Goal: Task Accomplishment & Management: Complete application form

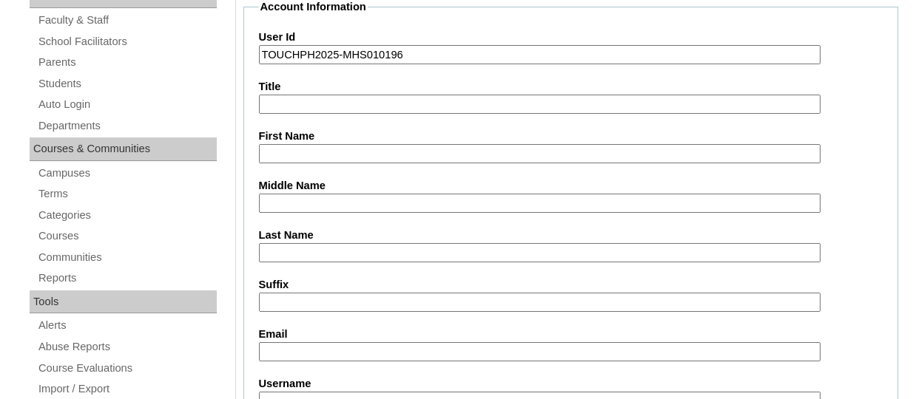
scroll to position [262, 0]
paste input "Yue Zhang"
drag, startPoint x: 328, startPoint y: 150, endPoint x: 280, endPoint y: 151, distance: 48.1
click at [280, 151] on input "Yue Zhang" at bounding box center [539, 154] width 561 height 20
type input "Yue"
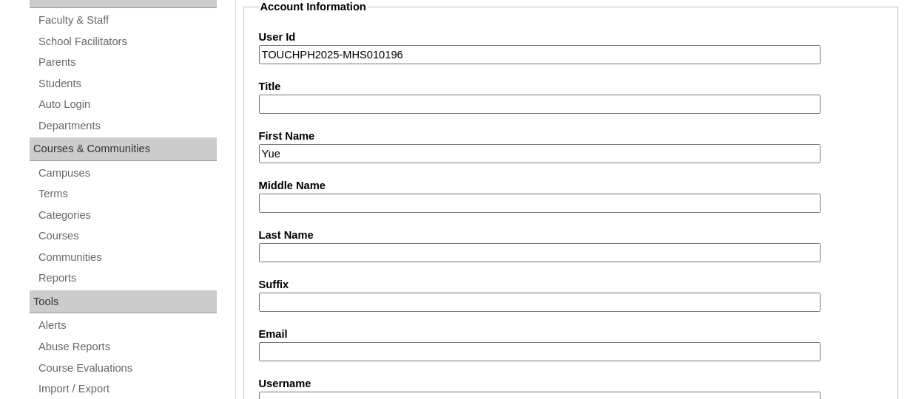
click at [283, 243] on input "Last Name" at bounding box center [539, 253] width 561 height 20
paste input "Zhang"
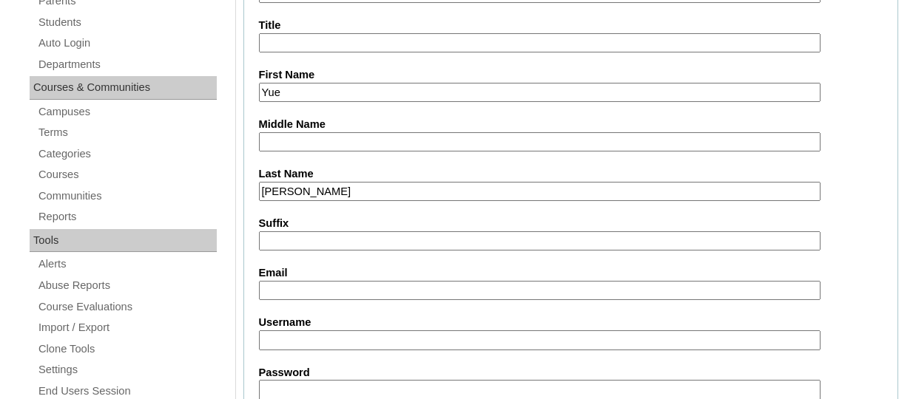
scroll to position [327, 0]
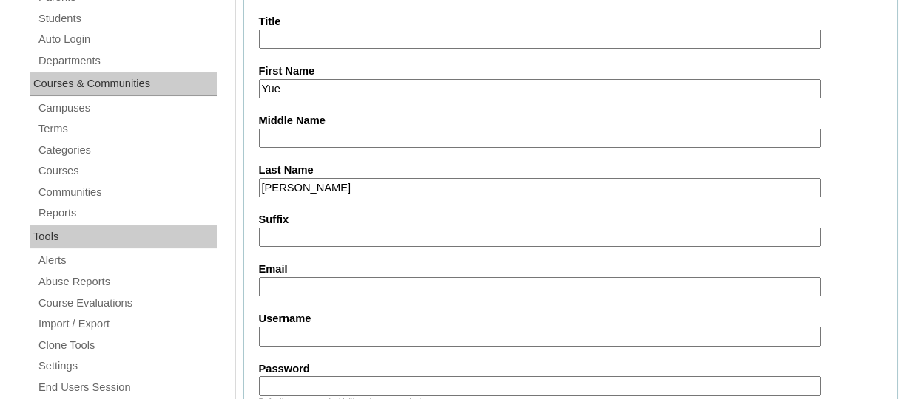
type input "Zhang"
click at [281, 285] on input "Email" at bounding box center [539, 287] width 561 height 20
paste input "zhangdx@xidian.edu.cn"
type input "zhangdx@xidian.edu.cn"
click at [296, 338] on input "Username" at bounding box center [539, 337] width 561 height 20
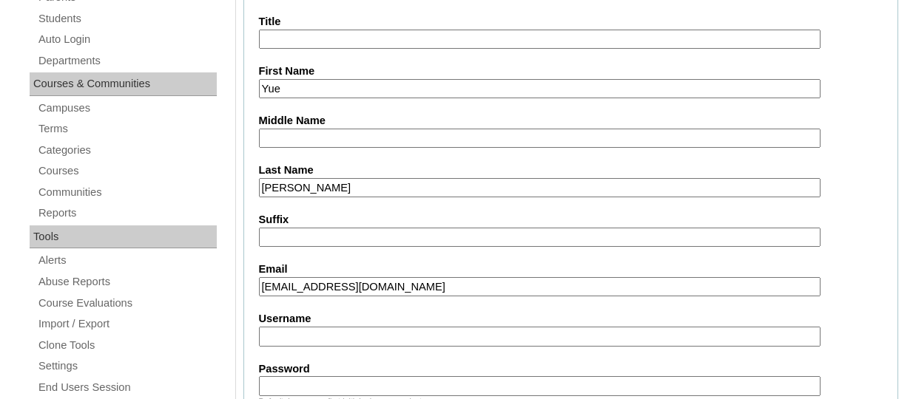
paste input "yuezhangTQ325"
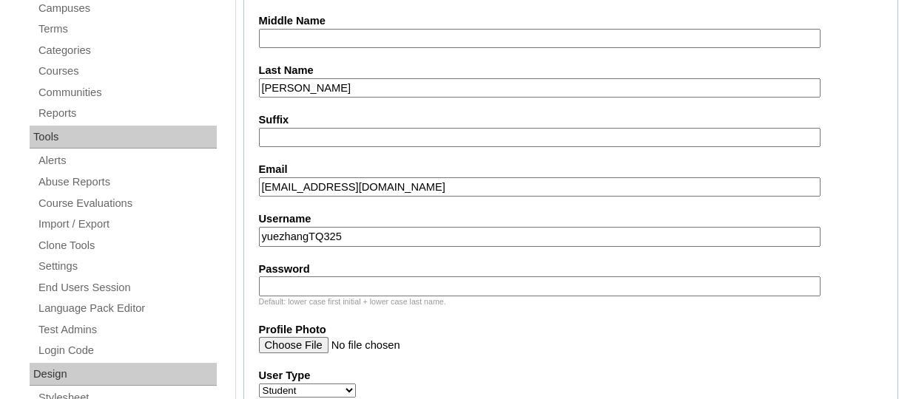
scroll to position [431, 0]
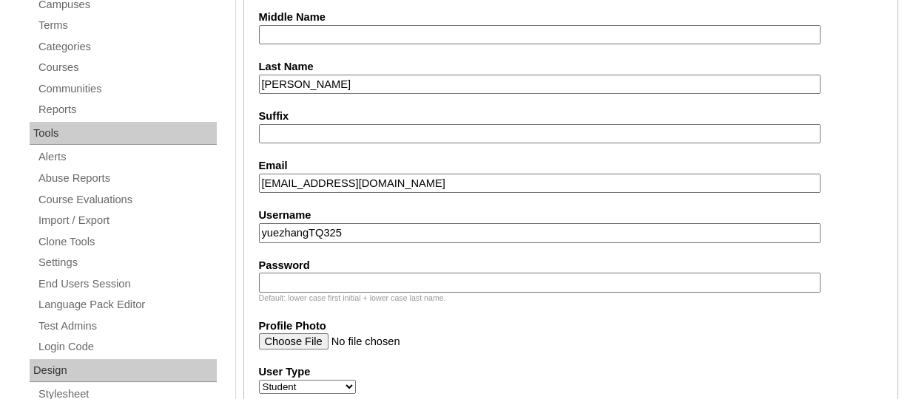
type input "yuezhangTQ325"
click at [345, 276] on input "Password" at bounding box center [539, 283] width 561 height 20
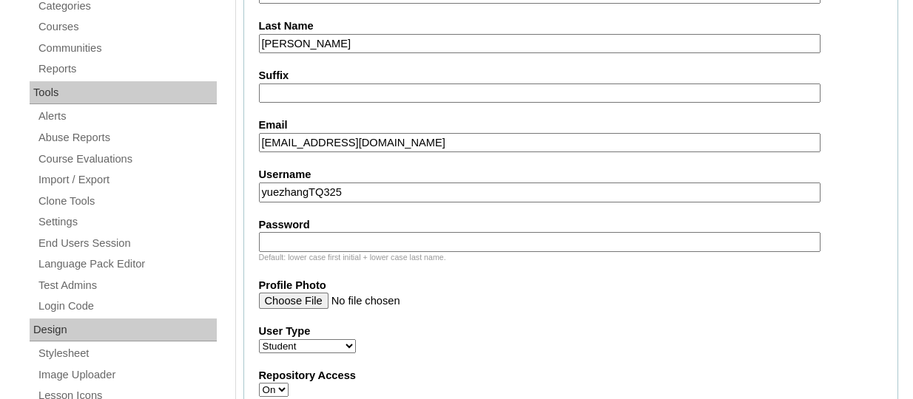
paste input "HG123456s"
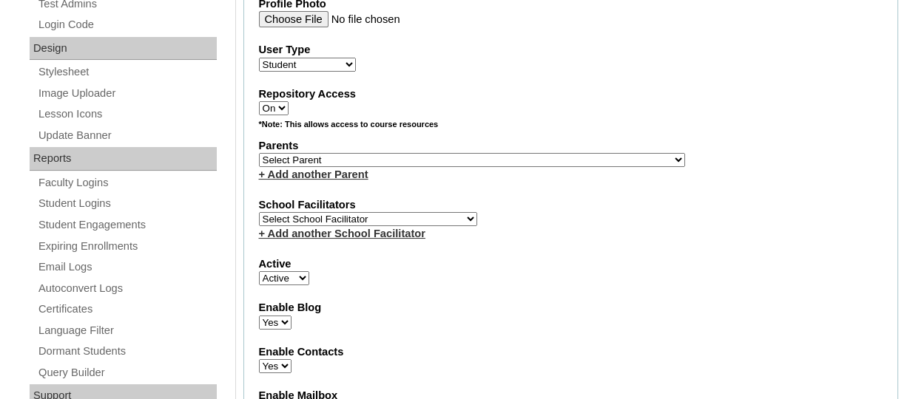
scroll to position [763, 0]
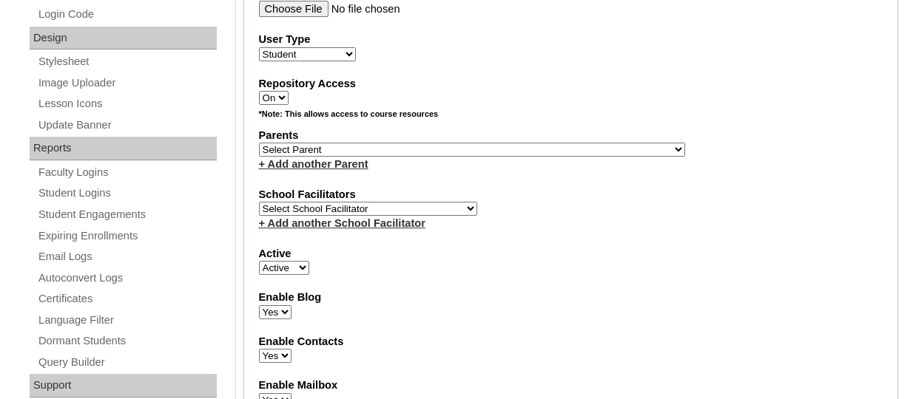
type input "HG123456s"
click at [384, 147] on select "Select Parent , , , , , , , , , , , , , , , , , , , , , , , , , , , , , , , , ,…" at bounding box center [472, 150] width 426 height 14
select select "43288"
click at [259, 145] on select "Select Parent , , , , , , , , , , , , , , , , , , , , , , , , , , , , , , , , ,…" at bounding box center [472, 150] width 426 height 14
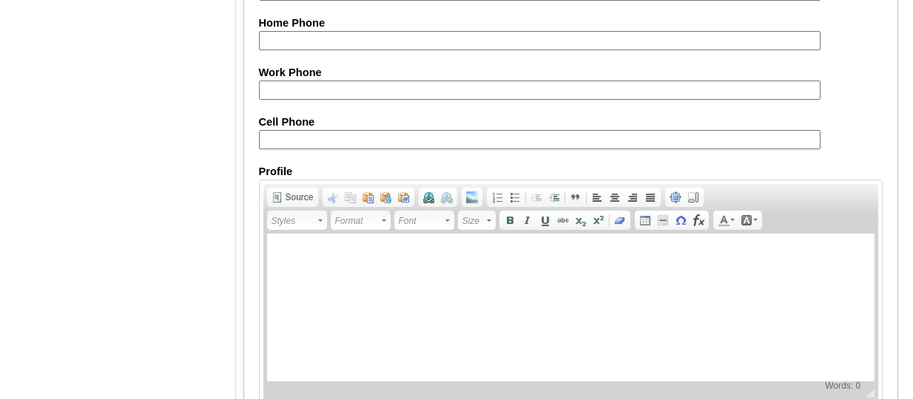
scroll to position [1886, 0]
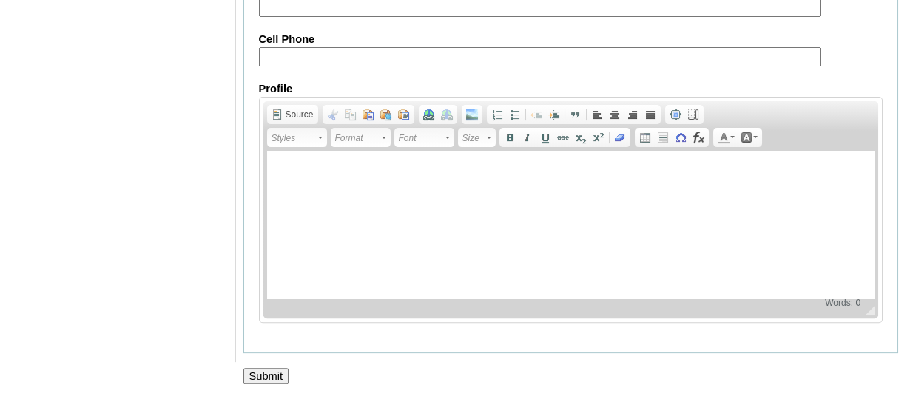
click at [265, 370] on input "Submit" at bounding box center [266, 376] width 46 height 16
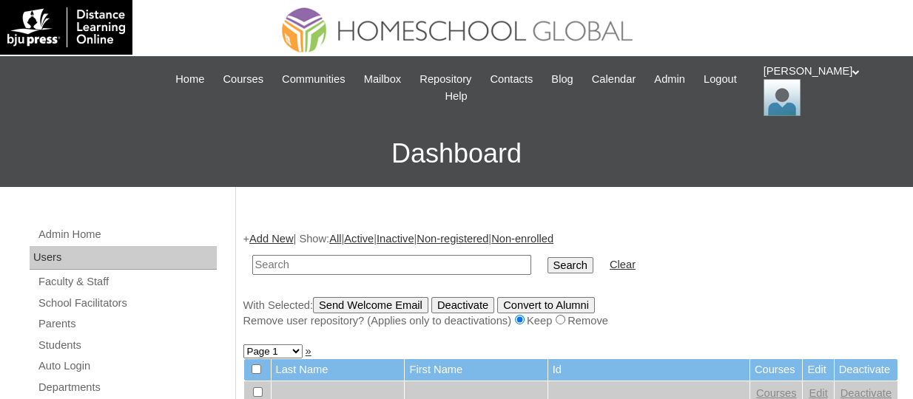
paste input "TOUCHPH2025-MHS010196"
type input "TOUCHPH2025-MHS010196"
click at [547, 257] on input "Search" at bounding box center [570, 265] width 46 height 16
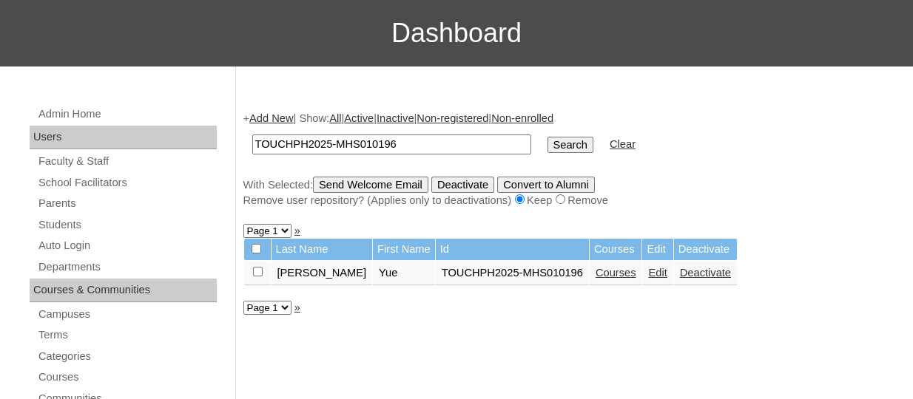
scroll to position [125, 0]
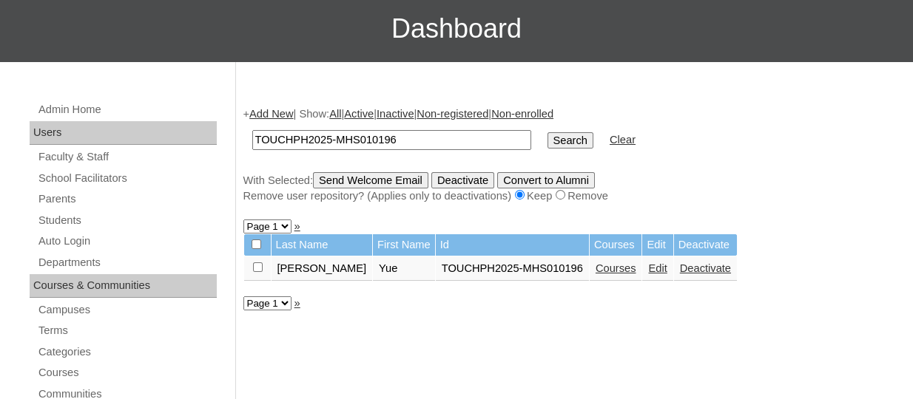
click at [595, 266] on link "Courses" at bounding box center [615, 269] width 41 height 12
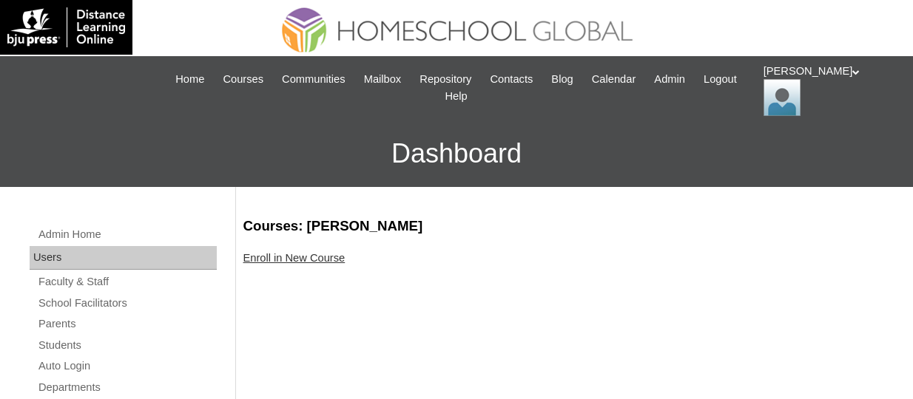
click at [296, 263] on link "Enroll in New Course" at bounding box center [294, 258] width 102 height 12
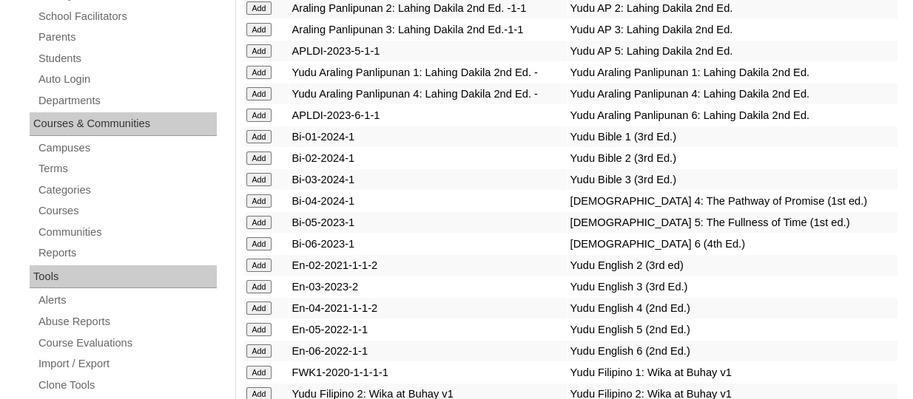
scroll to position [4185, 0]
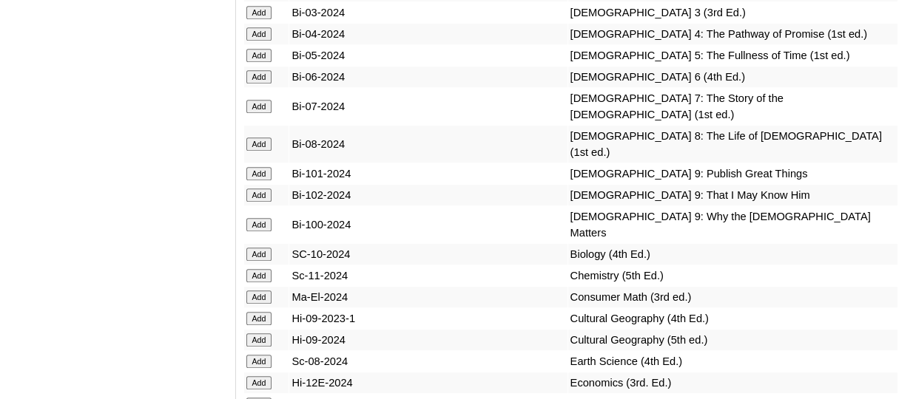
click at [260, 41] on input "Add" at bounding box center [259, 33] width 26 height 13
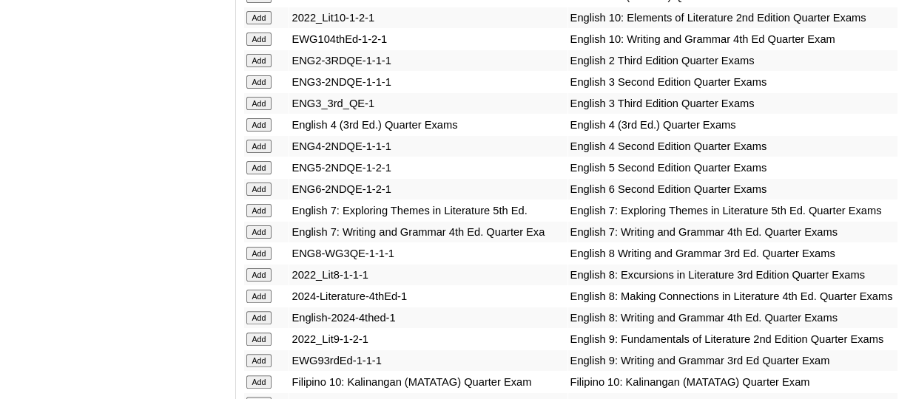
scroll to position [4656, 0]
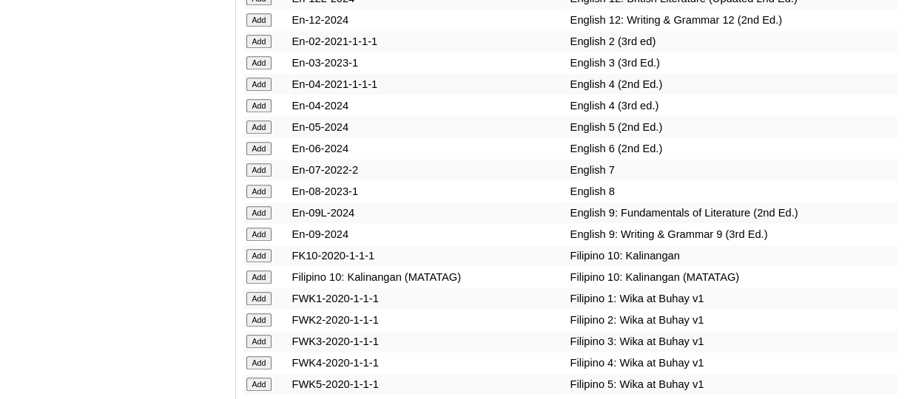
click at [263, 112] on input "Add" at bounding box center [259, 105] width 26 height 13
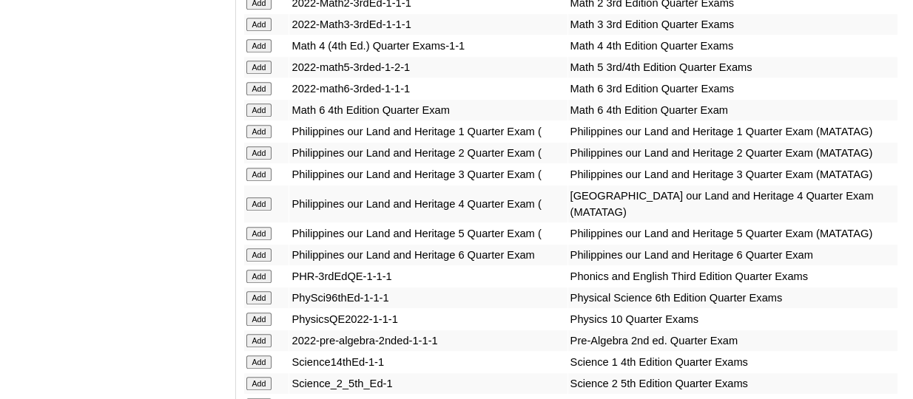
scroll to position [5769, 0]
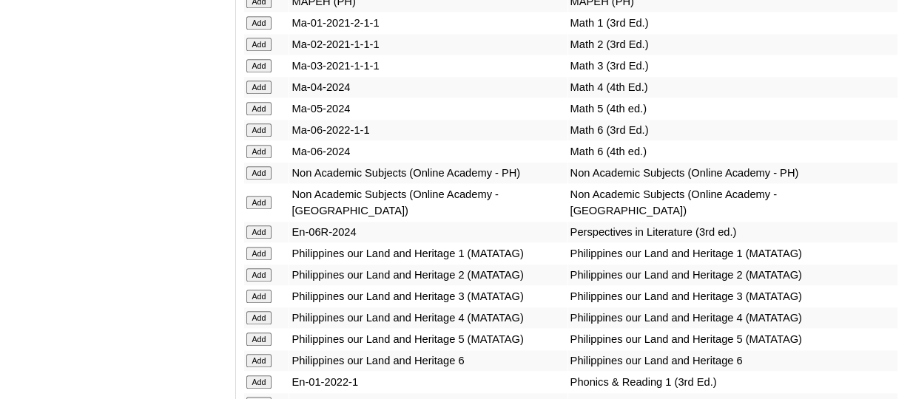
click at [266, 94] on input "Add" at bounding box center [259, 87] width 26 height 13
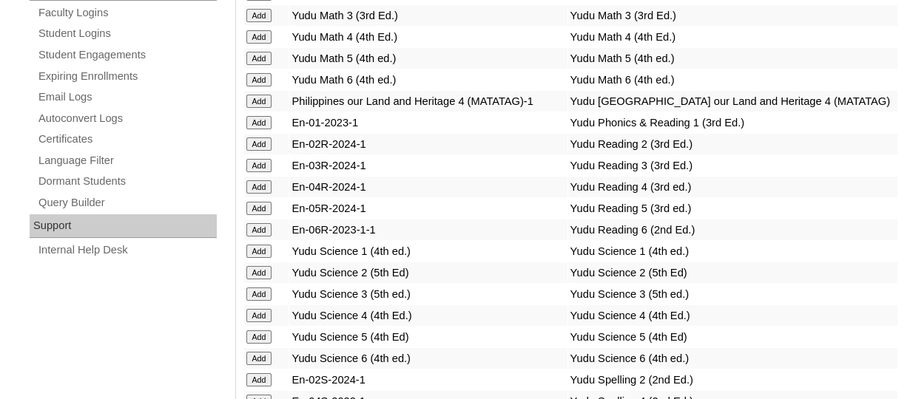
scroll to position [6310, 0]
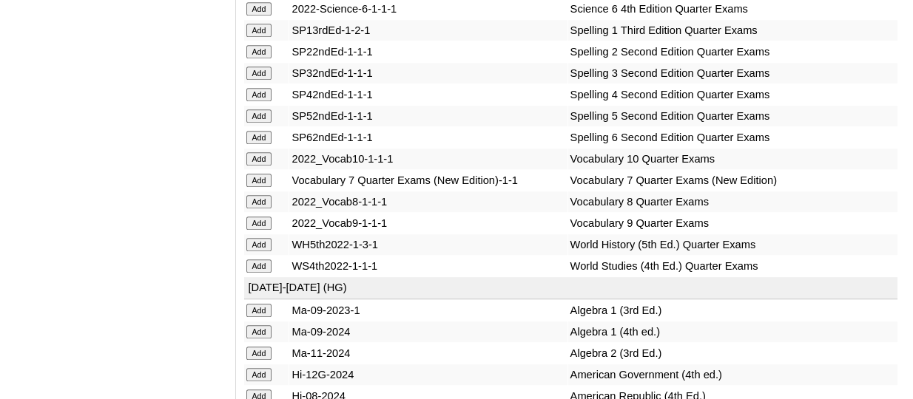
scroll to position [6459, 0]
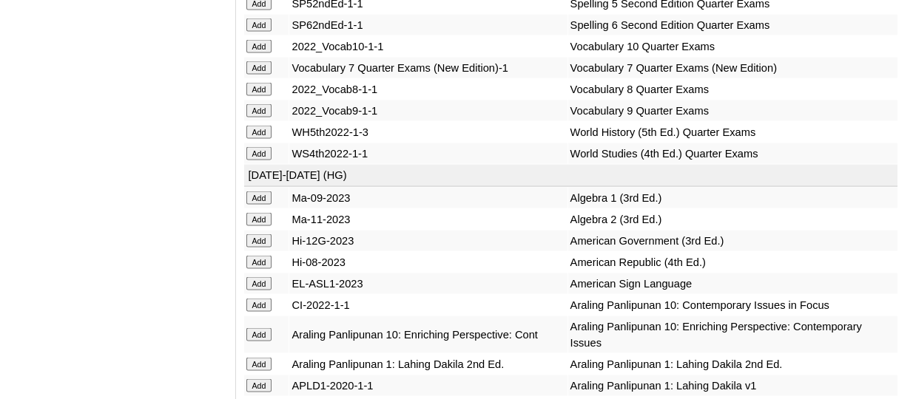
scroll to position [6652, 0]
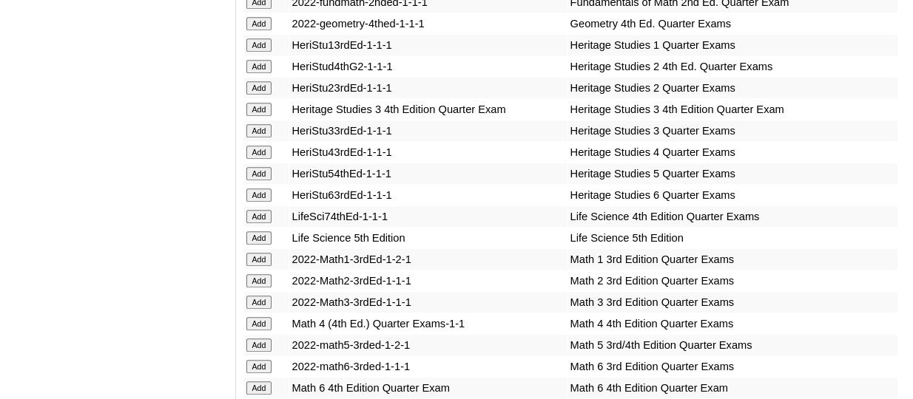
scroll to position [5383, 0]
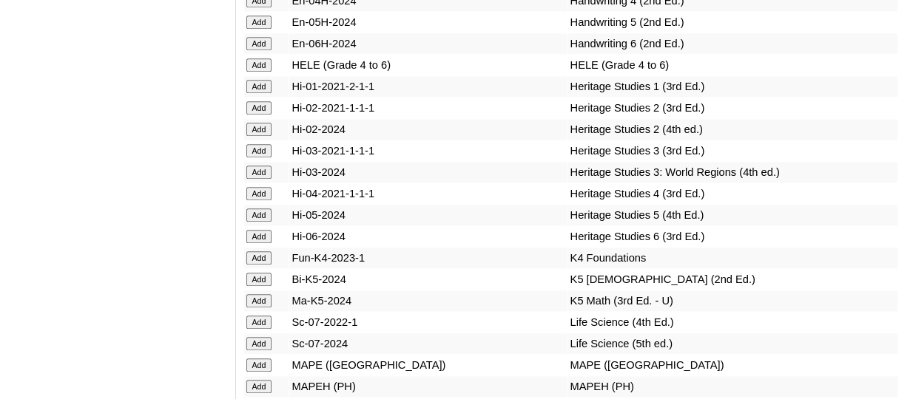
click at [265, 200] on input "Add" at bounding box center [259, 193] width 26 height 13
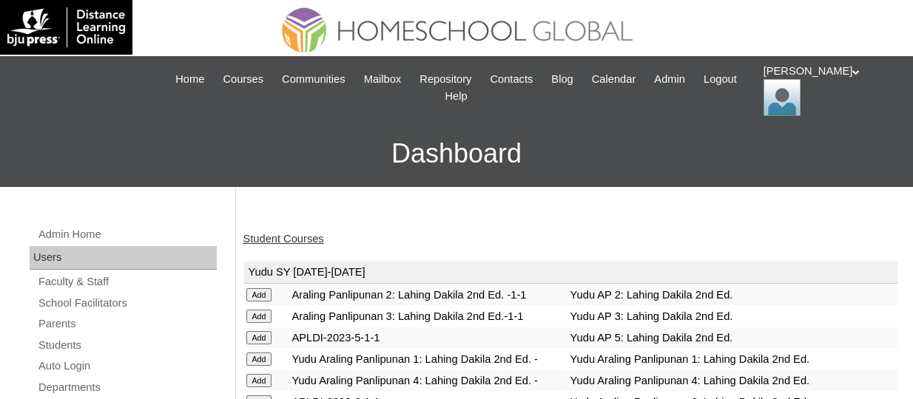
click at [278, 239] on link "Student Courses" at bounding box center [283, 239] width 81 height 12
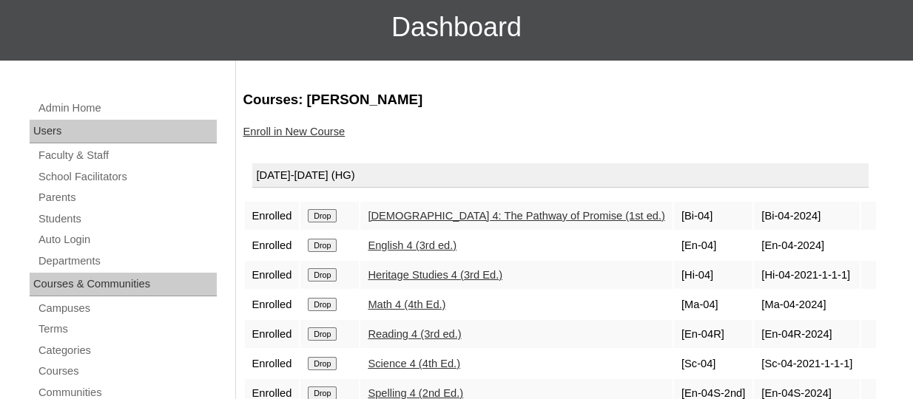
scroll to position [148, 0]
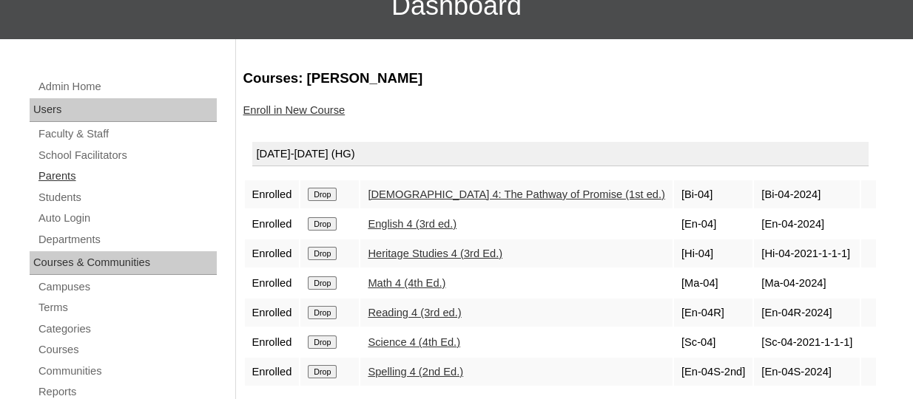
click at [53, 180] on link "Parents" at bounding box center [127, 176] width 180 height 18
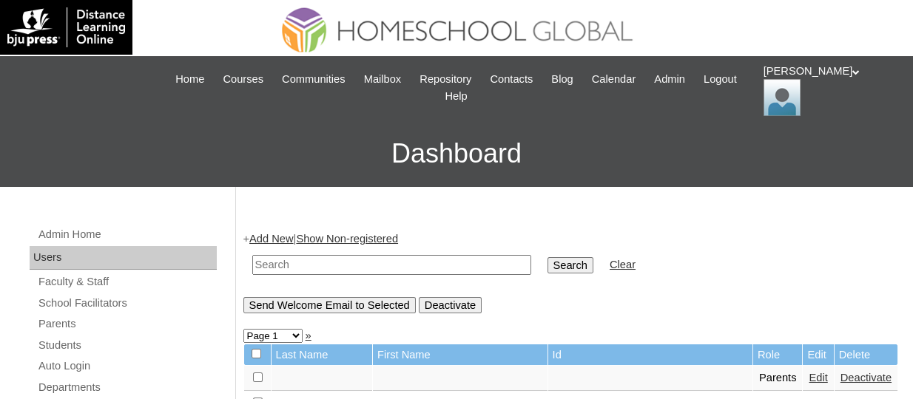
click at [271, 244] on link "Add New" at bounding box center [271, 239] width 44 height 12
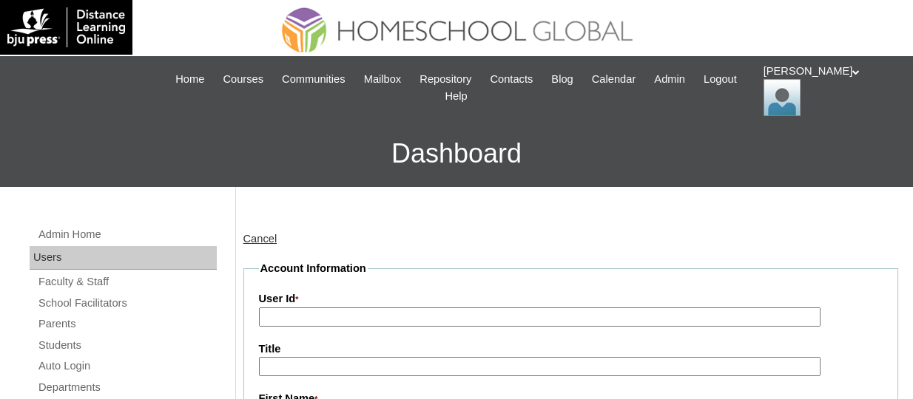
click at [300, 311] on input "User Id *" at bounding box center [539, 318] width 561 height 20
paste input "TOUCHPH2025-MHS010197"
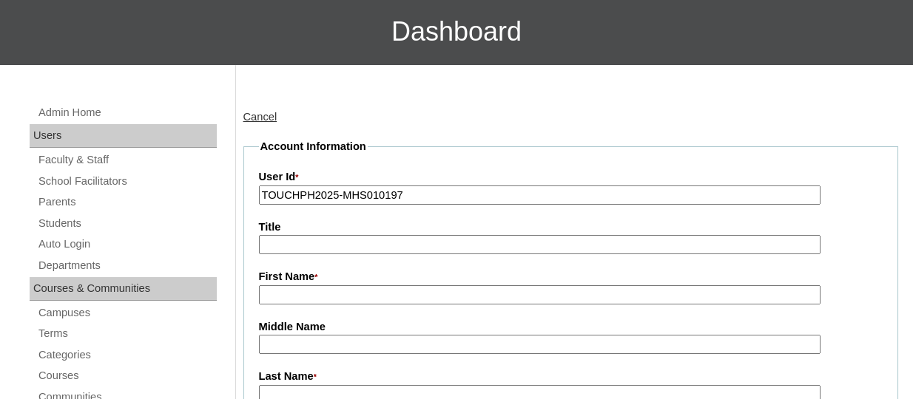
scroll to position [123, 0]
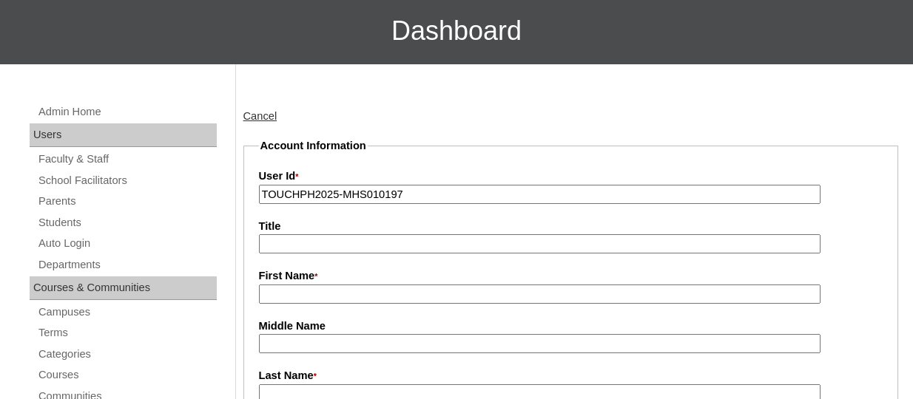
type input "TOUCHPH2025-MHS010197"
click at [336, 299] on input "First Name *" at bounding box center [539, 295] width 561 height 20
paste input "Donna Comia"
drag, startPoint x: 337, startPoint y: 291, endPoint x: 301, endPoint y: 294, distance: 36.3
click at [301, 294] on input "Donna Comia" at bounding box center [539, 295] width 561 height 20
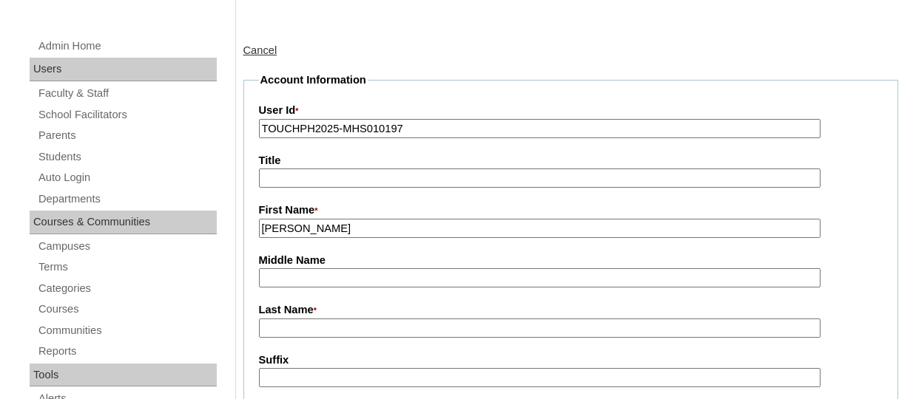
scroll to position [192, 0]
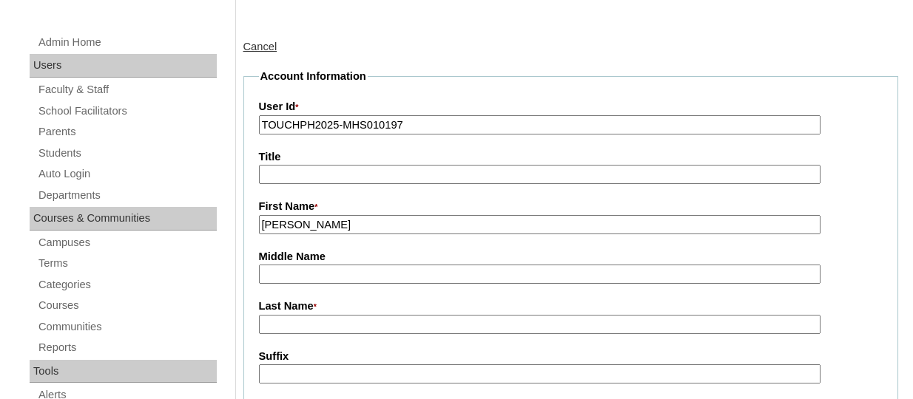
type input "Donna"
click at [290, 320] on input "Last Name *" at bounding box center [539, 325] width 561 height 20
paste input "Comia"
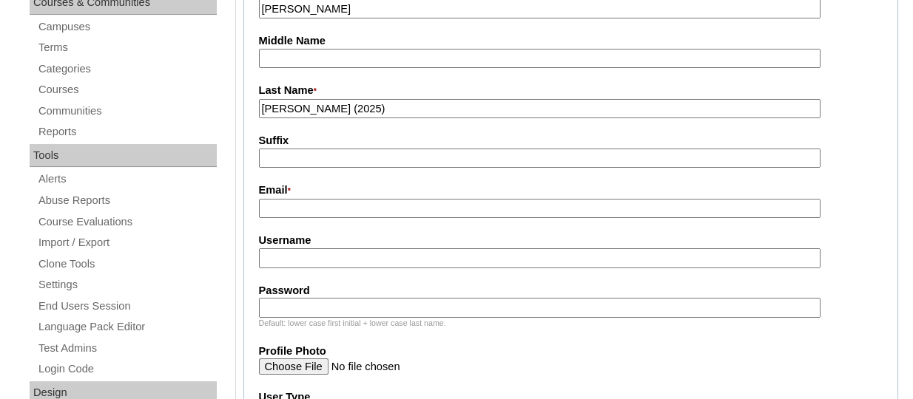
scroll to position [410, 0]
type input "Comia (2025)"
click at [293, 200] on input "Email *" at bounding box center [539, 208] width 561 height 20
paste input "madonna.cruz@yahoo.com"
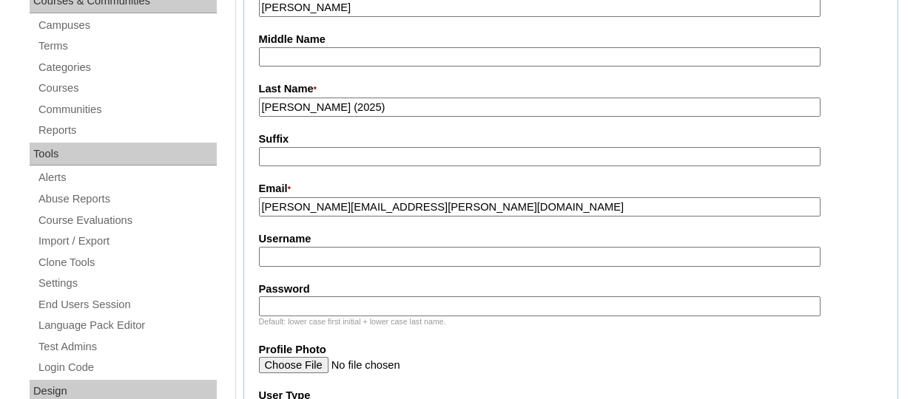
type input "madonna.cruz@yahoo.com"
click at [299, 254] on input "Username" at bounding box center [539, 257] width 561 height 20
paste input "donnacomiaTQ325"
type input "donnacomiaTQ325"
click at [306, 303] on input "Password" at bounding box center [539, 307] width 561 height 20
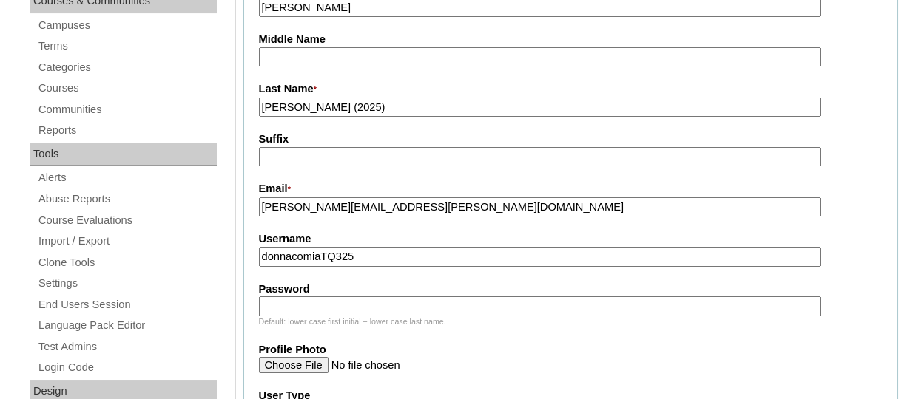
paste input "HG123456p"
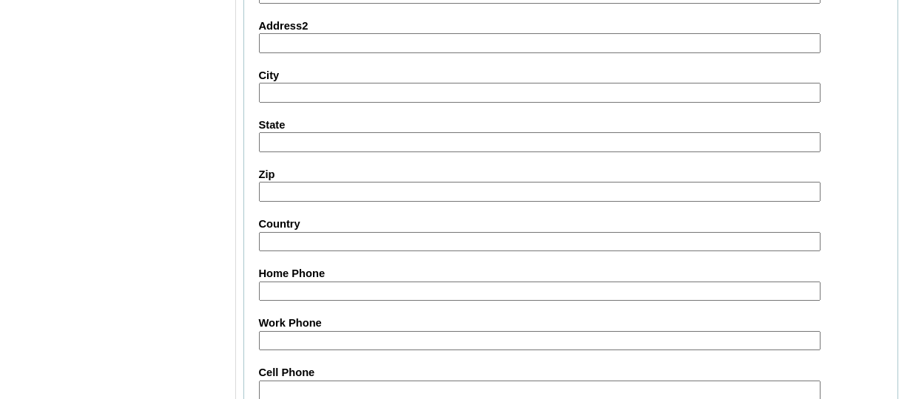
scroll to position [1619, 0]
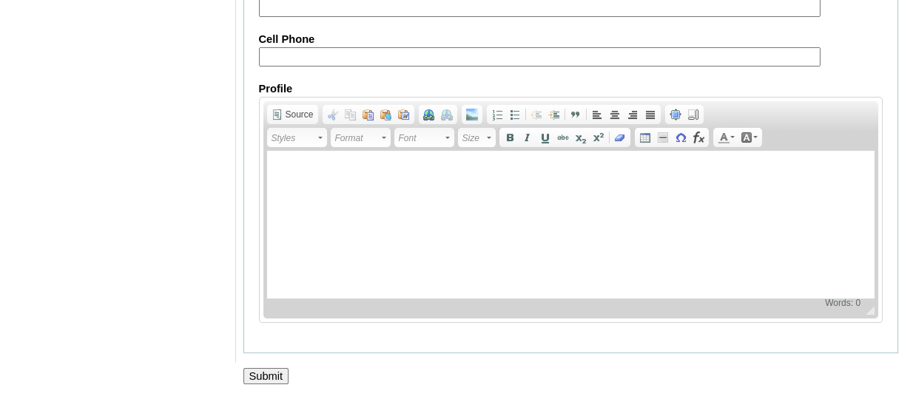
type input "HG123456p"
click at [266, 378] on input "Submit" at bounding box center [266, 376] width 46 height 16
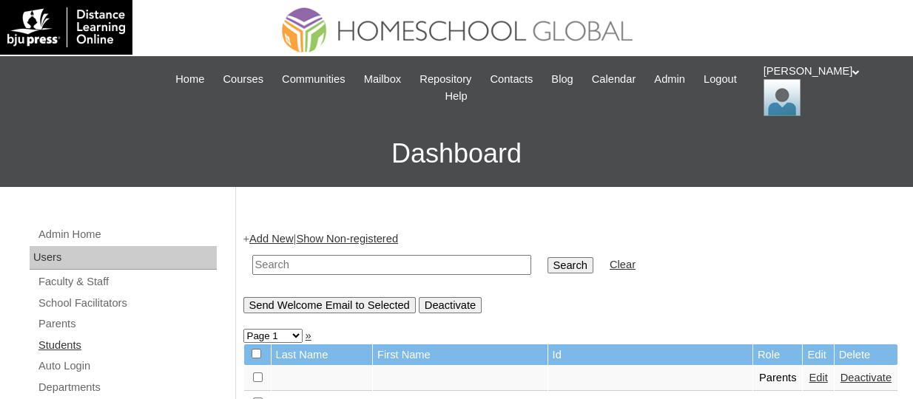
click at [65, 347] on link "Students" at bounding box center [127, 346] width 180 height 18
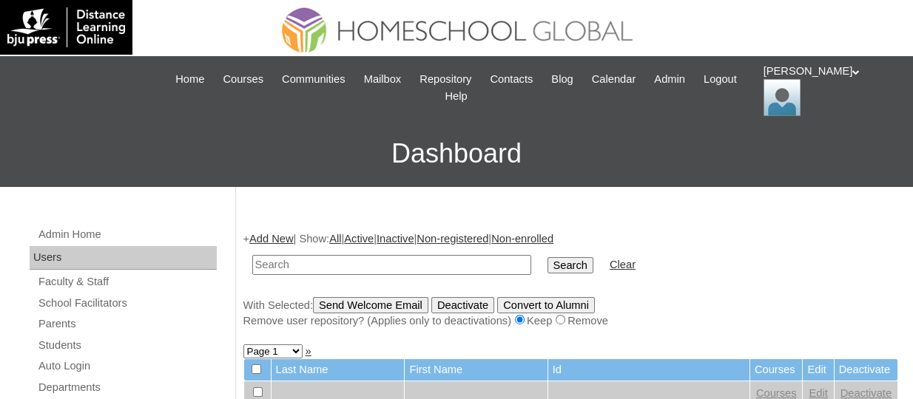
click at [280, 239] on link "Add New" at bounding box center [271, 239] width 44 height 12
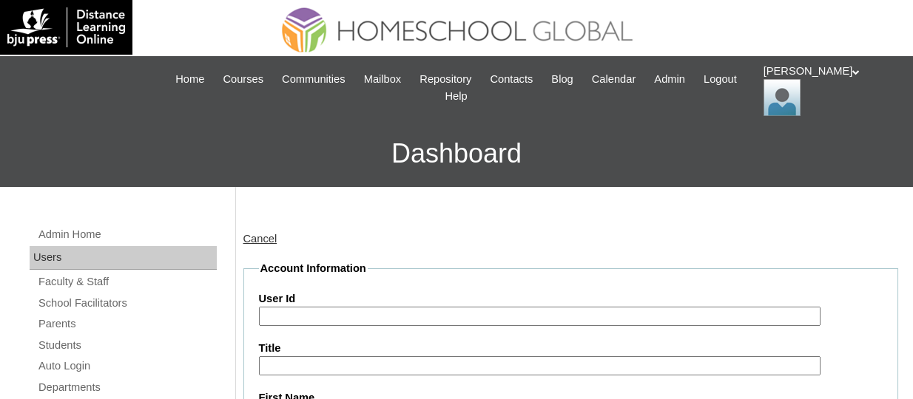
click at [315, 316] on input "User Id" at bounding box center [539, 317] width 561 height 20
paste input "TOUCHPH2025-MHS010198"
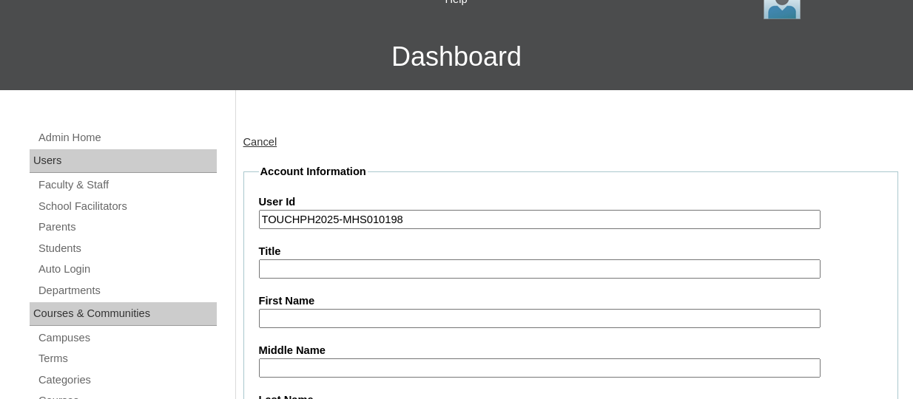
scroll to position [103, 0]
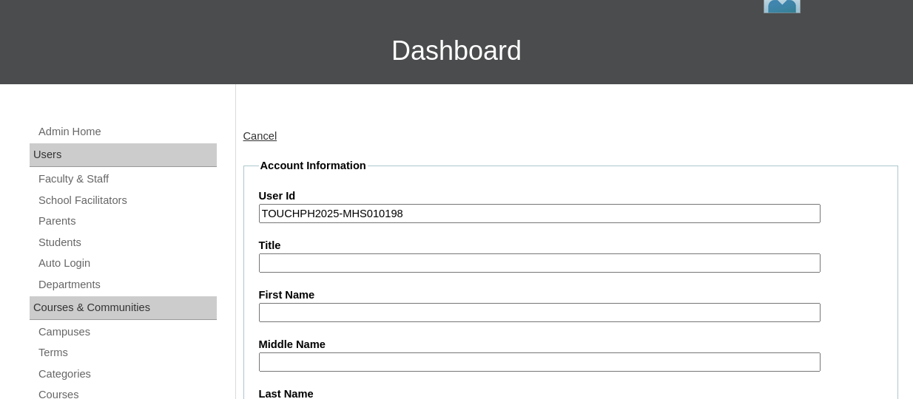
type input "TOUCHPH2025-MHS010198"
click at [294, 304] on input "First Name" at bounding box center [539, 313] width 561 height 20
paste input "Sophie Larissa Cruz COMIA"
drag, startPoint x: 414, startPoint y: 312, endPoint x: 366, endPoint y: 313, distance: 47.3
click at [366, 313] on input "Sophie Larissa Cruz COMIA" at bounding box center [539, 313] width 561 height 20
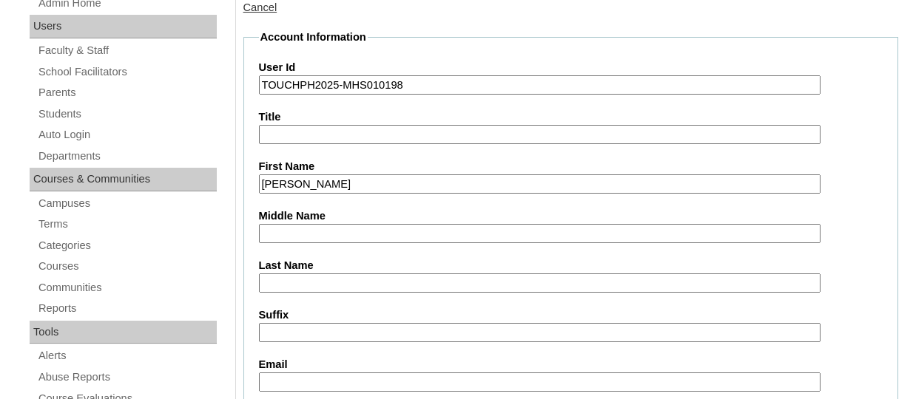
scroll to position [247, 0]
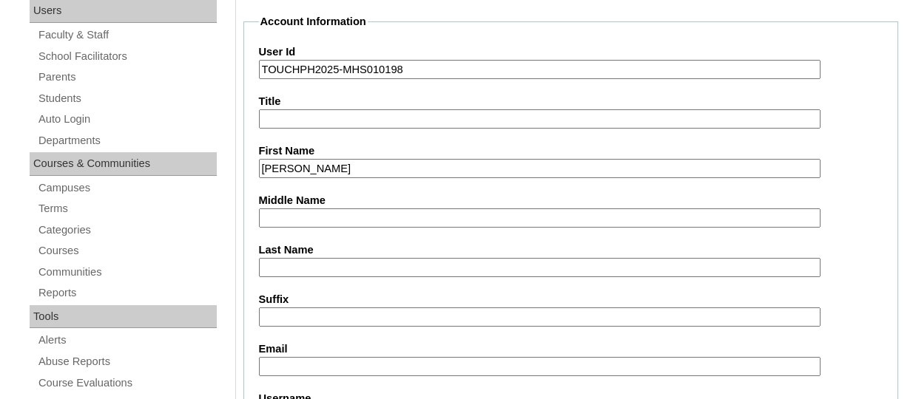
type input "Sophie Larissa Cruz"
click at [284, 265] on input "Last Name" at bounding box center [539, 268] width 561 height 20
paste input "COMIA"
type input "COMIA"
drag, startPoint x: 366, startPoint y: 166, endPoint x: 340, endPoint y: 167, distance: 25.9
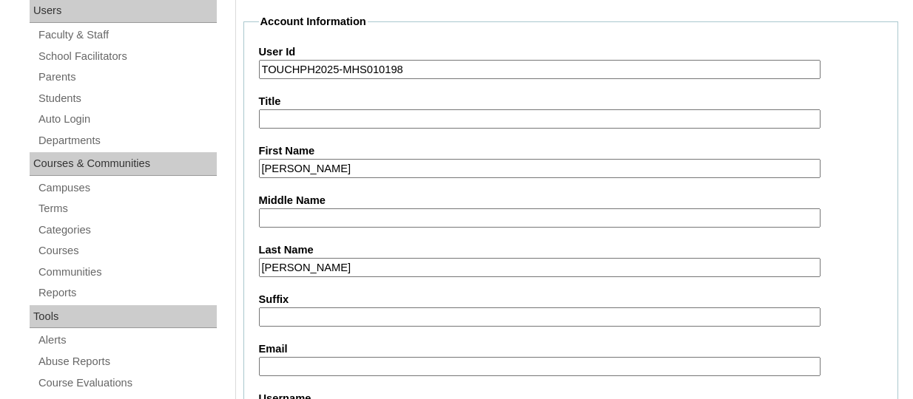
click at [340, 167] on input "Sophie Larissa Cruz" at bounding box center [539, 169] width 561 height 20
type input "Sophie Larissa"
click at [302, 219] on input "Middle Name" at bounding box center [539, 219] width 561 height 20
paste input "Cruz"
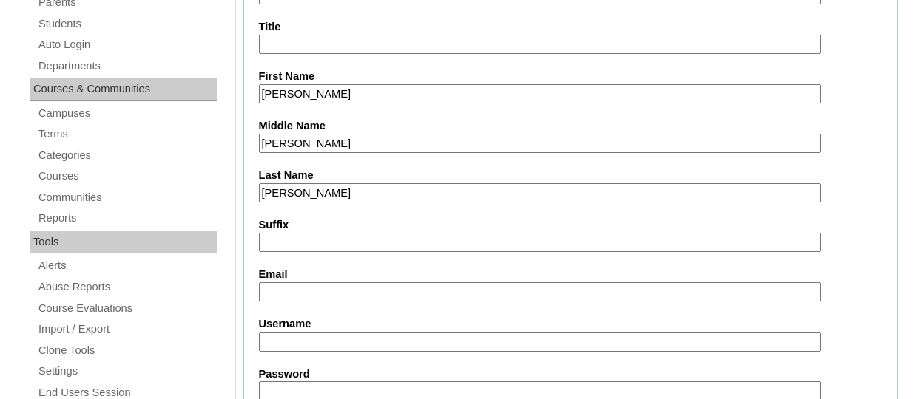
scroll to position [329, 0]
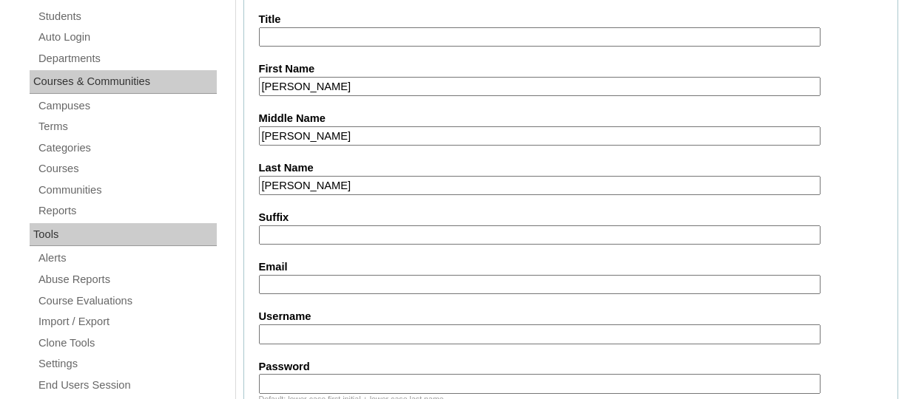
type input "Cruz"
click at [283, 275] on input "Email" at bounding box center [539, 285] width 561 height 20
paste input "madonna.cruz@yahoo.com"
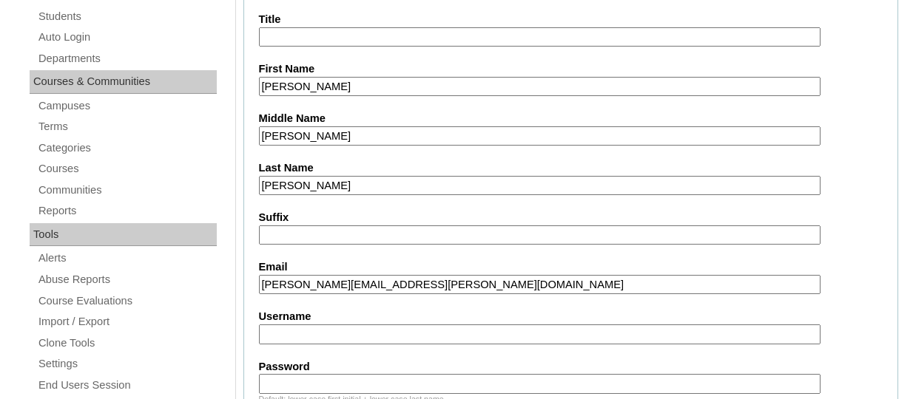
type input "madonna.cruz@yahoo.com"
click at [337, 328] on input "Username" at bounding box center [539, 335] width 561 height 20
paste input "sophialarissacomiaTQ325"
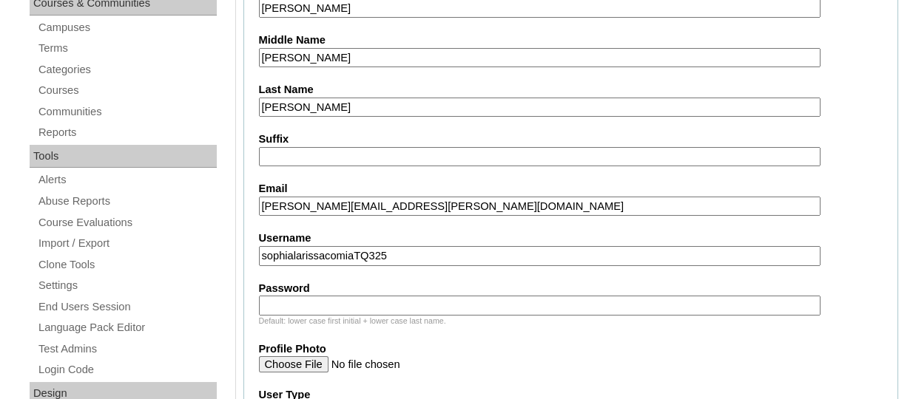
scroll to position [416, 0]
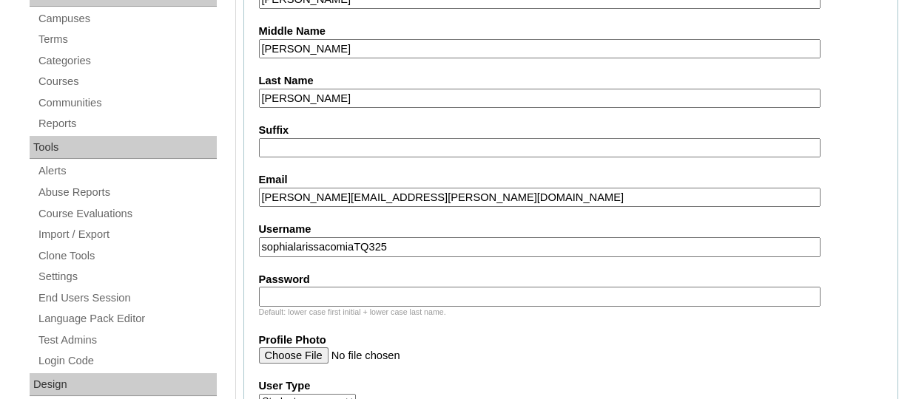
type input "sophialarissacomiaTQ325"
click at [371, 307] on div "Default: lower case first initial + lower case last name." at bounding box center [571, 312] width 624 height 11
click at [363, 297] on input "Password" at bounding box center [539, 297] width 561 height 20
paste input "HG123456s"
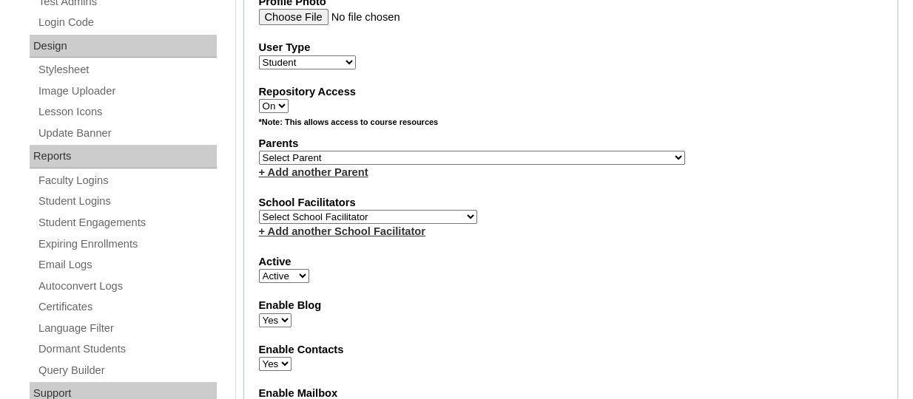
scroll to position [757, 0]
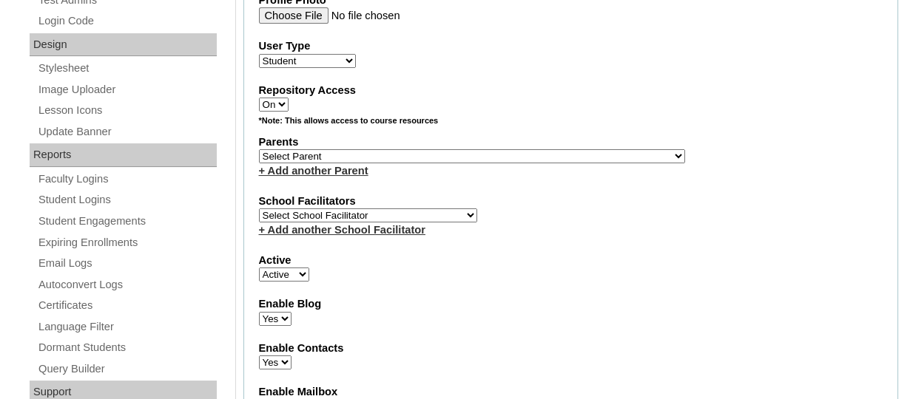
type input "HG123456s"
click at [485, 161] on select "Select Parent , , , , , , , , , , , , , , , , , , , , , , , , , , , , , , , , ,…" at bounding box center [472, 156] width 426 height 14
select select "43857"
click at [259, 151] on select "Select Parent , , , , , , , , , , , , , , , , , , , , , , , , , , , , , , , , ,…" at bounding box center [472, 156] width 426 height 14
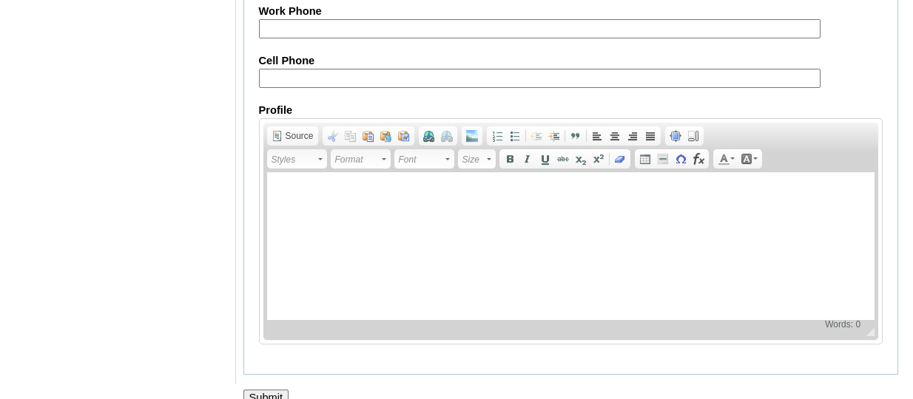
scroll to position [1886, 0]
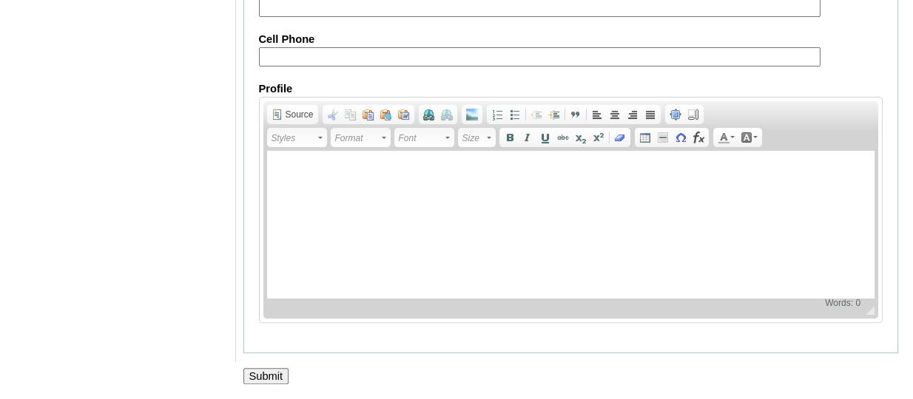
click at [271, 379] on input "Submit" at bounding box center [266, 376] width 46 height 16
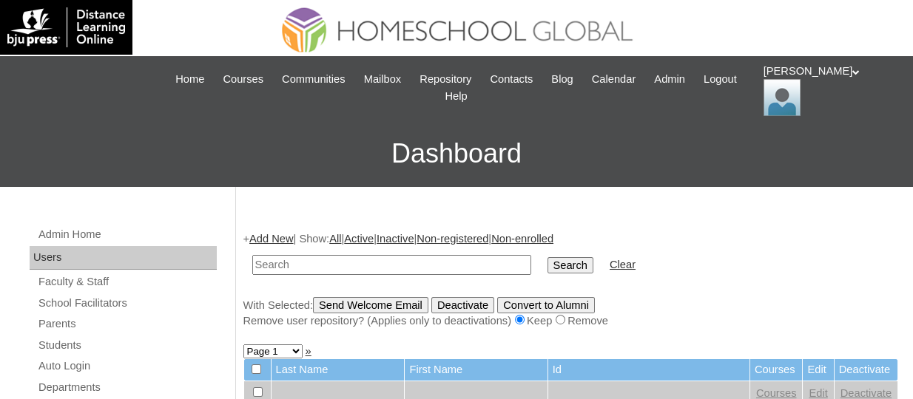
paste input "TOUCHPH2025-MHS010198"
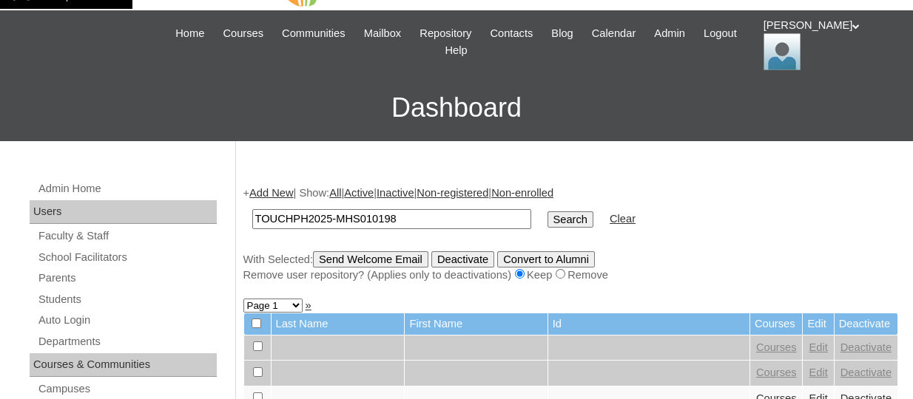
type input "TOUCHPH2025-MHS010198"
click at [547, 212] on input "Search" at bounding box center [570, 220] width 46 height 16
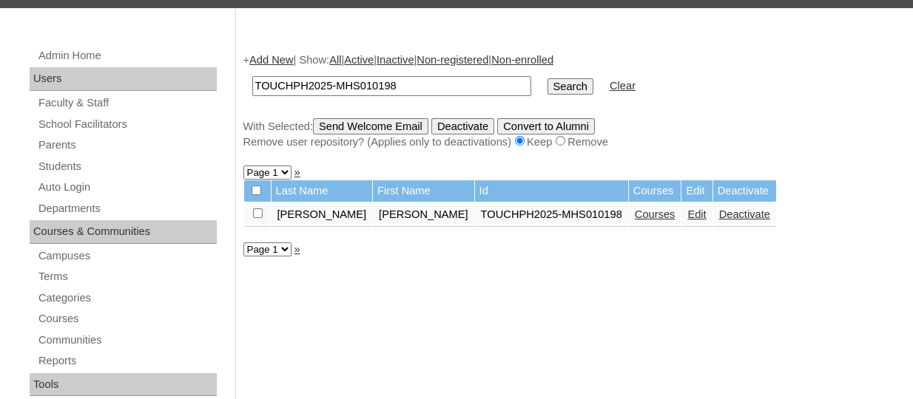
scroll to position [180, 0]
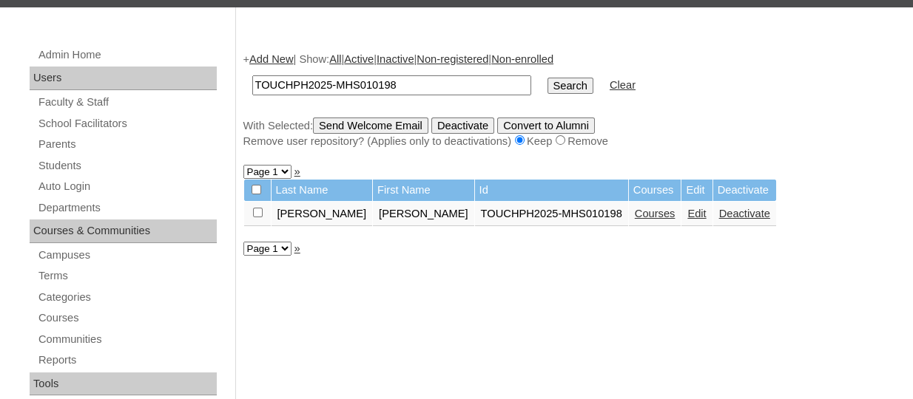
click at [635, 220] on link "Courses" at bounding box center [655, 214] width 41 height 12
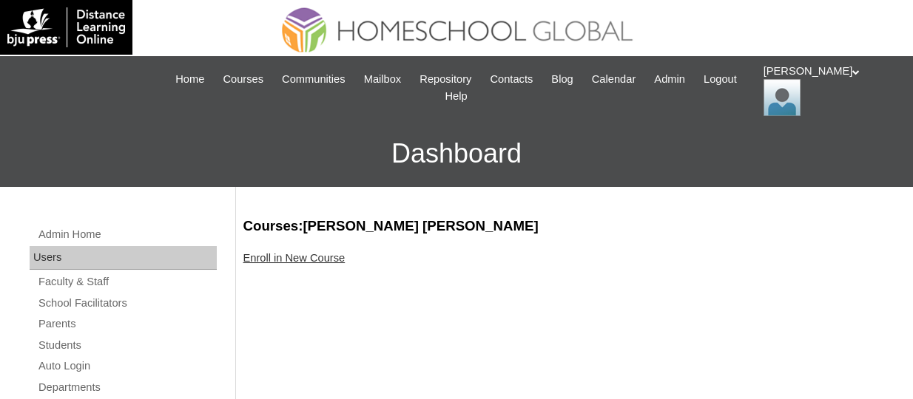
click at [334, 255] on link "Enroll in New Course" at bounding box center [294, 258] width 102 height 12
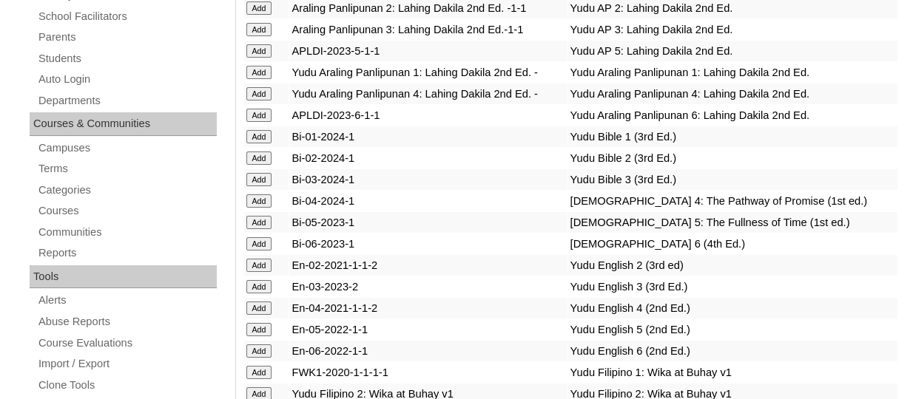
scroll to position [4228, 0]
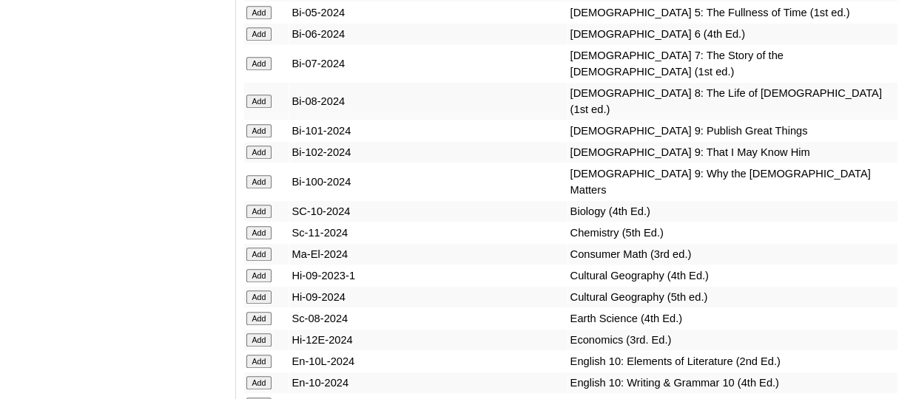
click at [266, 41] on input "Add" at bounding box center [259, 33] width 26 height 13
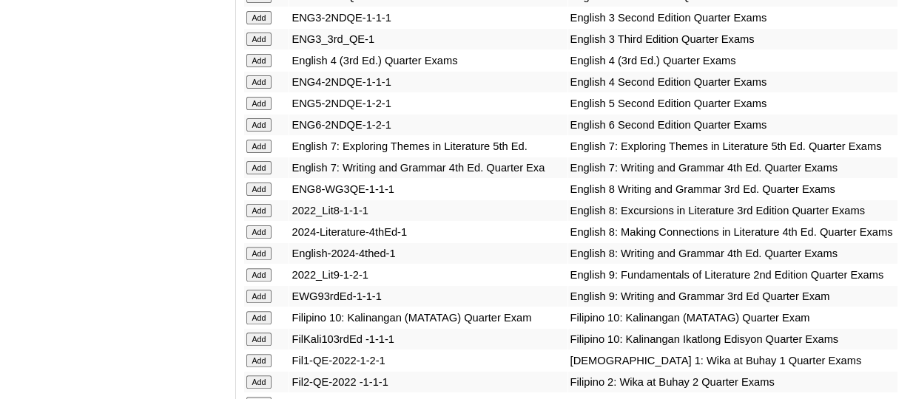
scroll to position [4720, 0]
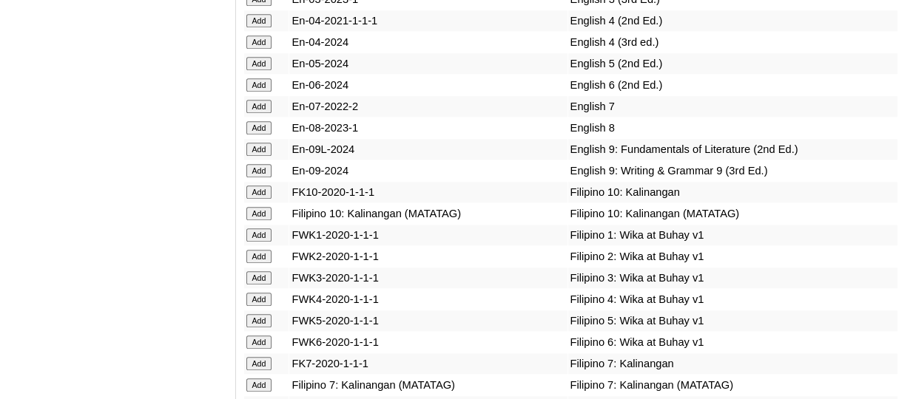
click at [260, 92] on input "Add" at bounding box center [259, 84] width 26 height 13
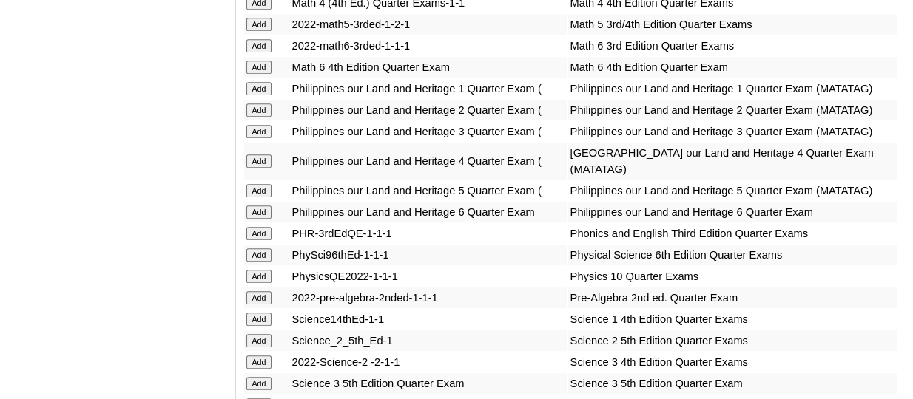
scroll to position [5811, 0]
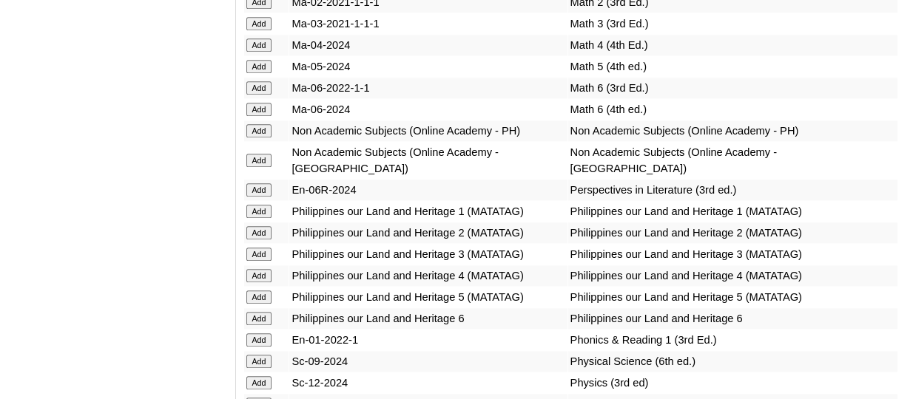
click at [260, 116] on input "Add" at bounding box center [259, 109] width 26 height 13
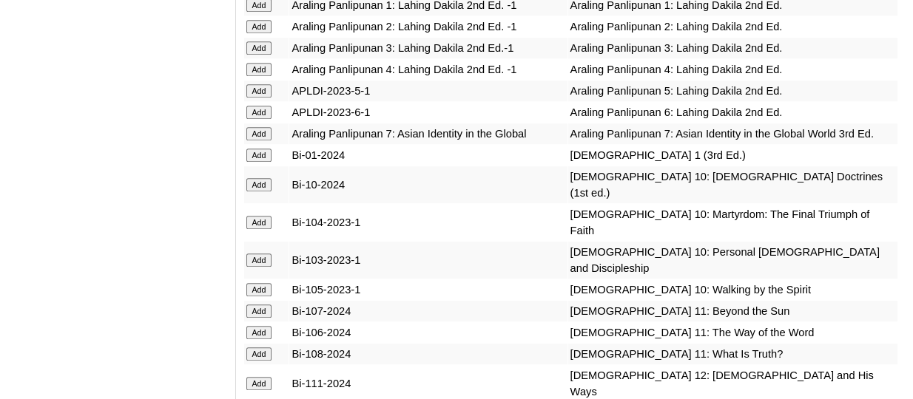
scroll to position [5929, 0]
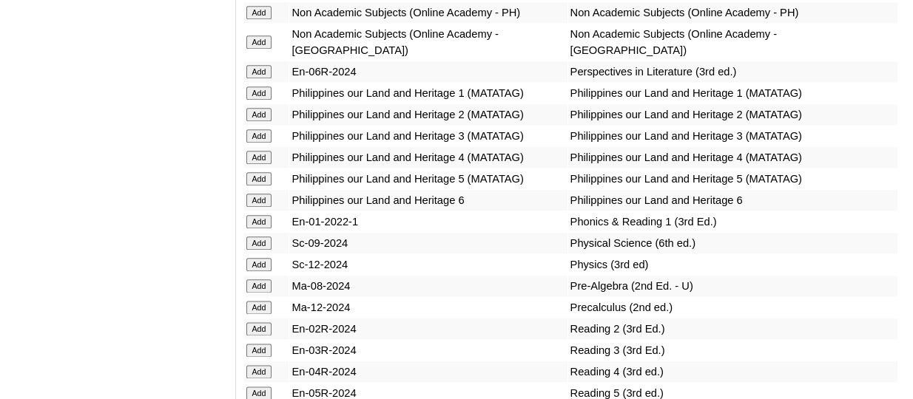
click at [260, 78] on input "Add" at bounding box center [259, 71] width 26 height 13
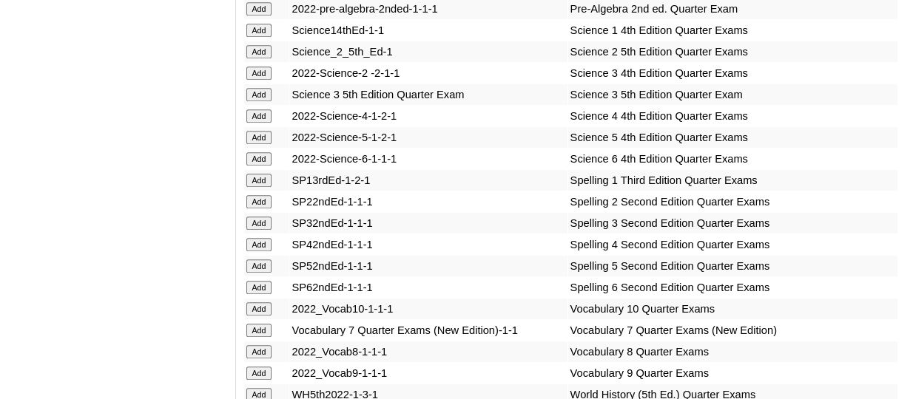
scroll to position [6502, 0]
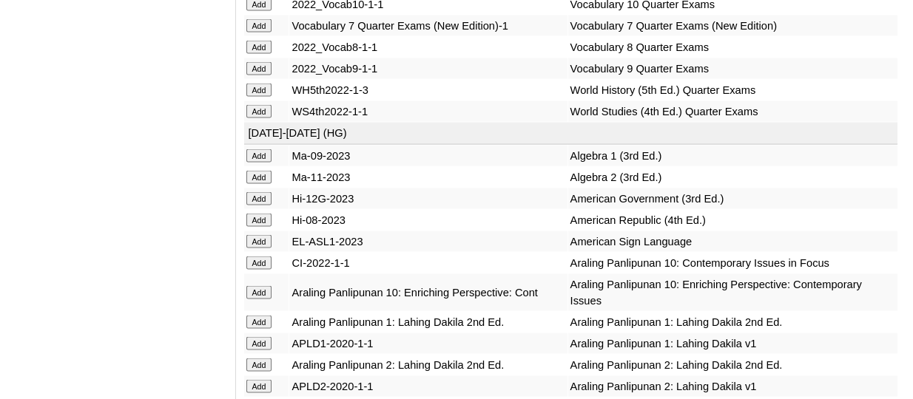
scroll to position [6695, 0]
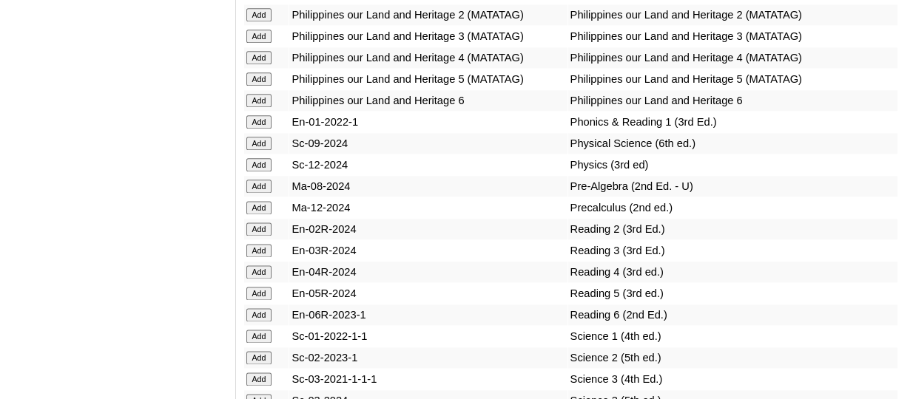
scroll to position [6037, 0]
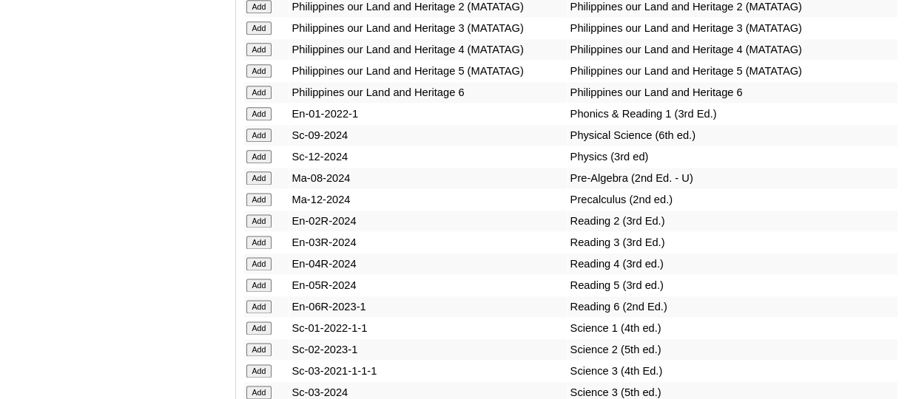
click at [257, 99] on input "Add" at bounding box center [259, 92] width 26 height 13
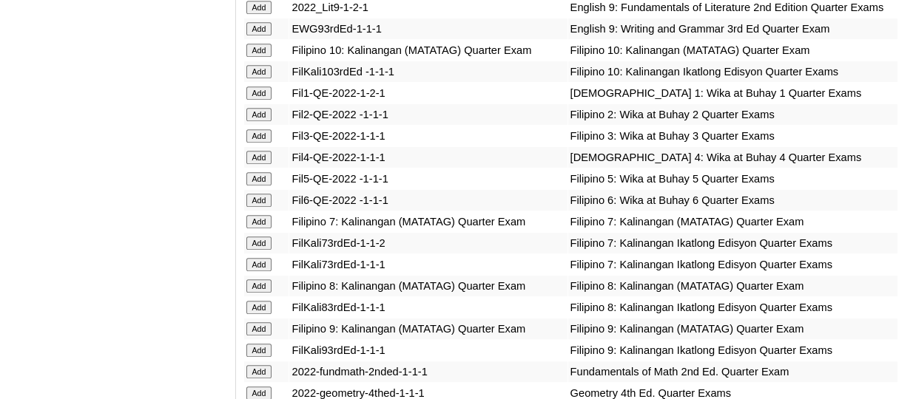
scroll to position [4870, 0]
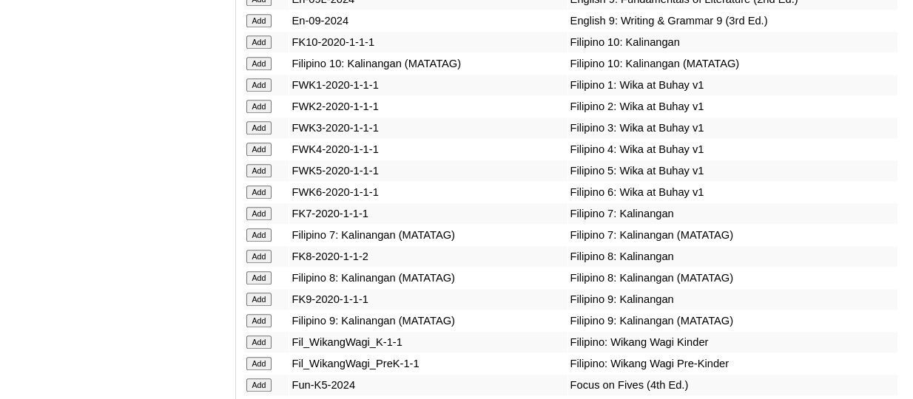
click at [269, 199] on input "Add" at bounding box center [259, 192] width 26 height 13
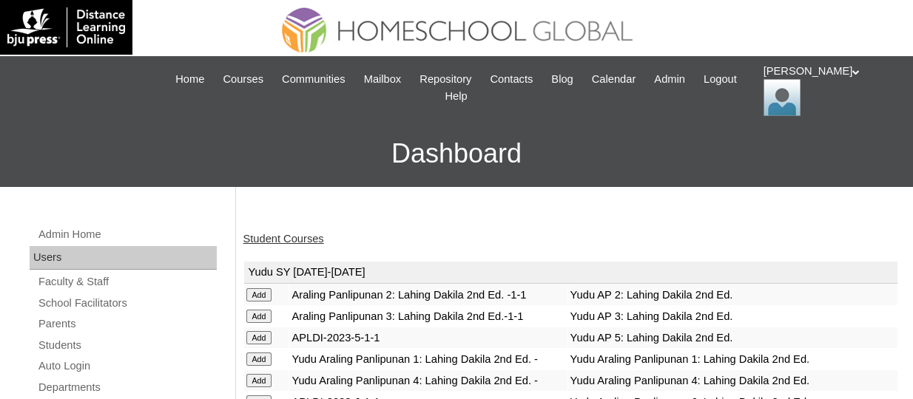
click at [312, 240] on link "Student Courses" at bounding box center [283, 239] width 81 height 12
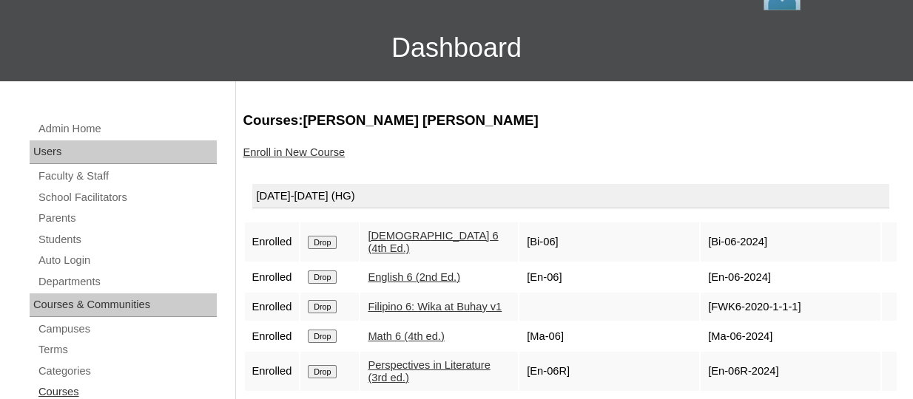
scroll to position [112, 0]
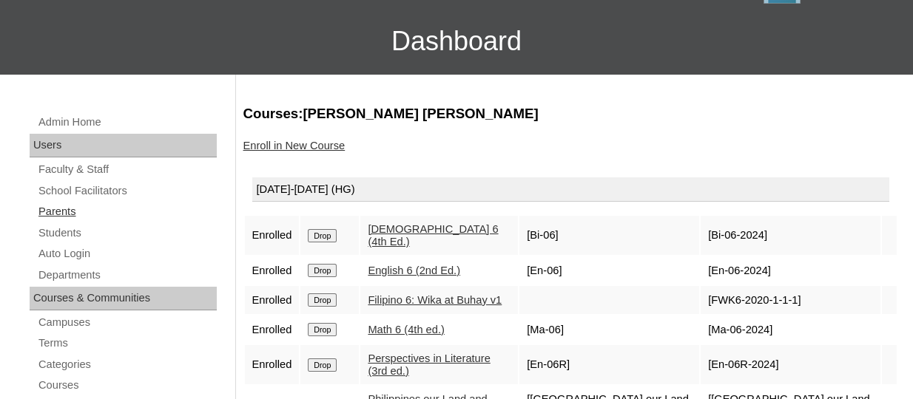
click at [53, 210] on link "Parents" at bounding box center [127, 212] width 180 height 18
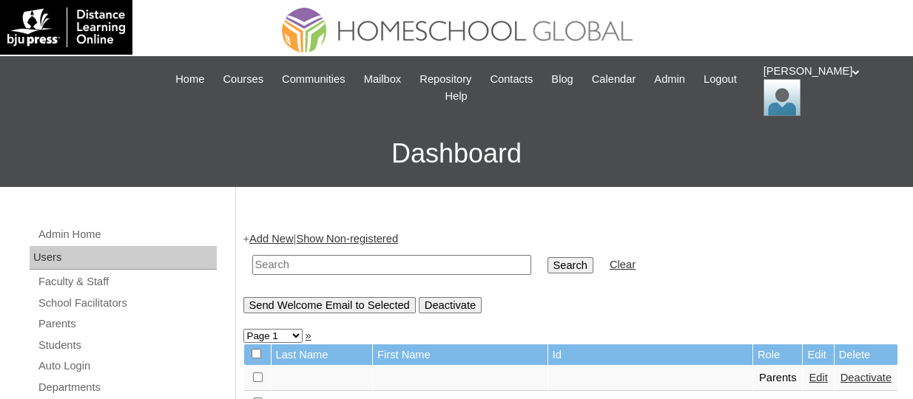
click at [282, 234] on link "Add New" at bounding box center [271, 239] width 44 height 12
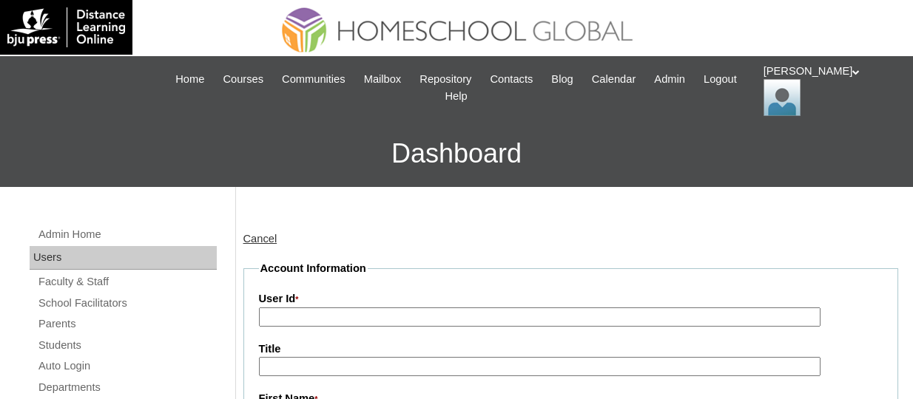
click at [316, 317] on input "User Id *" at bounding box center [539, 318] width 561 height 20
paste input "TOUCHPH2025-MHS010199"
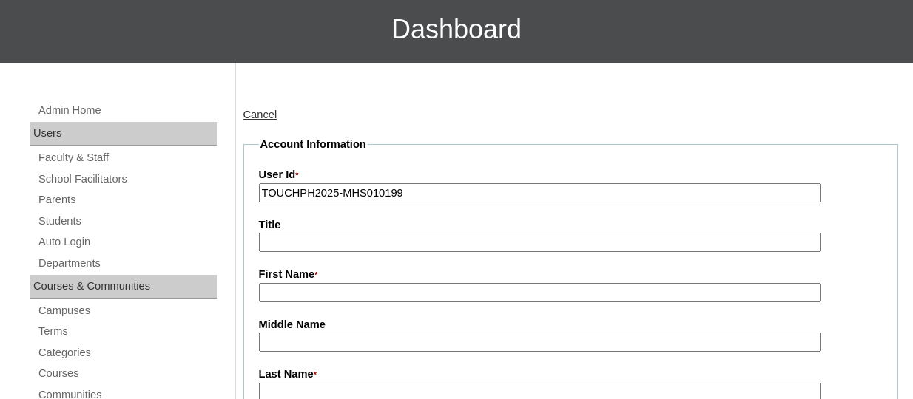
scroll to position [134, 0]
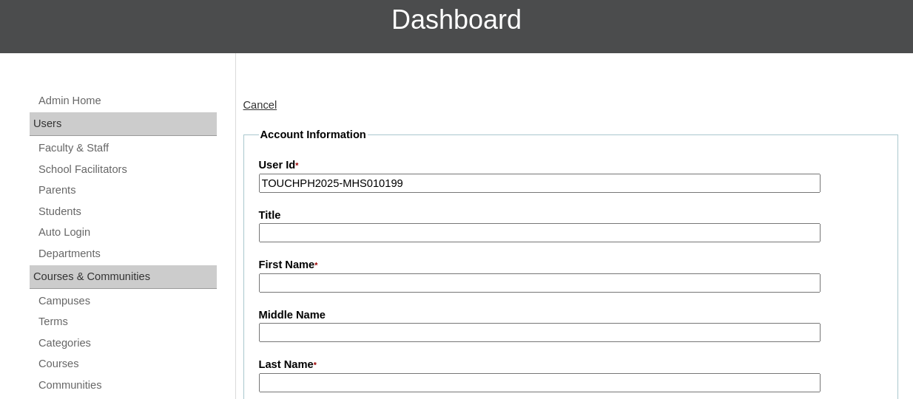
type input "TOUCHPH2025-MHS010199"
paste input "Arianne Umali"
drag, startPoint x: 346, startPoint y: 280, endPoint x: 308, endPoint y: 281, distance: 38.5
click at [308, 281] on input "Arianne Umali" at bounding box center [539, 284] width 561 height 20
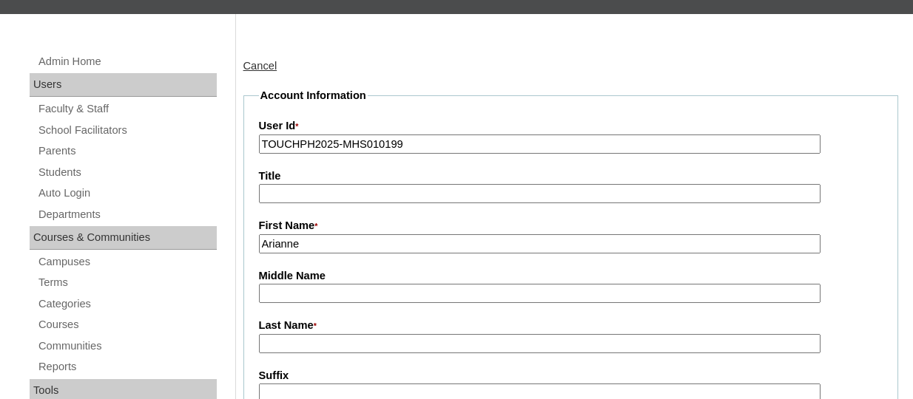
scroll to position [175, 0]
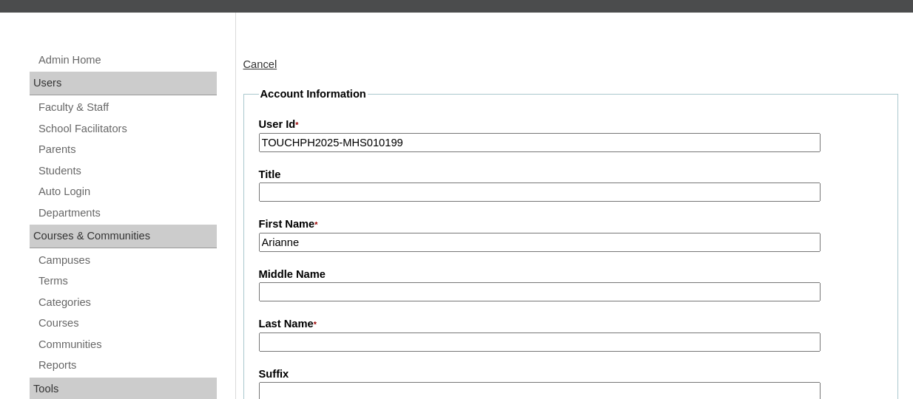
type input "Arianne"
click at [277, 337] on input "Last Name *" at bounding box center [539, 343] width 561 height 20
paste input "Umali"
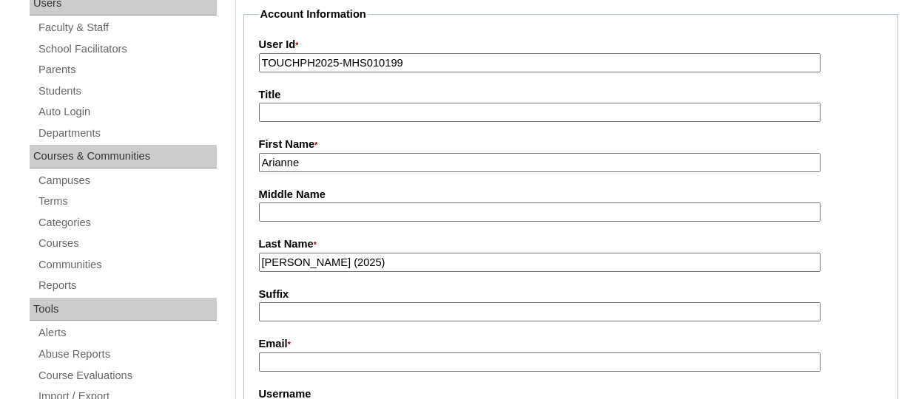
scroll to position [260, 0]
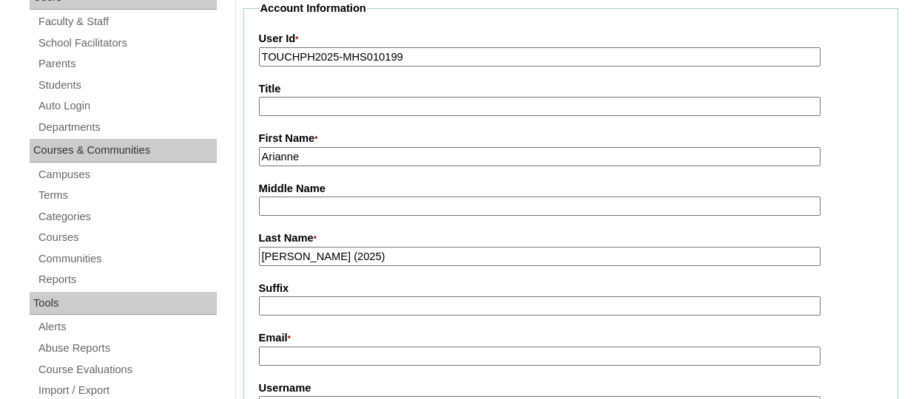
type input "Umali (2025)"
click at [304, 357] on input "Email *" at bounding box center [539, 357] width 561 height 20
paste input "ariannesy@yahoo.com"
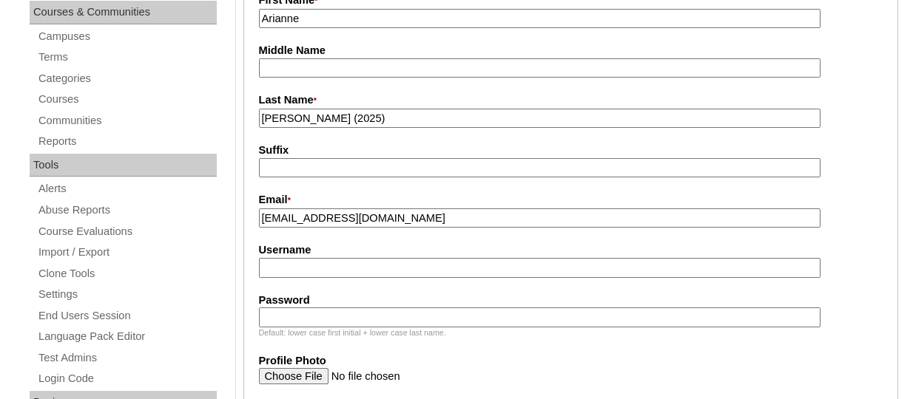
scroll to position [399, 0]
type input "ariannesy@yahoo.com"
click at [309, 262] on input "Username" at bounding box center [539, 267] width 561 height 20
paste input "arianneumaliTQ325"
type input "arianneumaliTQ325"
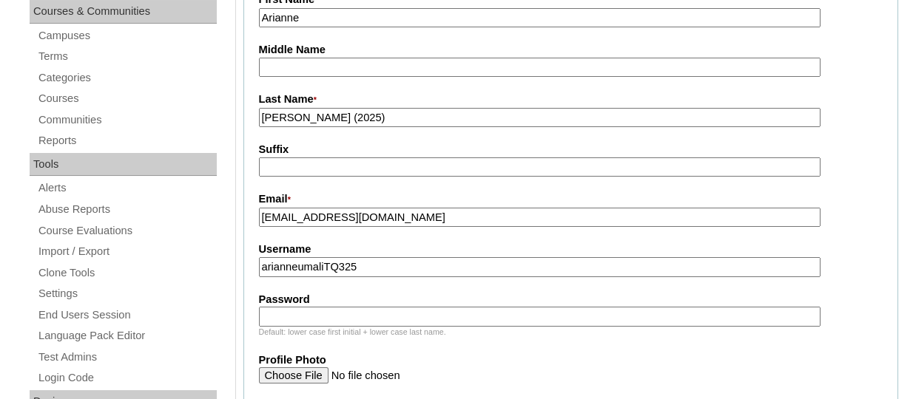
click at [348, 320] on input "Password" at bounding box center [539, 317] width 561 height 20
paste input "HG123456p"
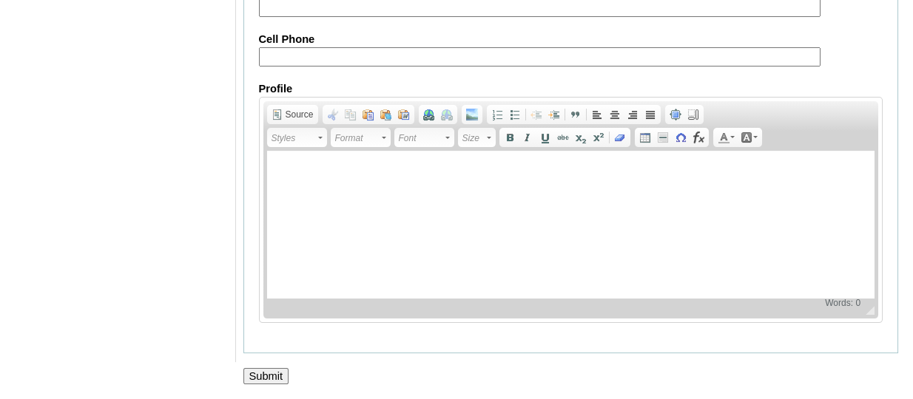
scroll to position [1619, 0]
type input "HG123456p"
click at [263, 369] on input "Submit" at bounding box center [266, 376] width 46 height 16
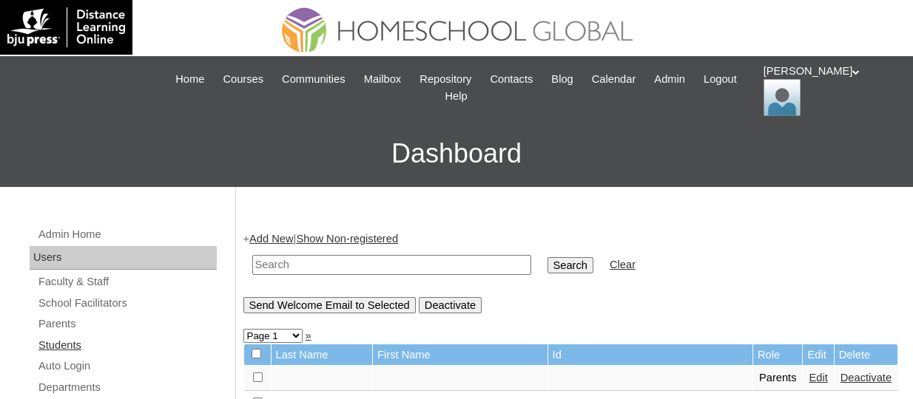
click at [68, 348] on link "Students" at bounding box center [127, 346] width 180 height 18
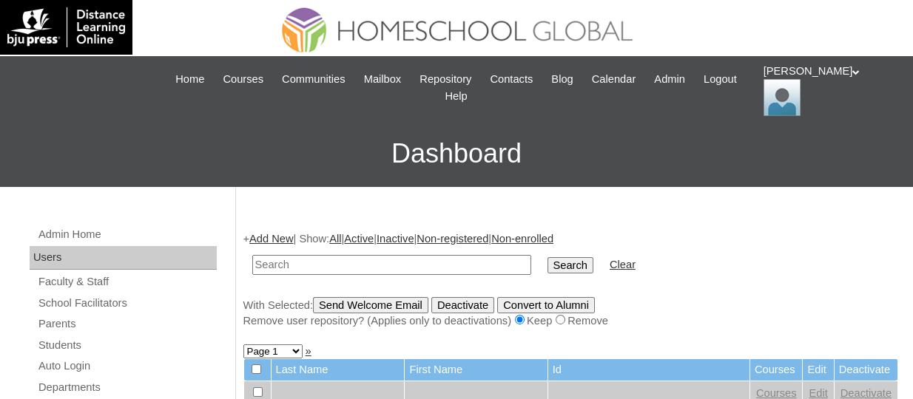
click at [274, 240] on link "Add New" at bounding box center [271, 239] width 44 height 12
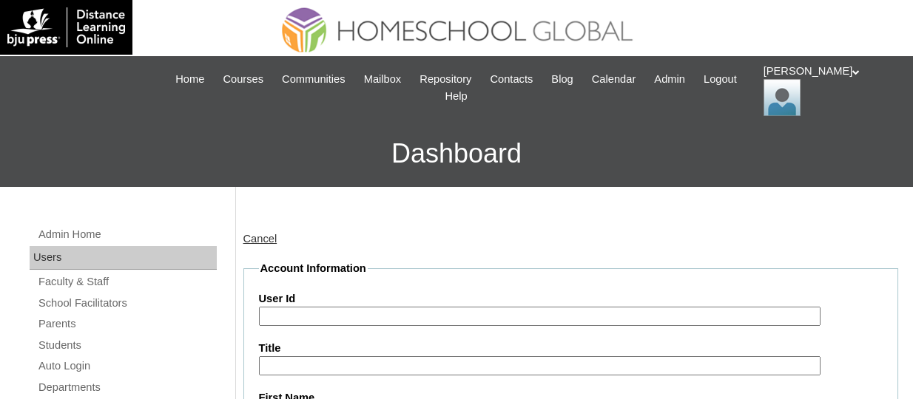
click at [288, 318] on input "User Id" at bounding box center [539, 317] width 561 height 20
paste input "TOUCHPH2025-MHS0101920"
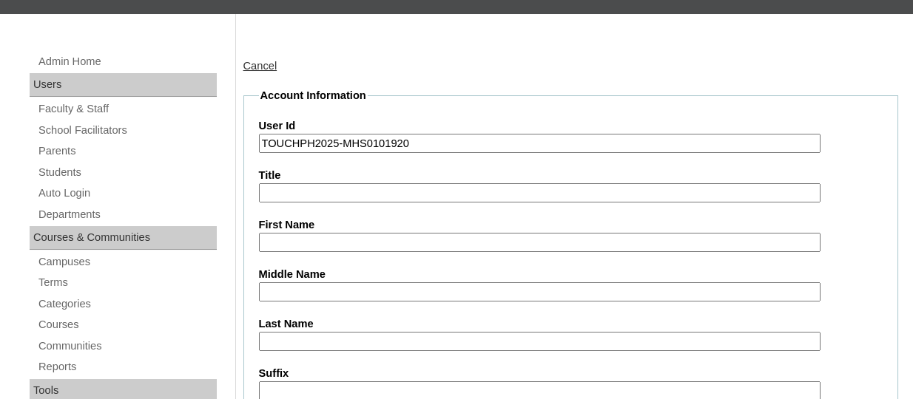
scroll to position [174, 0]
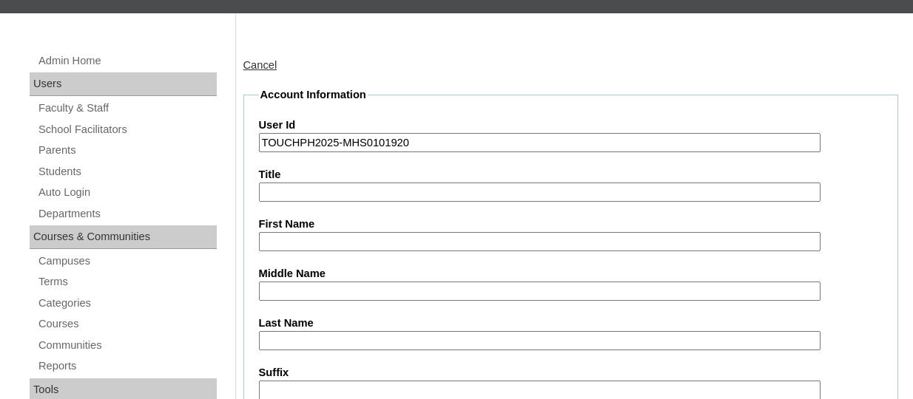
type input "TOUCHPH2025-MHS0101920"
click at [312, 246] on input "First Name" at bounding box center [539, 242] width 561 height 20
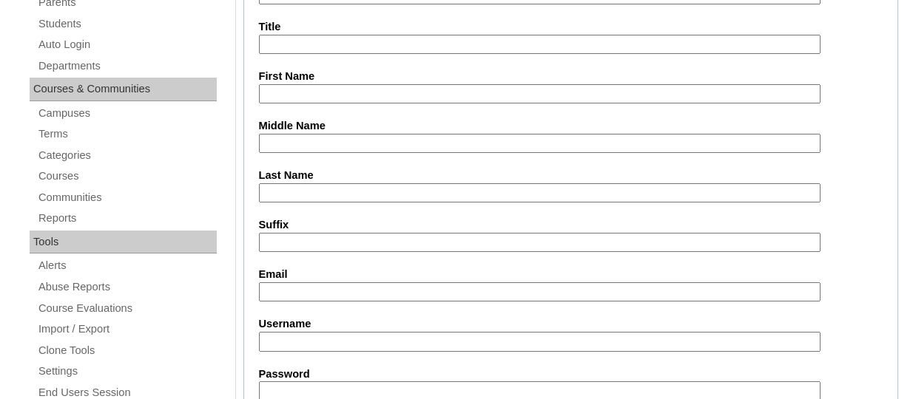
scroll to position [323, 0]
paste input "Aiden Bert Sy UMALI"
drag, startPoint x: 369, startPoint y: 85, endPoint x: 334, endPoint y: 91, distance: 35.3
click at [334, 91] on input "Aiden Bert Sy UMALI" at bounding box center [539, 94] width 561 height 20
type input "Aiden Bert Sy"
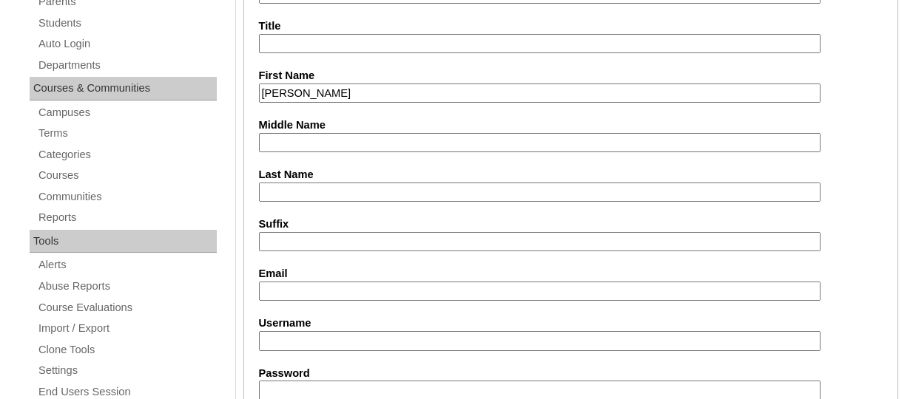
click at [286, 183] on input "Last Name" at bounding box center [539, 193] width 561 height 20
paste input "UMALI"
type input "UMALI"
click at [340, 86] on input "Aiden Bert Sy" at bounding box center [539, 94] width 561 height 20
type input "Aiden Bert"
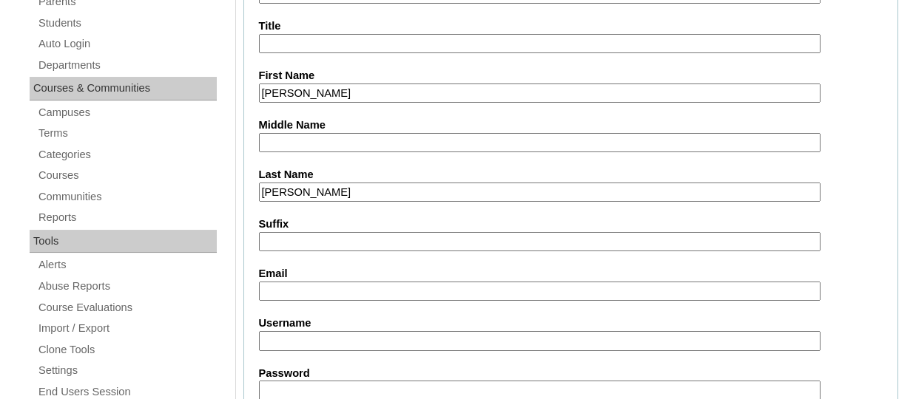
click at [279, 144] on input "Middle Name" at bounding box center [539, 143] width 561 height 20
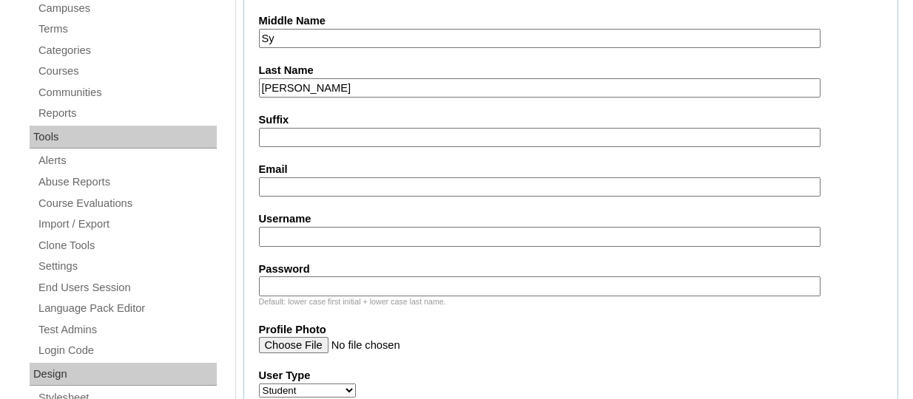
scroll to position [435, 0]
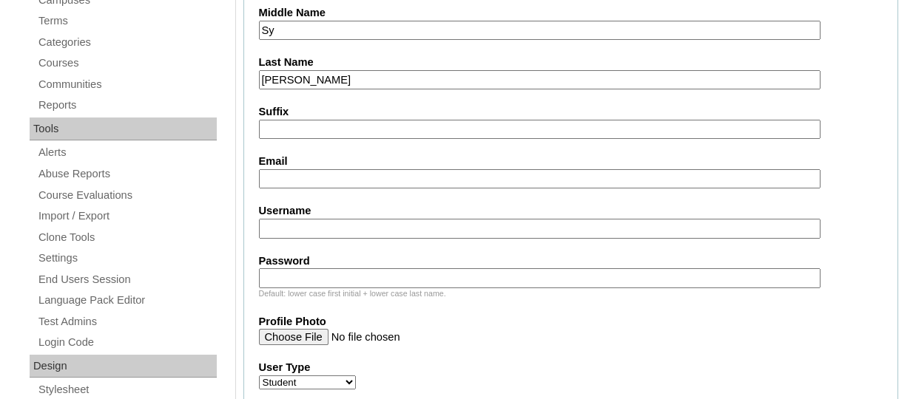
type input "Sy"
click at [291, 181] on input "Email" at bounding box center [539, 179] width 561 height 20
paste input "ariannesy@yahoo.com"
type input "ariannesy@yahoo.com"
click at [300, 226] on input "Username" at bounding box center [539, 229] width 561 height 20
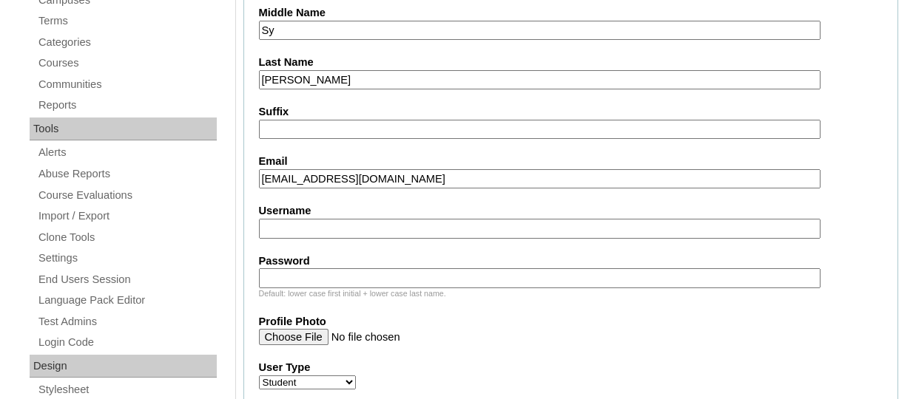
paste input "aidenbertumaliTQ325"
type input "aidenbertumaliTQ325"
click at [314, 277] on input "Password" at bounding box center [539, 279] width 561 height 20
paste input "HG123456s"
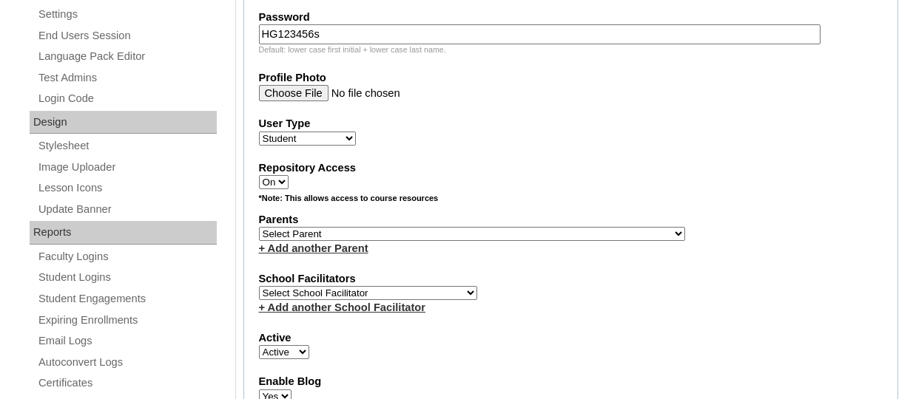
scroll to position [680, 0]
type input "HG123456s"
click at [453, 240] on select "Select Parent , , , , , , , , , , , , , , , , , , , , , , , , , , , , , , , , ,…" at bounding box center [472, 233] width 426 height 14
select select "43859"
click at [259, 229] on select "Select Parent , , , , , , , , , , , , , , , , , , , , , , , , , , , , , , , , ,…" at bounding box center [472, 233] width 426 height 14
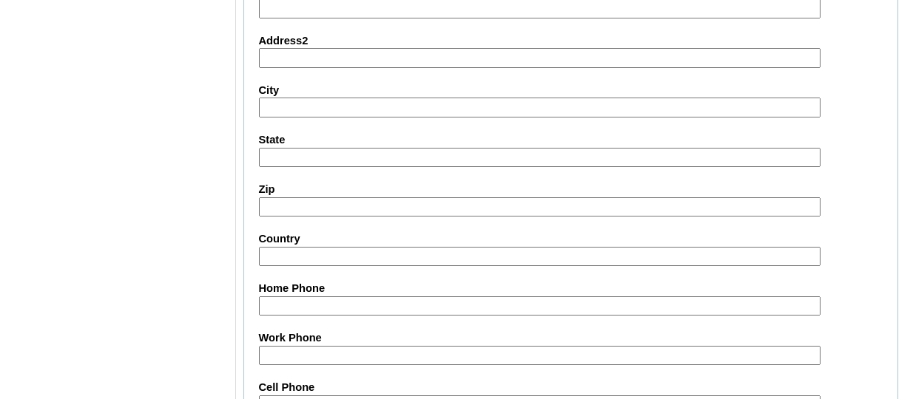
scroll to position [1886, 0]
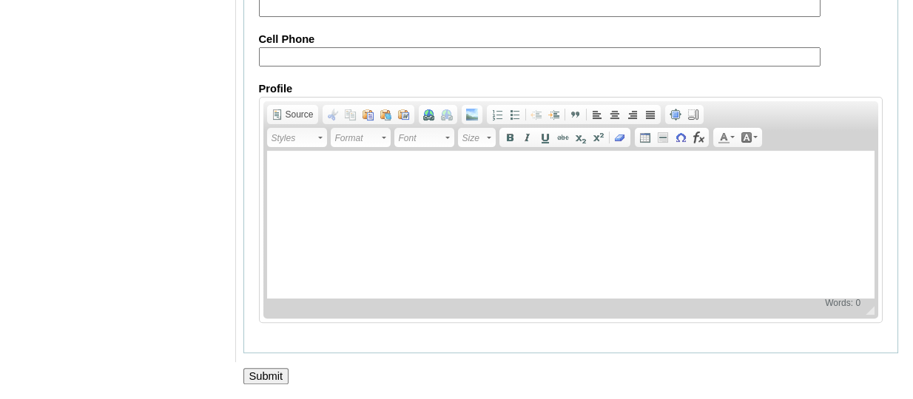
click at [255, 368] on input "Submit" at bounding box center [266, 376] width 46 height 16
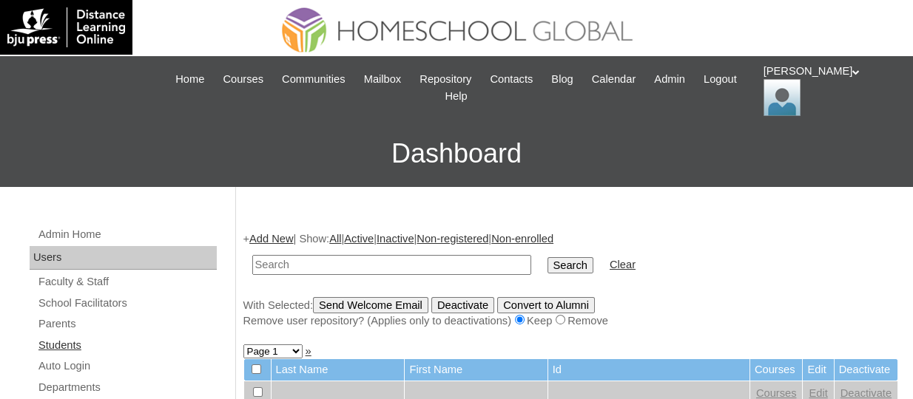
click at [66, 342] on link "Students" at bounding box center [127, 346] width 180 height 18
paste input "TOUCHPH2025-MHS0101920"
type input "TOUCHPH2025-MHS0101920"
click at [547, 257] on input "Search" at bounding box center [570, 265] width 46 height 16
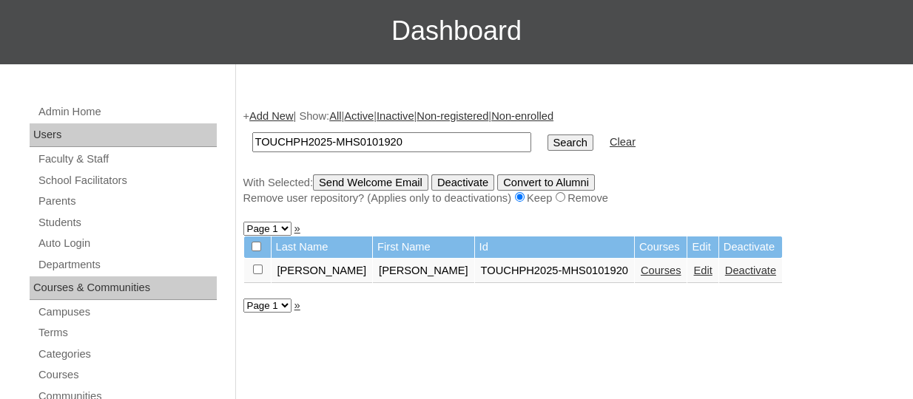
scroll to position [135, 0]
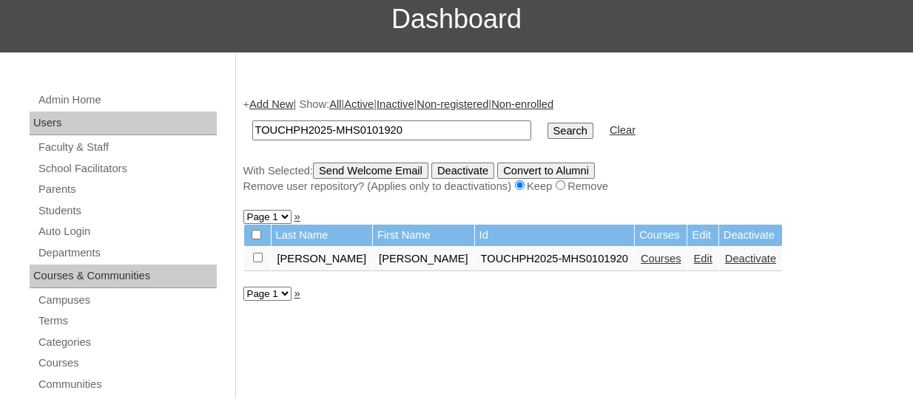
click at [641, 259] on link "Courses" at bounding box center [661, 259] width 41 height 12
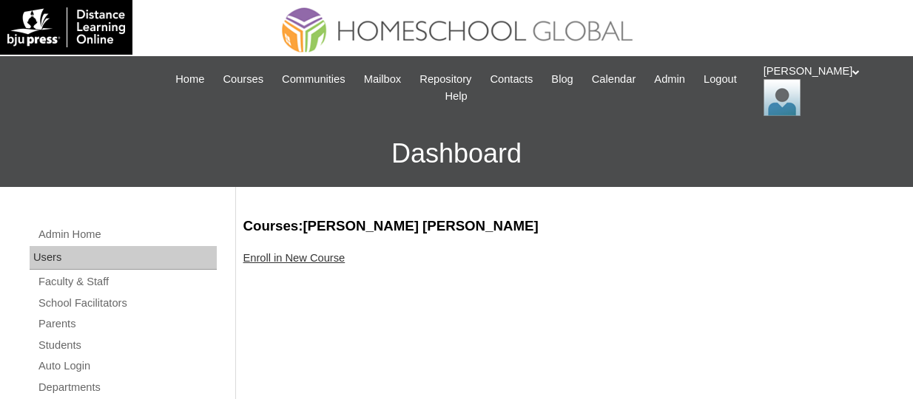
click at [308, 259] on link "Enroll in New Course" at bounding box center [294, 258] width 102 height 12
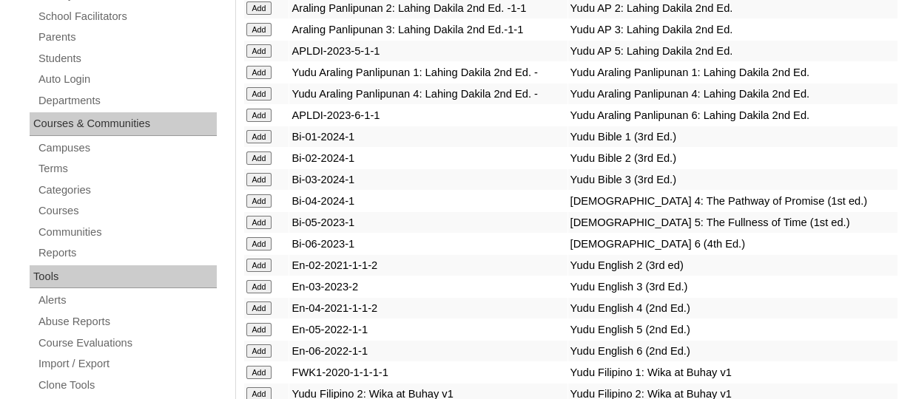
scroll to position [4228, 0]
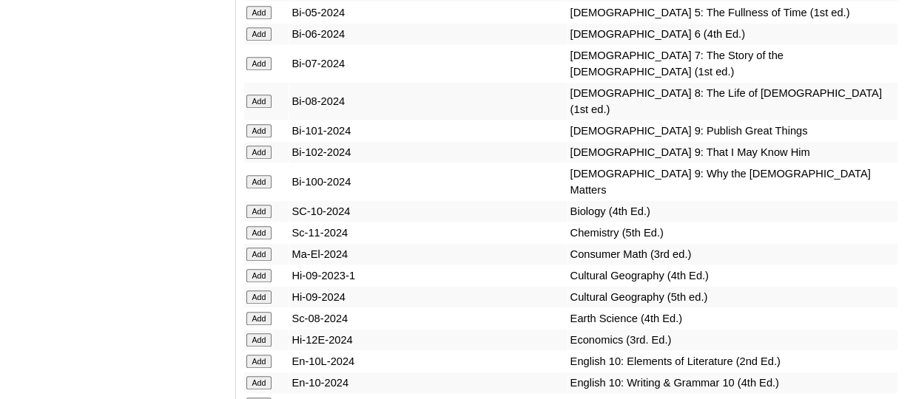
click at [258, 41] on input "Add" at bounding box center [259, 33] width 26 height 13
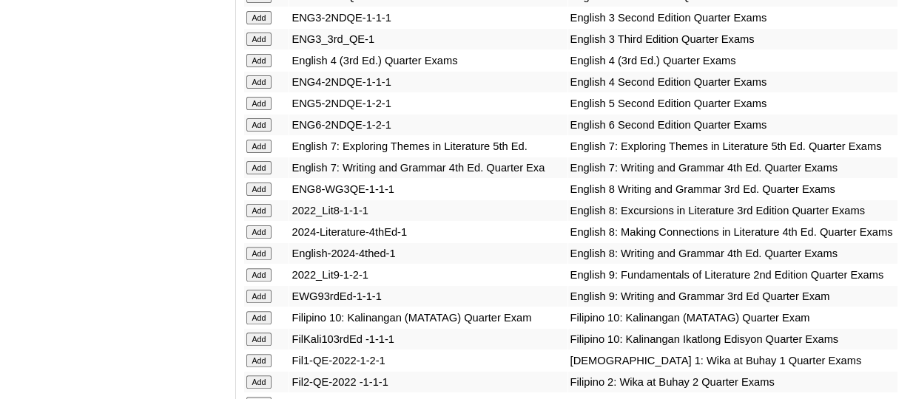
scroll to position [4720, 0]
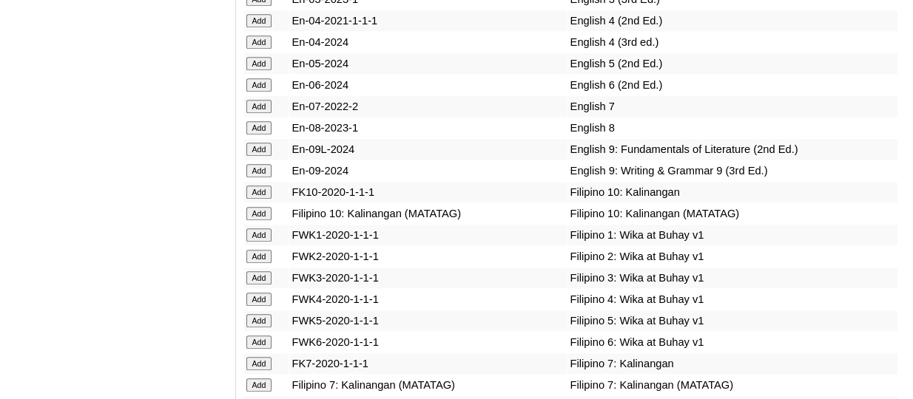
click at [263, 92] on input "Add" at bounding box center [259, 84] width 26 height 13
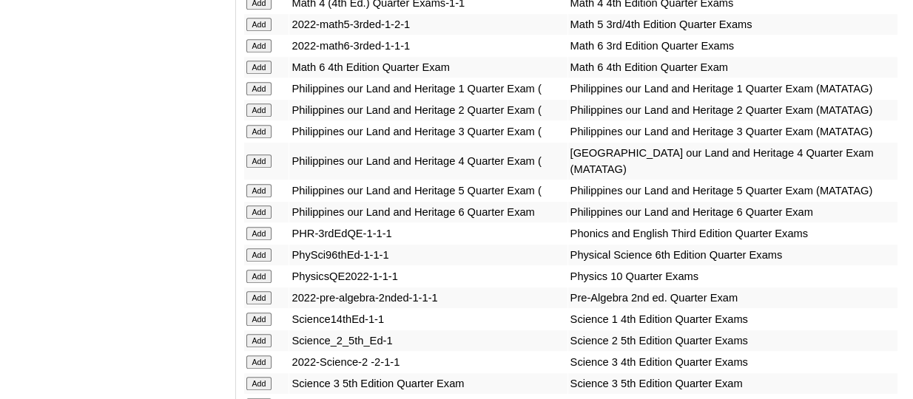
scroll to position [5811, 0]
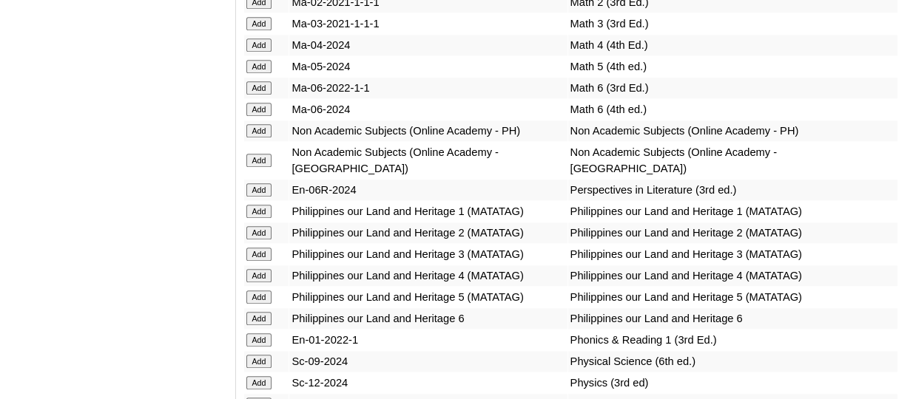
click at [263, 116] on input "Add" at bounding box center [259, 109] width 26 height 13
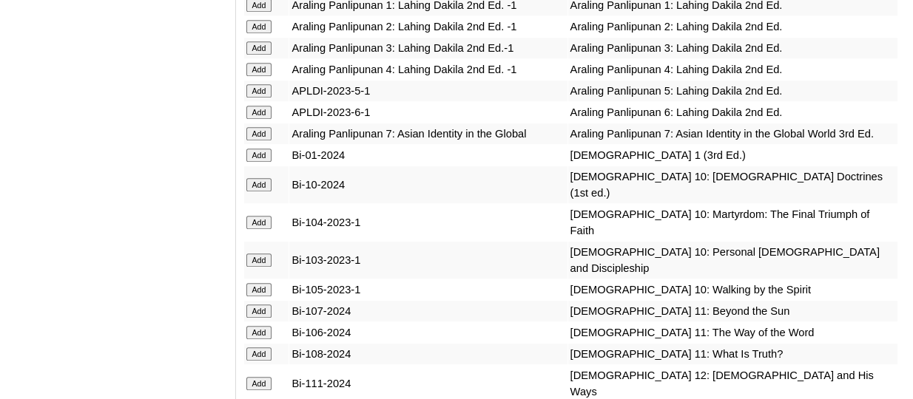
scroll to position [5929, 0]
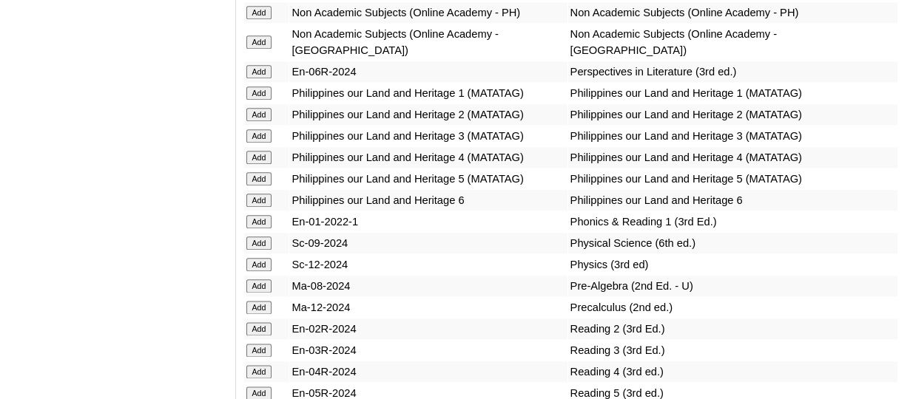
click at [267, 78] on input "Add" at bounding box center [259, 71] width 26 height 13
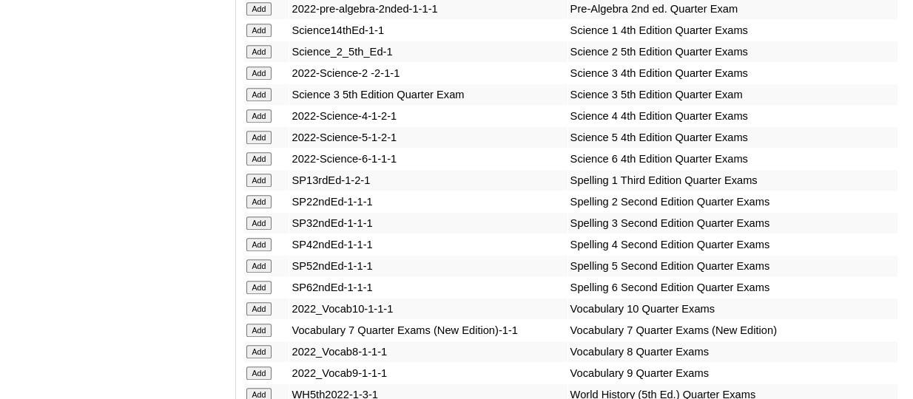
scroll to position [6502, 0]
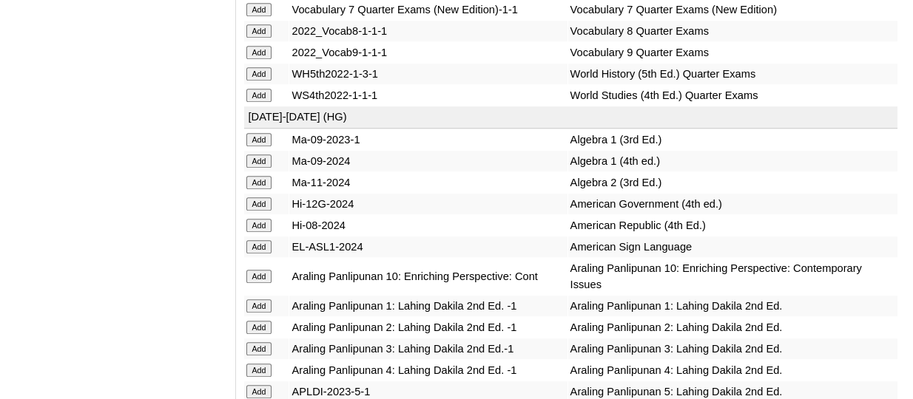
scroll to position [6695, 0]
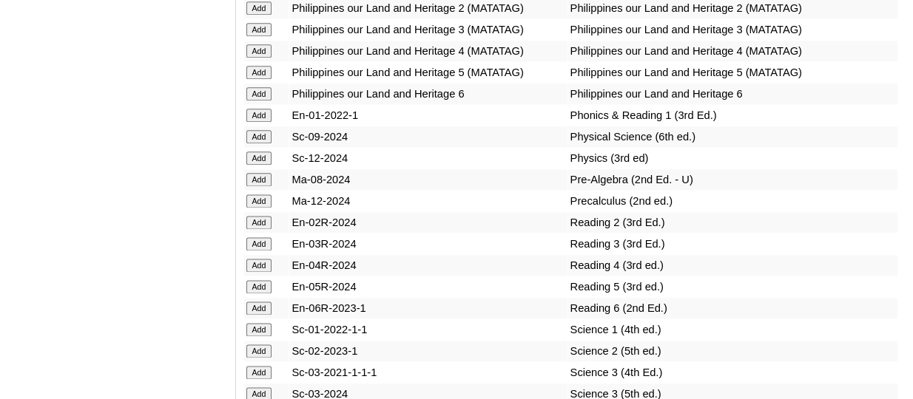
scroll to position [6037, 0]
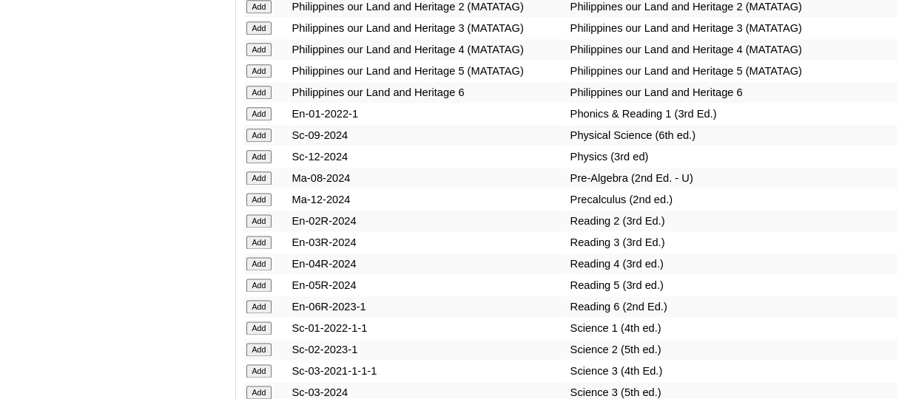
click at [260, 99] on input "Add" at bounding box center [259, 92] width 26 height 13
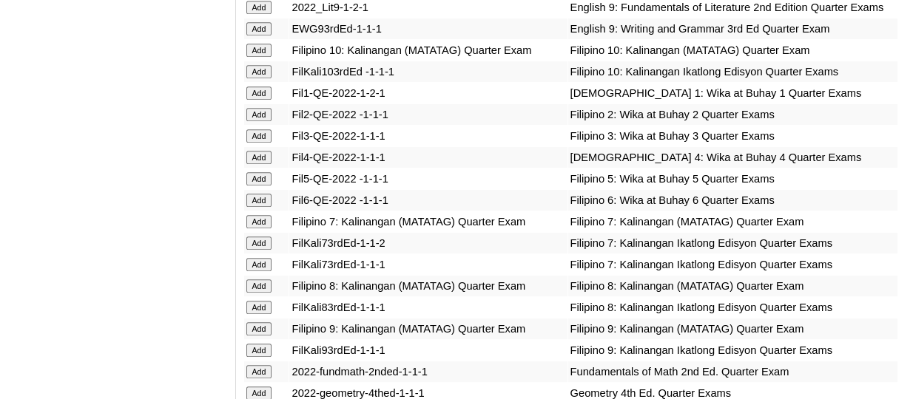
scroll to position [4870, 0]
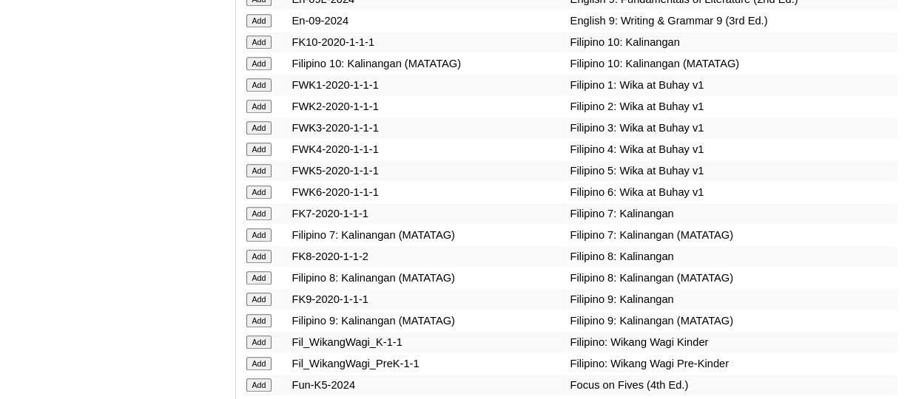
click at [266, 199] on input "Add" at bounding box center [259, 192] width 26 height 13
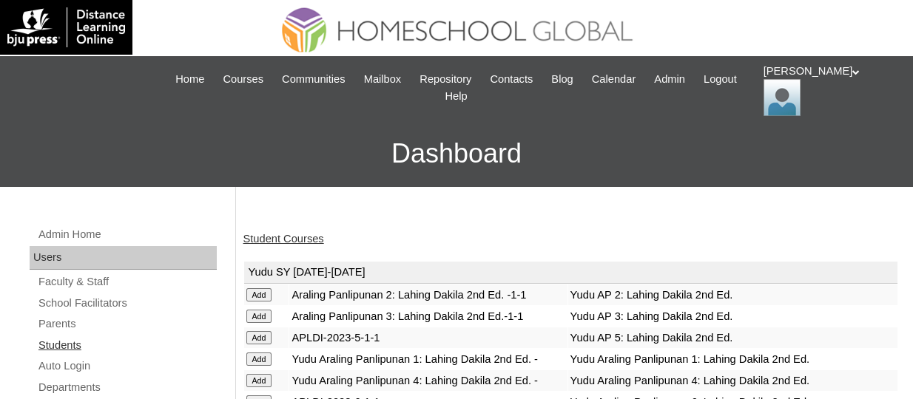
click at [61, 343] on link "Students" at bounding box center [127, 346] width 180 height 18
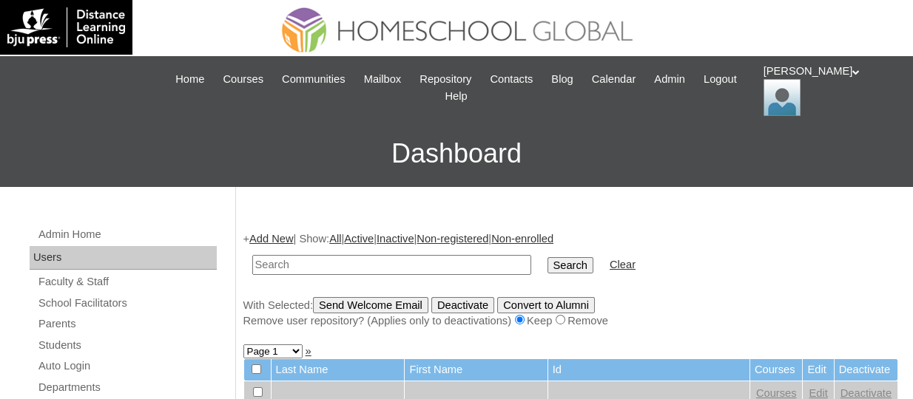
click at [291, 238] on link "Add New" at bounding box center [271, 239] width 44 height 12
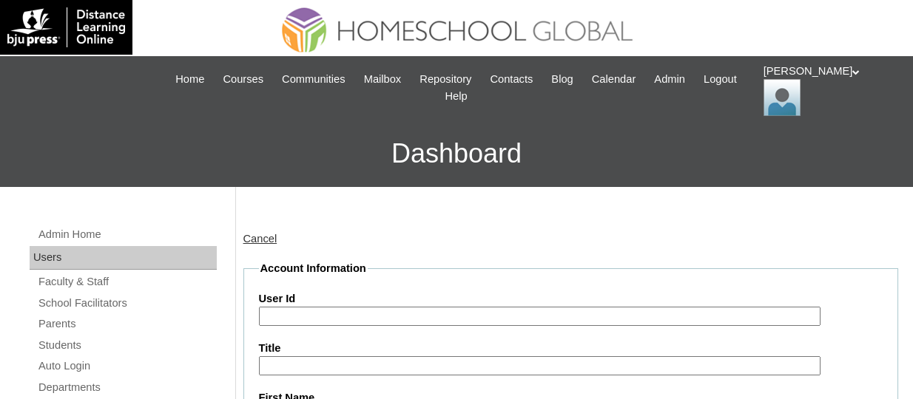
click at [305, 308] on input "User Id" at bounding box center [539, 317] width 561 height 20
paste input "TOUCHPH2025-MHS0101921"
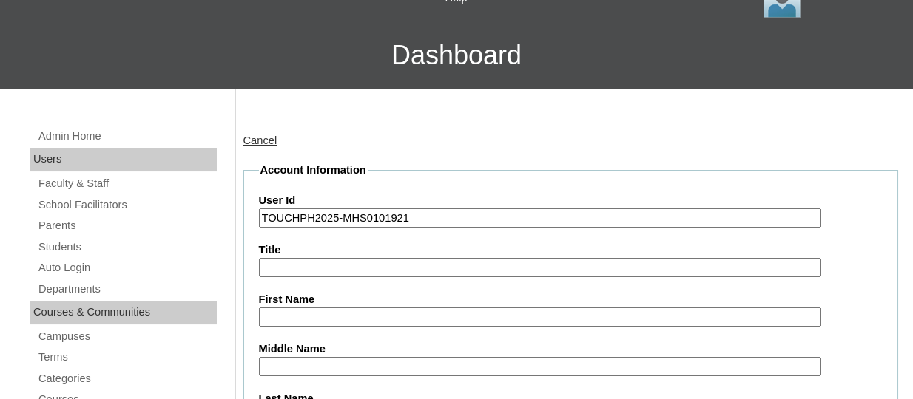
scroll to position [118, 0]
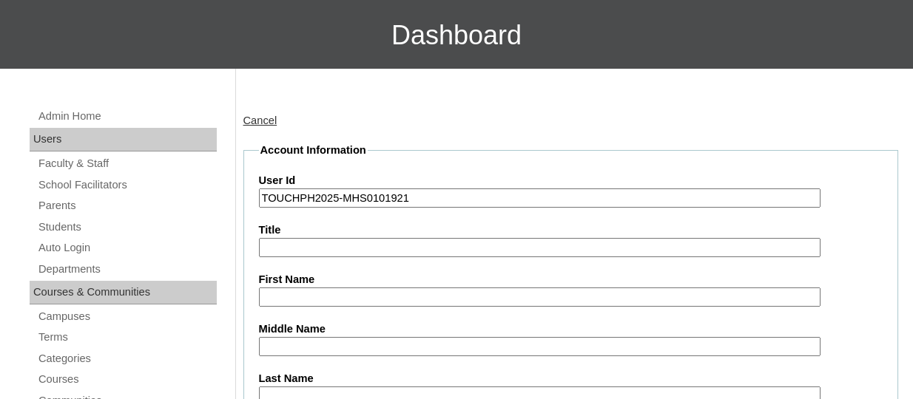
type input "TOUCHPH2025-MHS0101921"
click at [291, 298] on input "First Name" at bounding box center [539, 298] width 561 height 20
paste input "Alayna Zoe Sy UMALI"
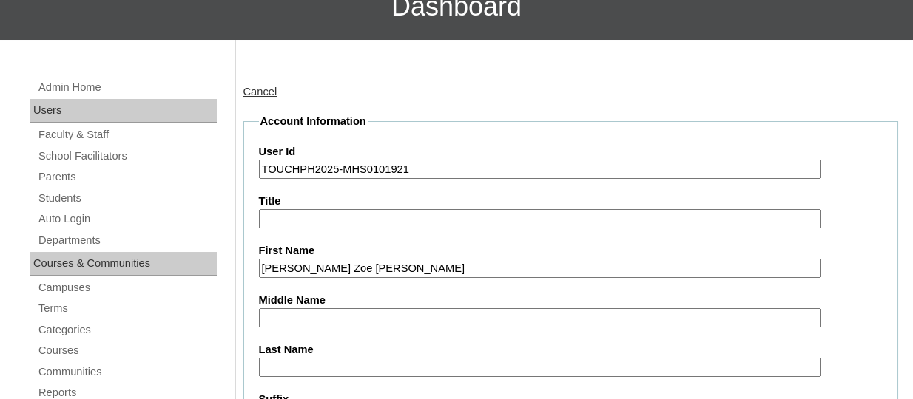
scroll to position [155, 0]
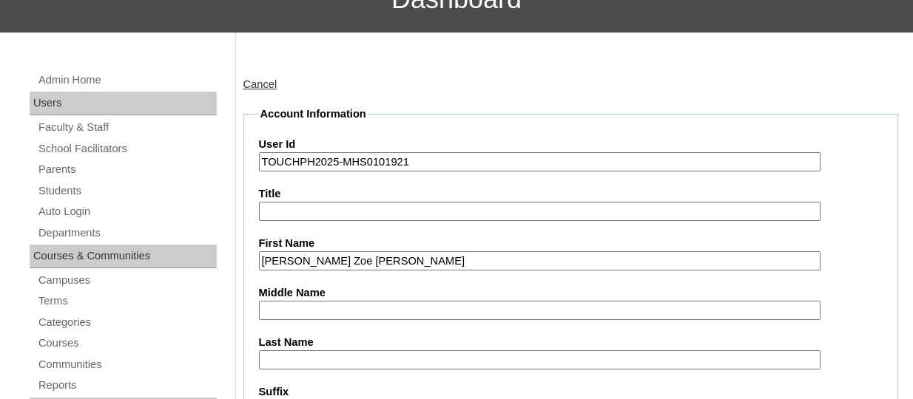
drag, startPoint x: 394, startPoint y: 258, endPoint x: 337, endPoint y: 257, distance: 57.0
click at [337, 257] on input "Alayna Zoe Sy UMALI" at bounding box center [539, 262] width 561 height 20
type input "Alayna Zoe Sy"
click at [301, 351] on input "Last Name" at bounding box center [539, 361] width 561 height 20
paste input "UMALI"
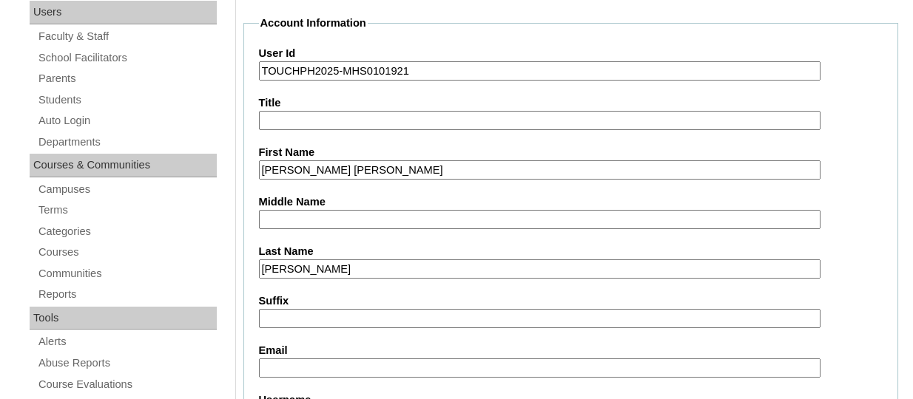
scroll to position [249, 0]
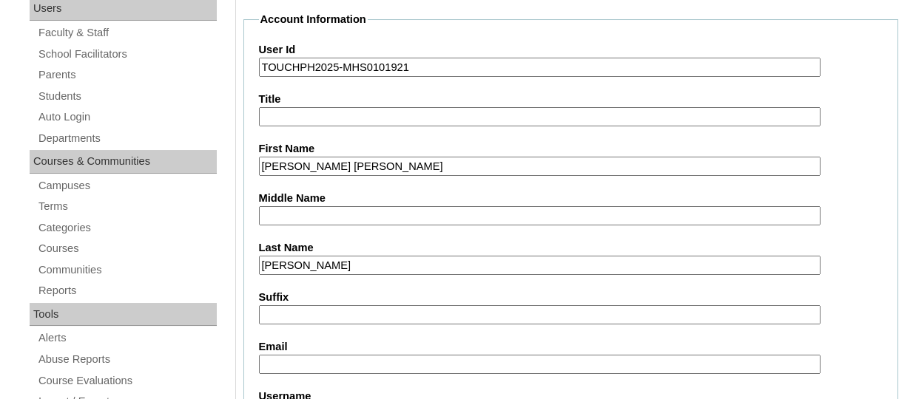
type input "UMALI"
click at [354, 169] on input "Alayna Zoe Sy" at bounding box center [539, 167] width 561 height 20
drag, startPoint x: 354, startPoint y: 169, endPoint x: 334, endPoint y: 169, distance: 20.0
click at [334, 169] on input "Alayna Zoe Sy" at bounding box center [539, 167] width 561 height 20
type input "Alayna Zoe"
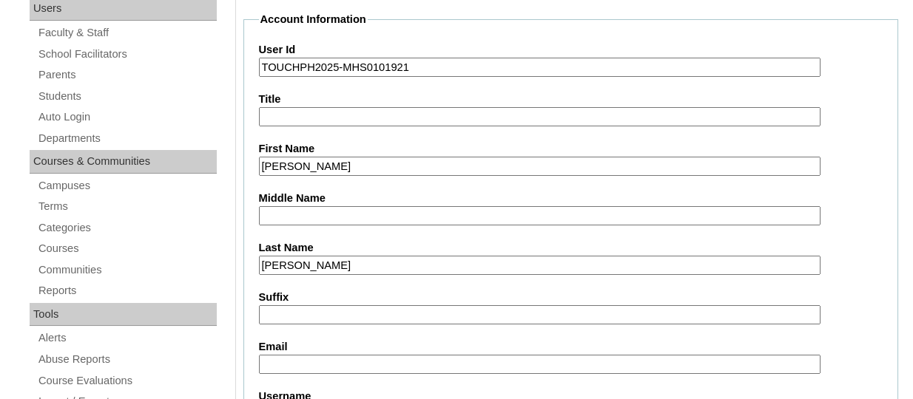
click at [302, 207] on input "Middle Name" at bounding box center [539, 216] width 561 height 20
paste input "Sy"
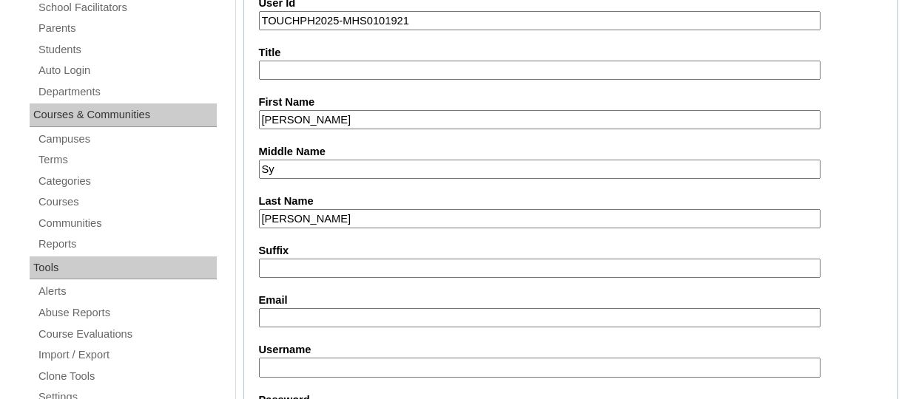
scroll to position [307, 0]
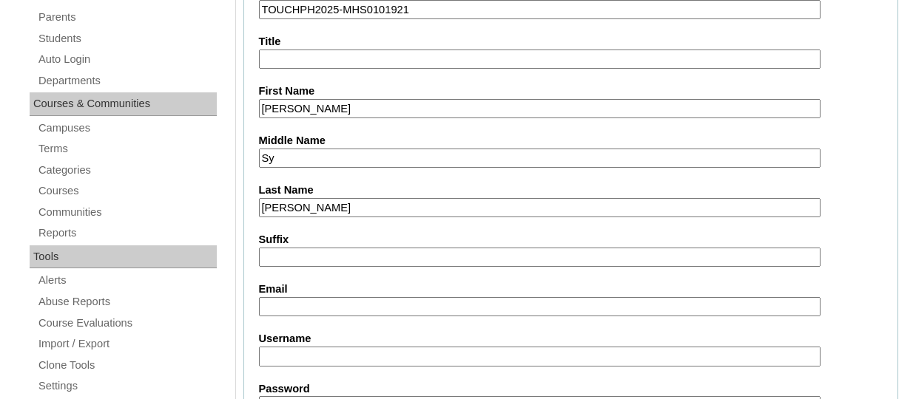
type input "Sy"
click at [294, 298] on input "Email" at bounding box center [539, 307] width 561 height 20
paste input "ariannesy@yahoo.com"
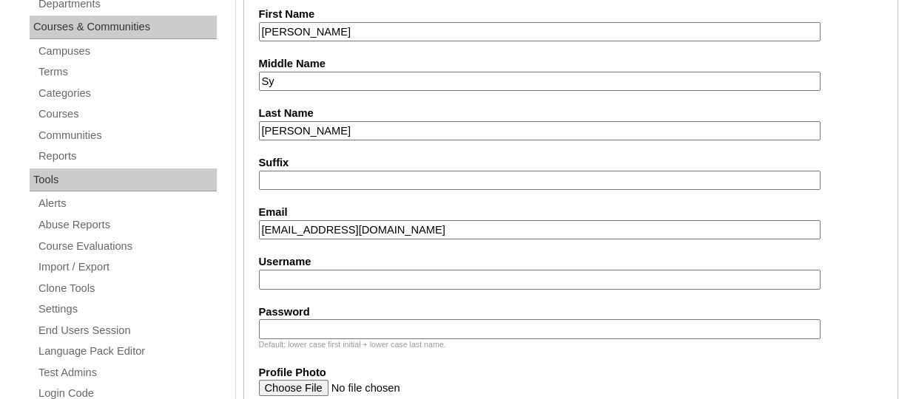
scroll to position [386, 0]
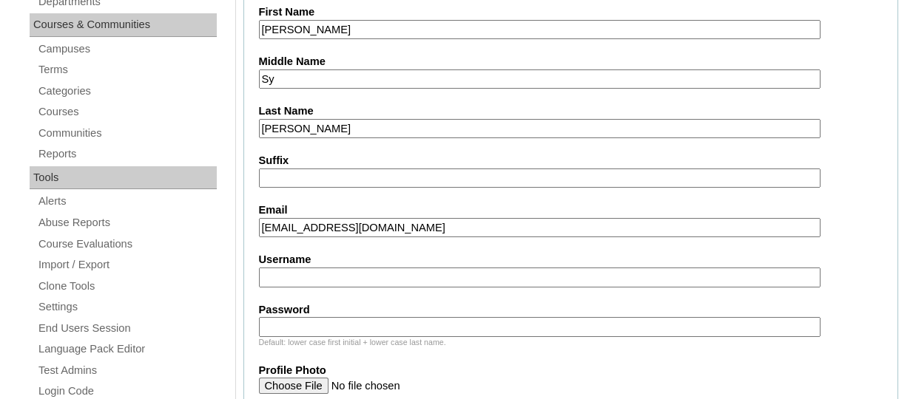
type input "ariannesy@yahoo.com"
click at [311, 268] on input "Username" at bounding box center [539, 278] width 561 height 20
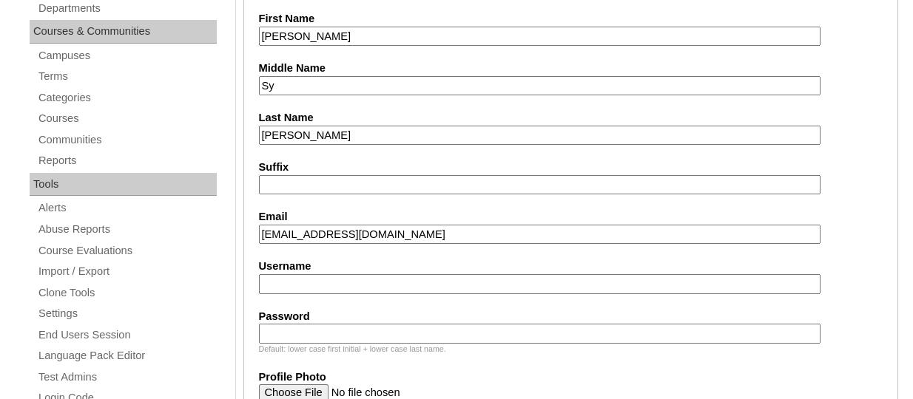
scroll to position [380, 0]
paste input "alaynazoeumaliTQ325"
type input "alaynazoeumaliTQ325"
click at [311, 330] on input "Password" at bounding box center [539, 333] width 561 height 20
paste input "HG123456s"
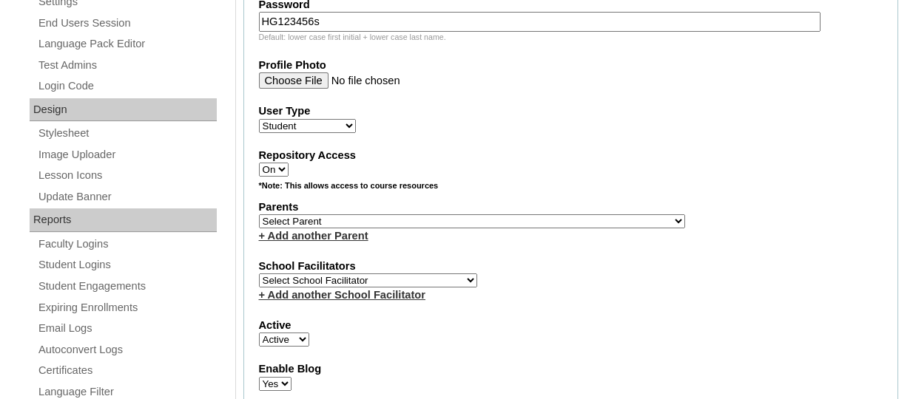
scroll to position [696, 0]
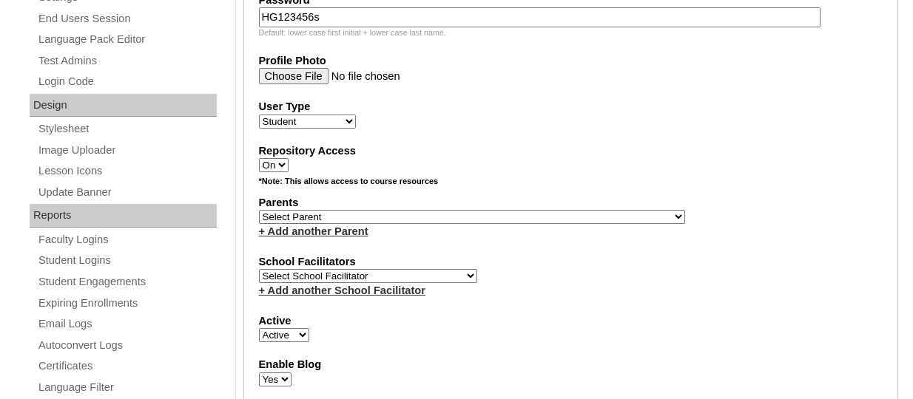
type input "HG123456s"
click at [353, 215] on select "Select Parent , , , , , , , , , , , , , , , , , , , , , , , , , , , , , , , , ,…" at bounding box center [472, 217] width 426 height 14
select select "43859"
click at [259, 212] on select "Select Parent , , , , , , , , , , , , , , , , , , , , , , , , , , , , , , , , ,…" at bounding box center [472, 217] width 426 height 14
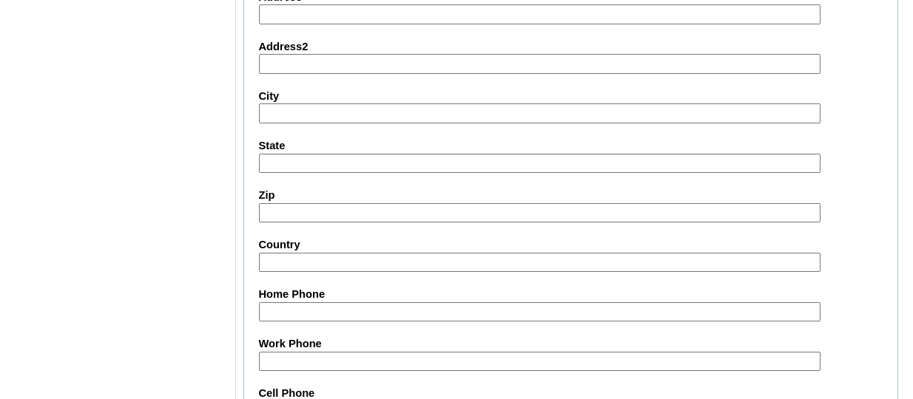
scroll to position [1886, 0]
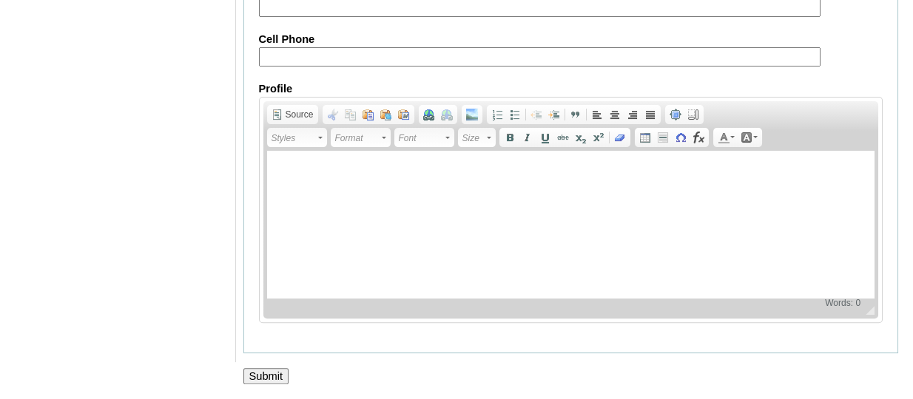
click at [271, 371] on input "Submit" at bounding box center [266, 376] width 46 height 16
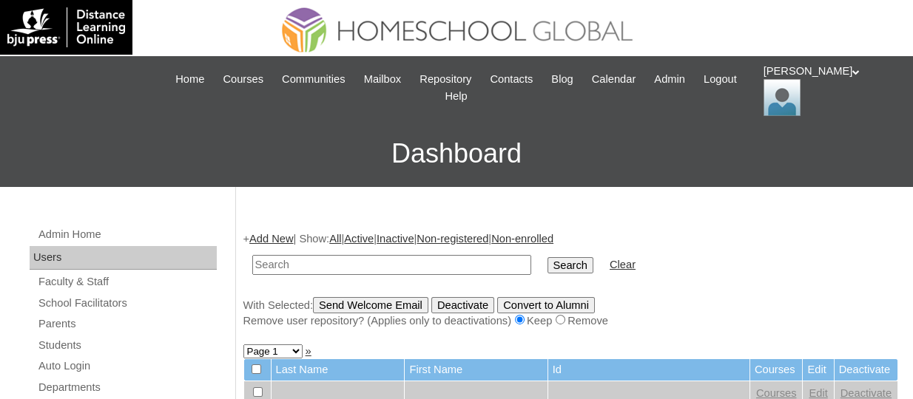
click at [326, 261] on input "text" at bounding box center [391, 265] width 279 height 20
paste input "TOUCHPH2025-MHS0101921"
type input "TOUCHPH2025-MHS0101921"
click at [547, 257] on input "Search" at bounding box center [570, 265] width 46 height 16
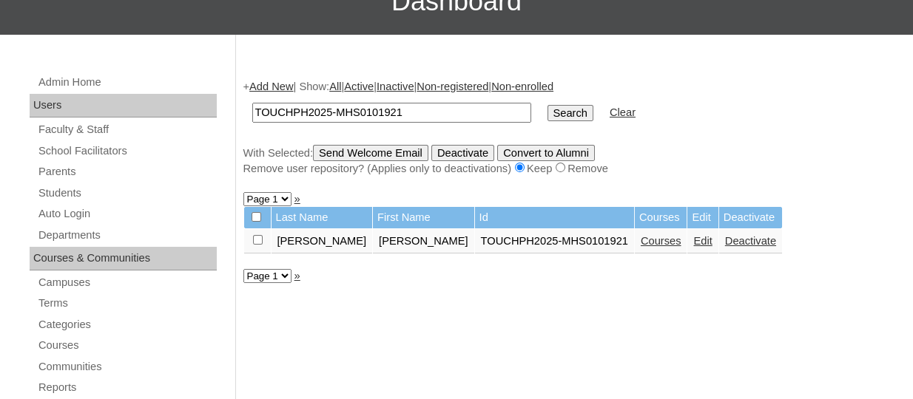
scroll to position [164, 0]
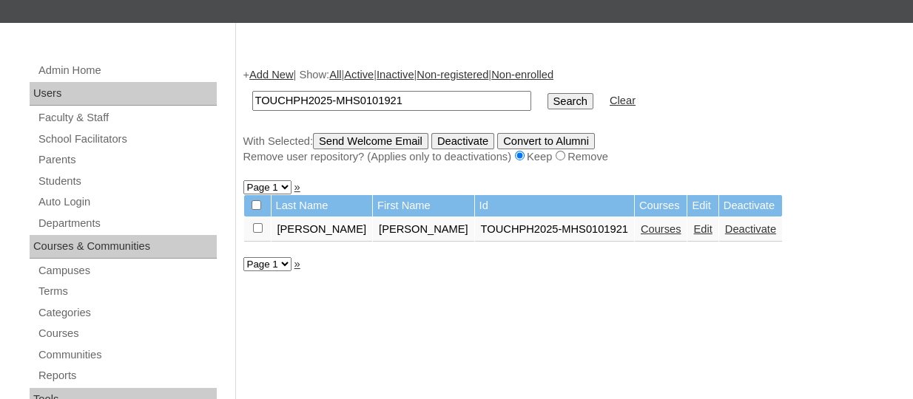
click at [641, 234] on link "Courses" at bounding box center [661, 229] width 41 height 12
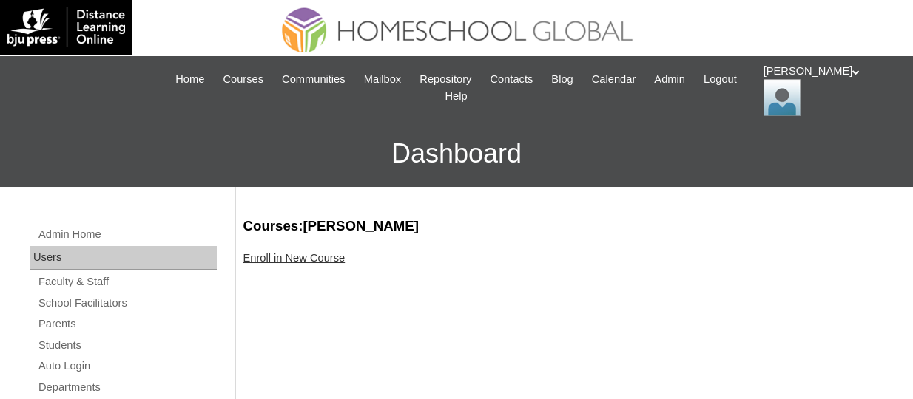
click at [318, 260] on link "Enroll in New Course" at bounding box center [294, 258] width 102 height 12
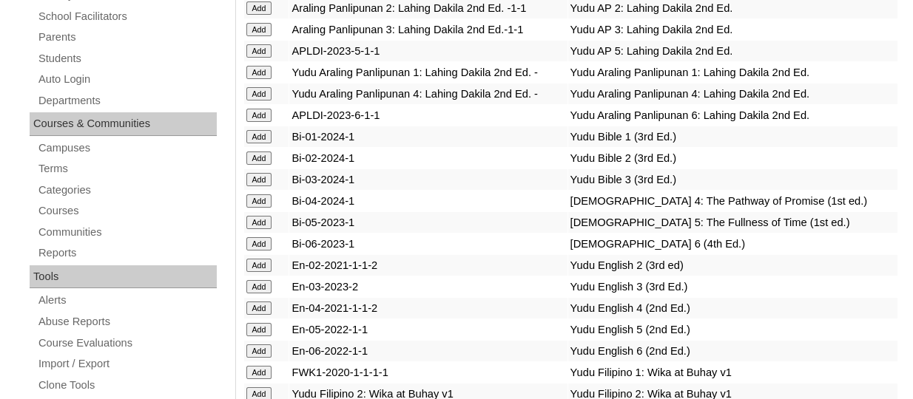
scroll to position [4292, 0]
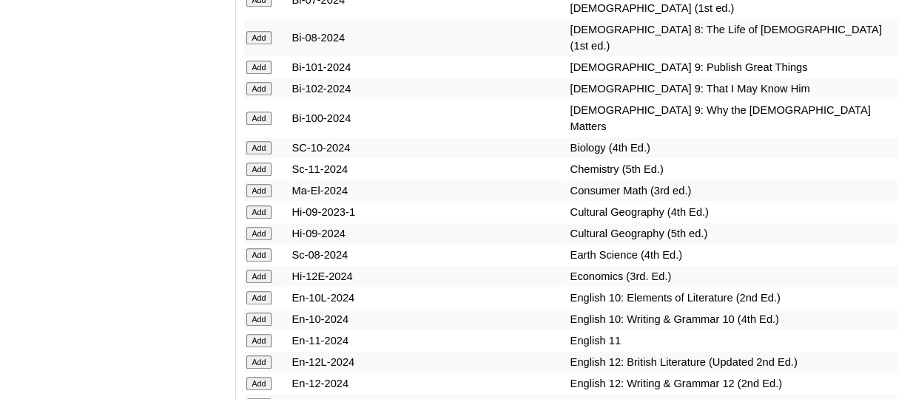
click at [266, 74] on input "Add" at bounding box center [259, 67] width 26 height 13
click at [260, 95] on input "Add" at bounding box center [259, 88] width 26 height 13
click at [258, 125] on input "Add" at bounding box center [259, 118] width 26 height 13
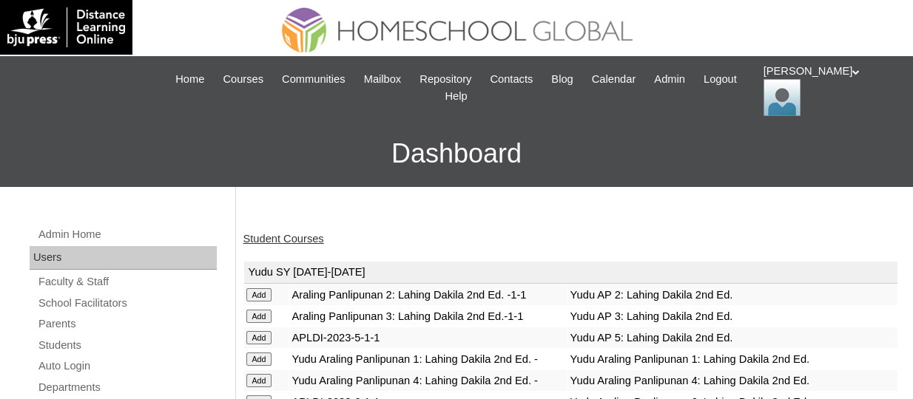
click at [279, 236] on link "Student Courses" at bounding box center [283, 239] width 81 height 12
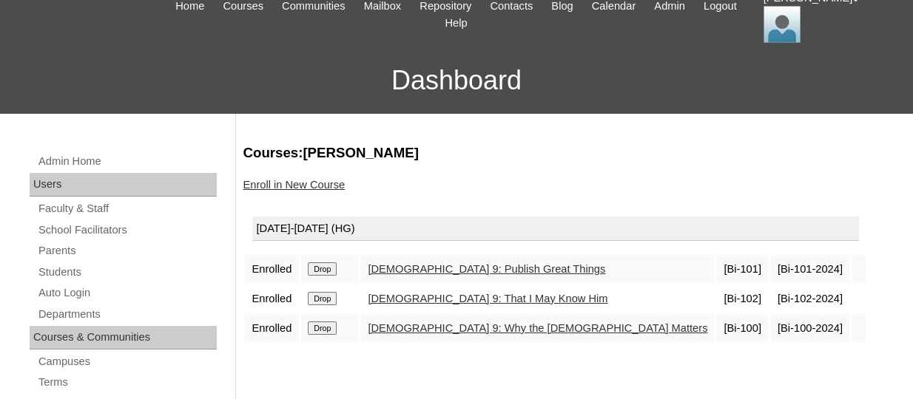
scroll to position [74, 0]
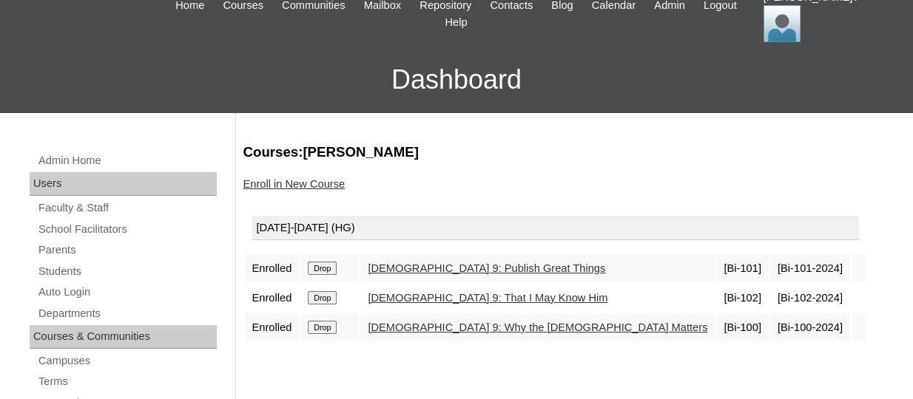
click at [266, 187] on link "Enroll in New Course" at bounding box center [294, 184] width 102 height 12
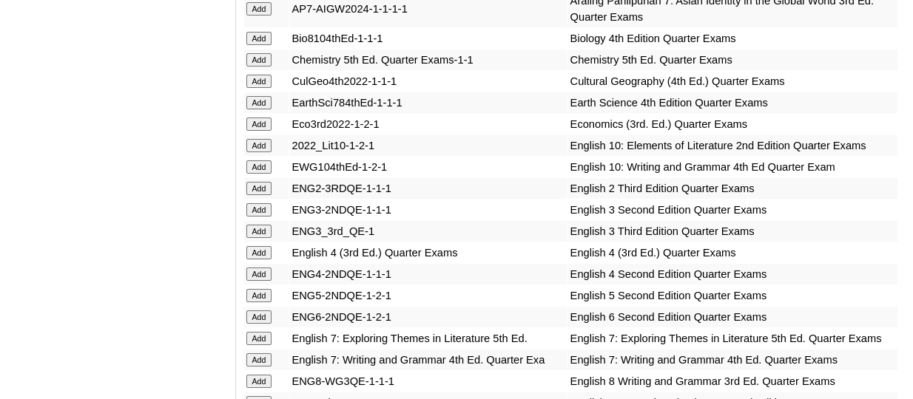
scroll to position [4485, 0]
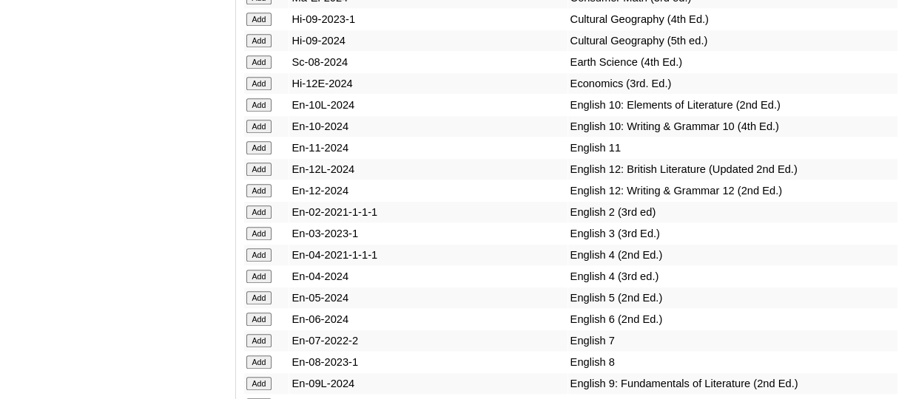
click at [262, 90] on input "Add" at bounding box center [259, 83] width 26 height 13
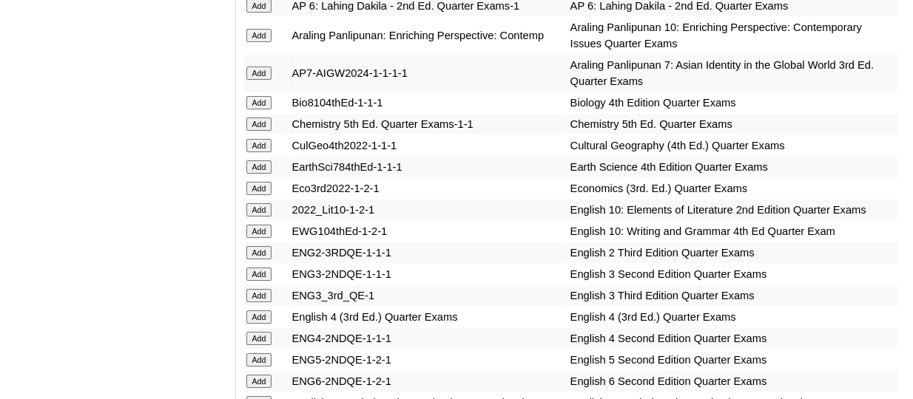
scroll to position [4378, 0]
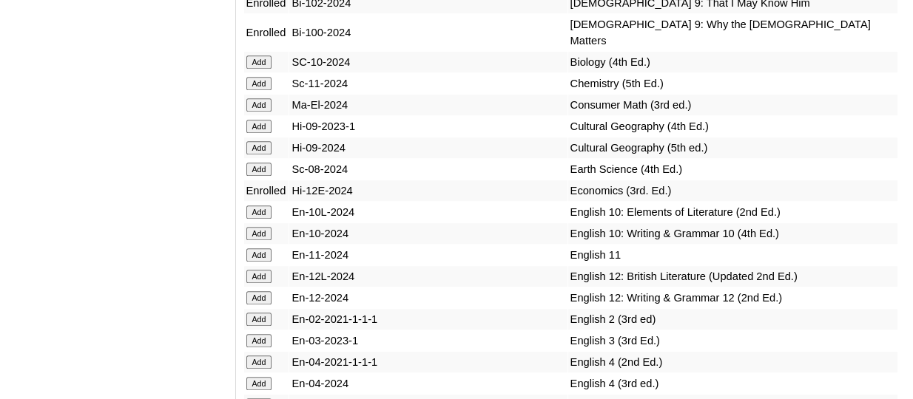
click at [267, 90] on input "Add" at bounding box center [259, 83] width 26 height 13
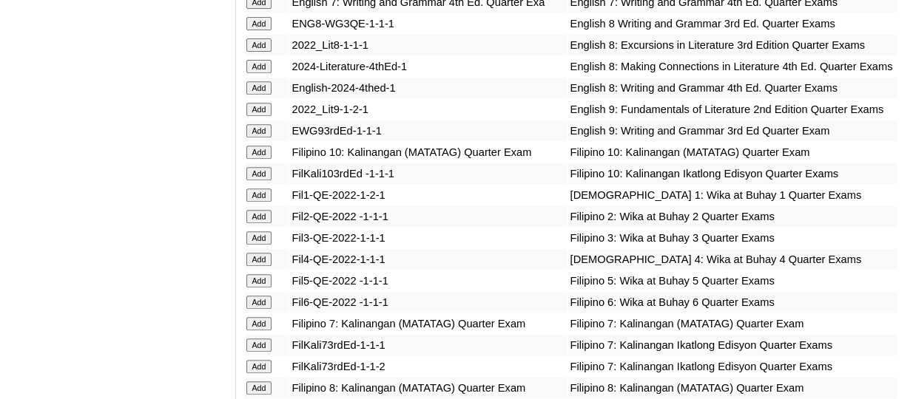
scroll to position [4784, 0]
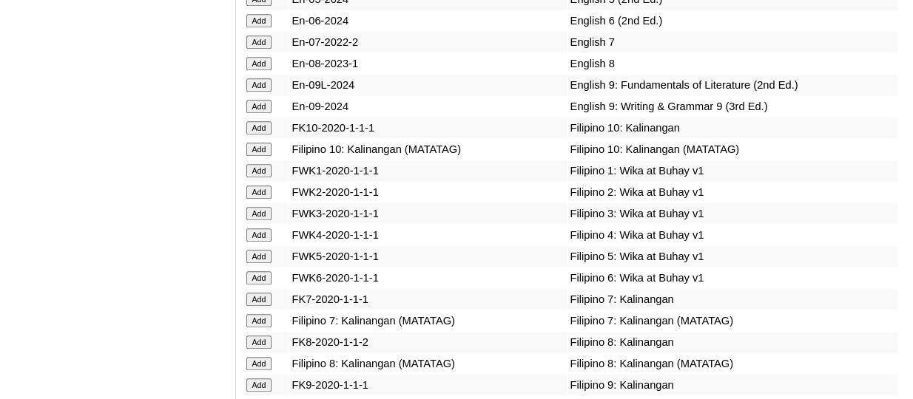
click at [263, 92] on input "Add" at bounding box center [259, 84] width 26 height 13
drag, startPoint x: 260, startPoint y: 234, endPoint x: 251, endPoint y: 218, distance: 17.9
click at [251, 113] on input "Add" at bounding box center [259, 106] width 26 height 13
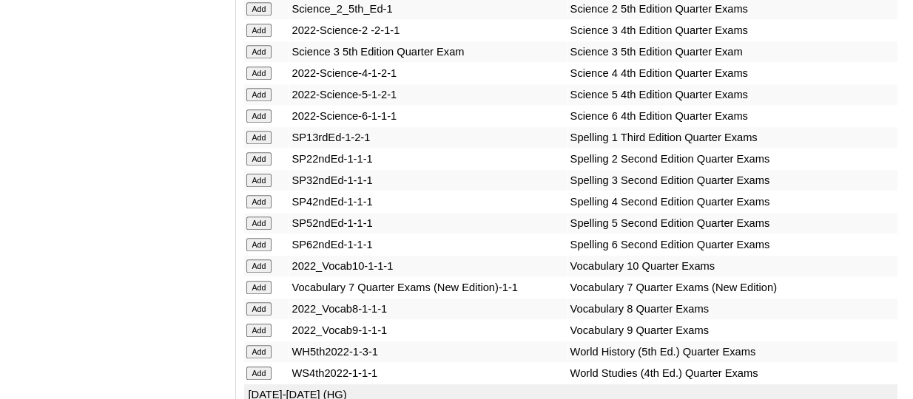
scroll to position [3575, 0]
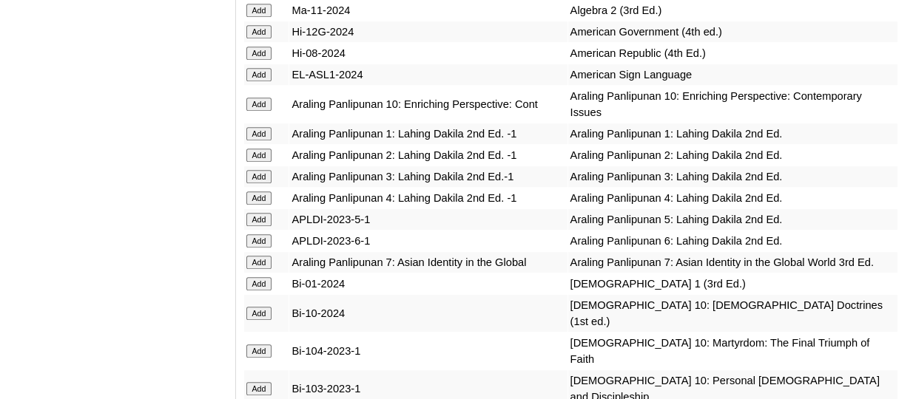
click at [254, 17] on input "Add" at bounding box center [259, 10] width 26 height 13
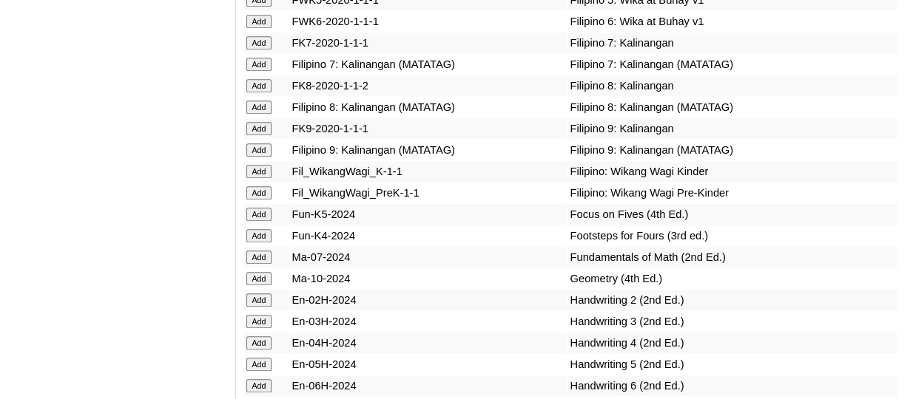
scroll to position [5043, 0]
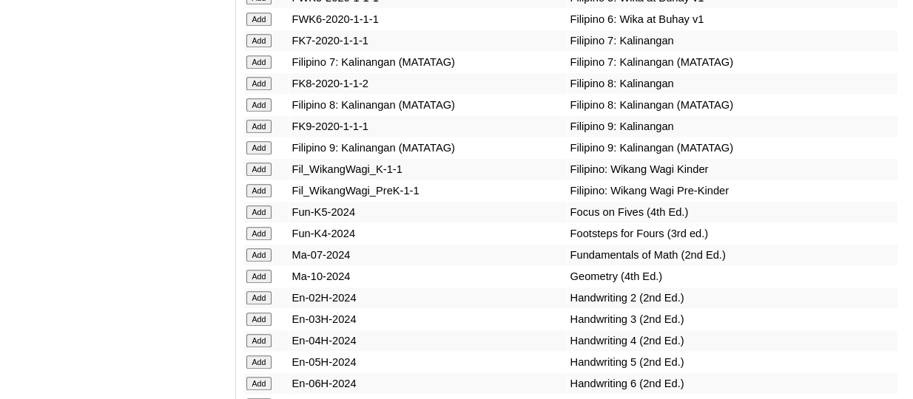
click at [250, 155] on input "Add" at bounding box center [259, 147] width 26 height 13
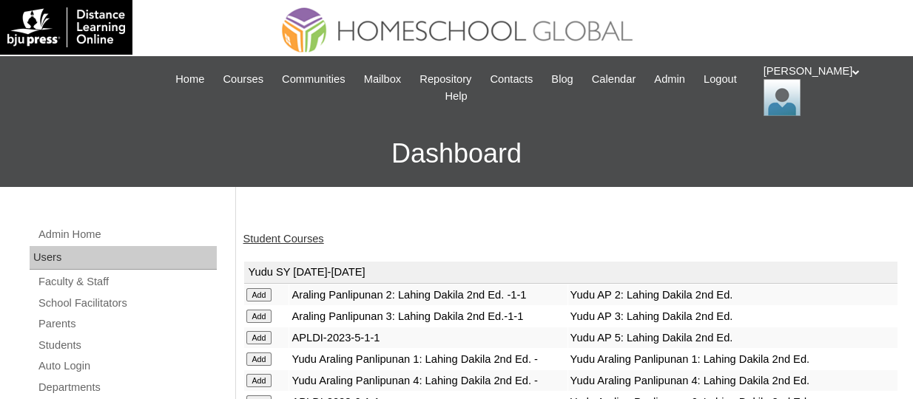
click at [306, 240] on link "Student Courses" at bounding box center [283, 239] width 81 height 12
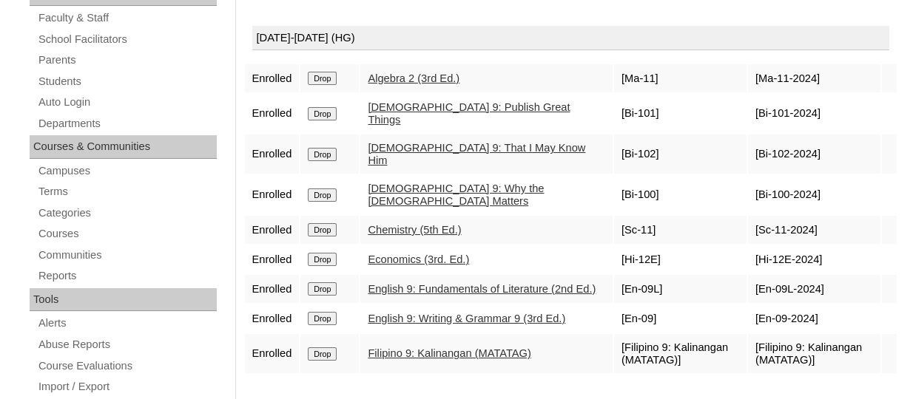
scroll to position [106, 0]
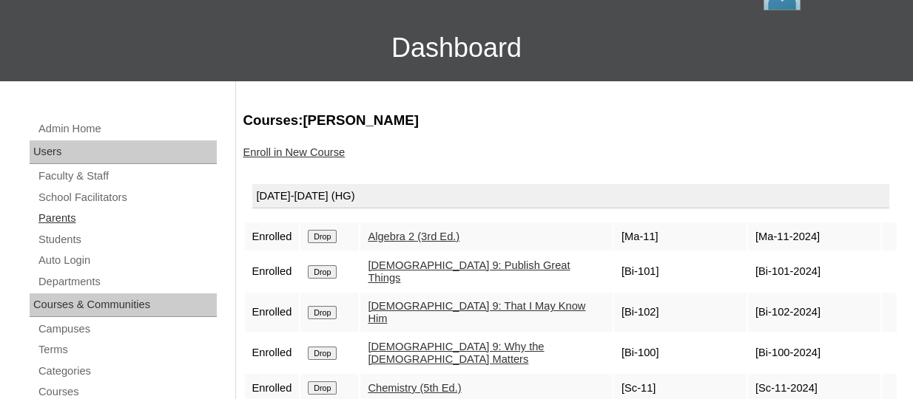
click at [58, 217] on link "Parents" at bounding box center [127, 218] width 180 height 18
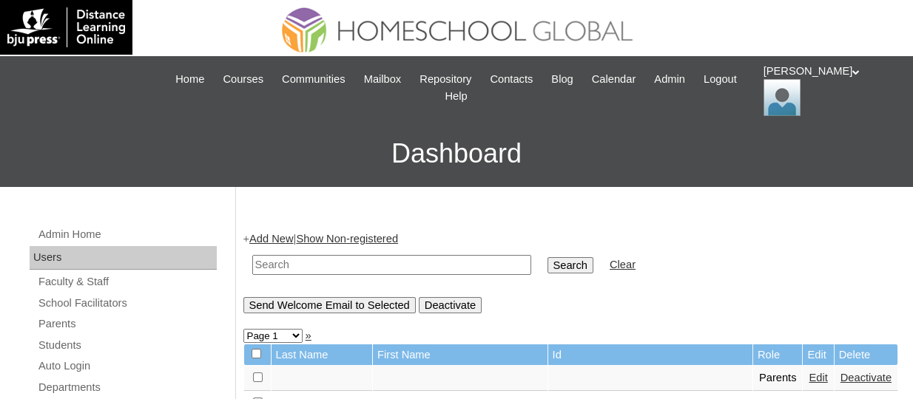
click at [261, 233] on link "Add New" at bounding box center [271, 239] width 44 height 12
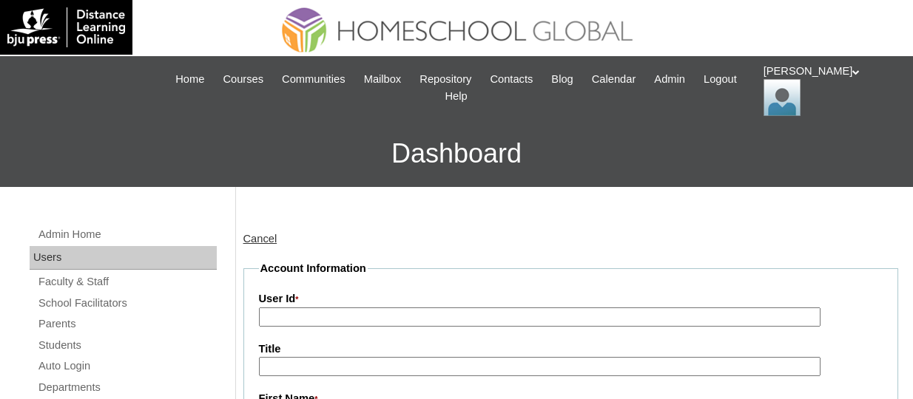
click at [297, 314] on input "User Id *" at bounding box center [539, 318] width 561 height 20
paste input "TOUCHPH2025-MHS0101924"
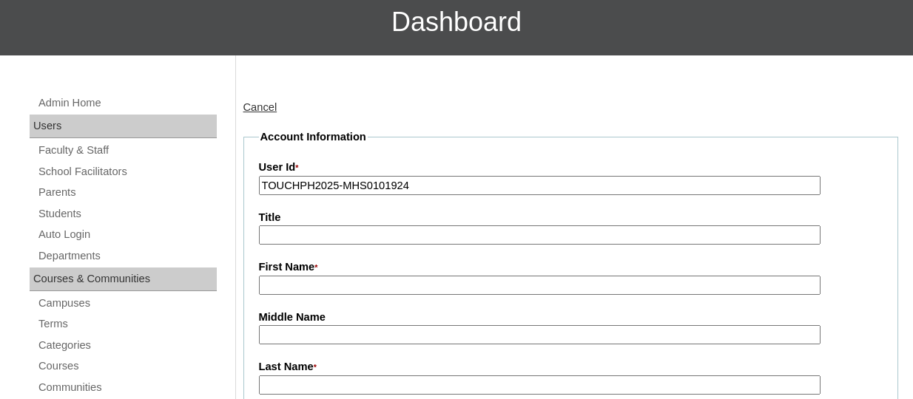
scroll to position [139, 0]
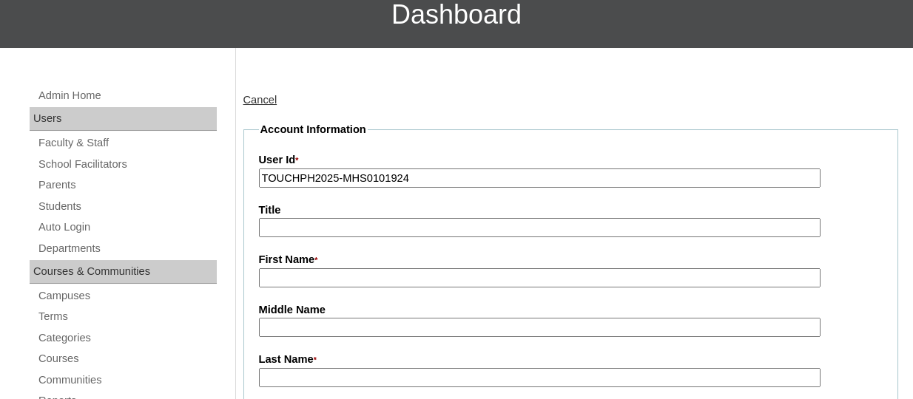
type input "TOUCHPH2025-MHS0101924"
click at [309, 281] on input "First Name *" at bounding box center [539, 279] width 561 height 20
paste input "Ma Unica Encinares"
drag, startPoint x: 369, startPoint y: 277, endPoint x: 315, endPoint y: 280, distance: 54.1
click at [315, 280] on input "Ma Unica Encinares" at bounding box center [539, 279] width 561 height 20
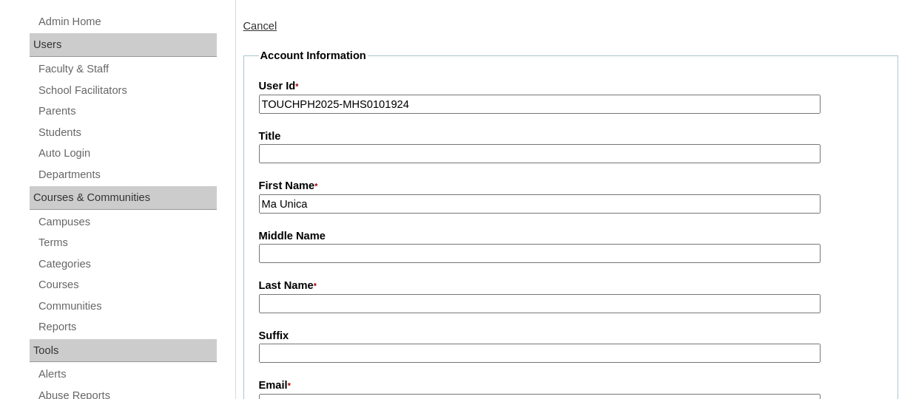
scroll to position [214, 0]
type input "Ma Unica"
click at [283, 297] on input "Last Name *" at bounding box center [539, 304] width 561 height 20
paste input "Encinares"
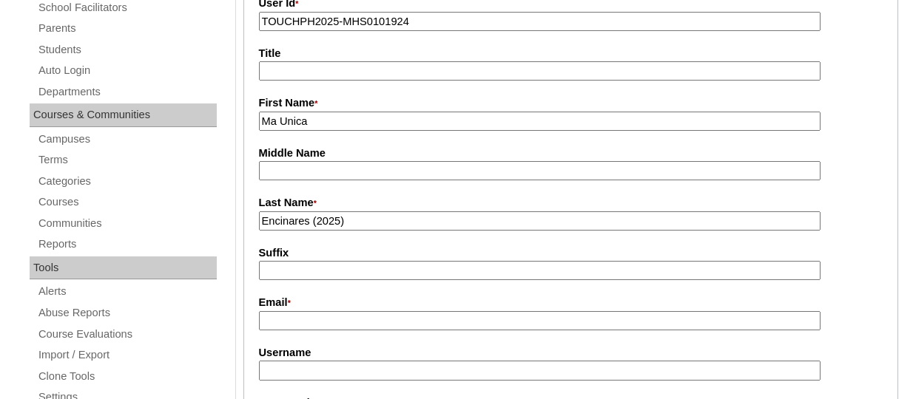
type input "Encinares (2025)"
click at [279, 308] on label "Email *" at bounding box center [571, 303] width 624 height 16
click at [279, 311] on input "Email *" at bounding box center [539, 321] width 561 height 20
paste input "[EMAIL_ADDRESS][DOMAIN_NAME]"
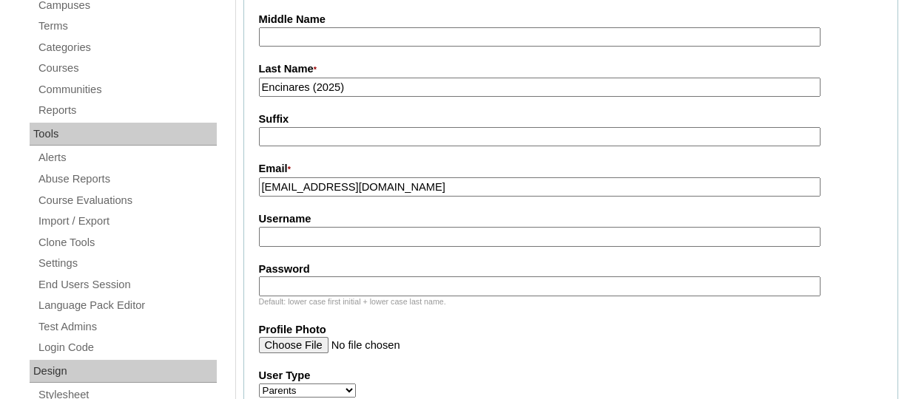
scroll to position [432, 0]
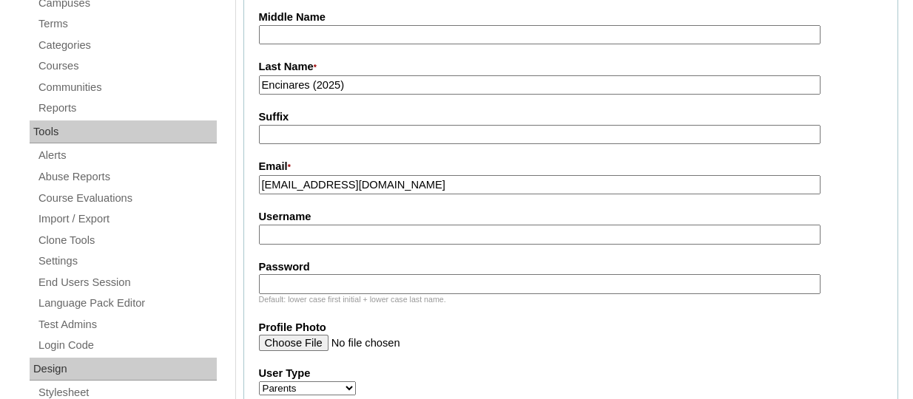
type input "[EMAIL_ADDRESS][DOMAIN_NAME]"
click at [280, 237] on input "Username" at bounding box center [539, 235] width 561 height 20
paste input "unicaencinaresTQ325"
type input "unicaencinaresTQ325"
click at [378, 280] on input "Password" at bounding box center [539, 284] width 561 height 20
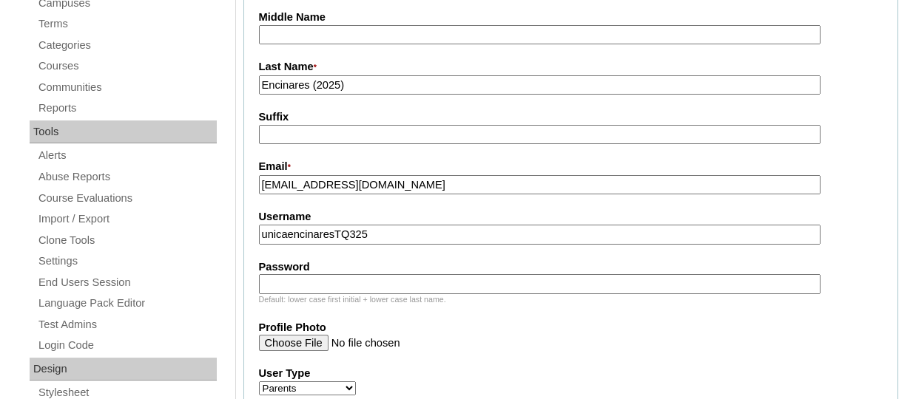
paste input "HG123456p"
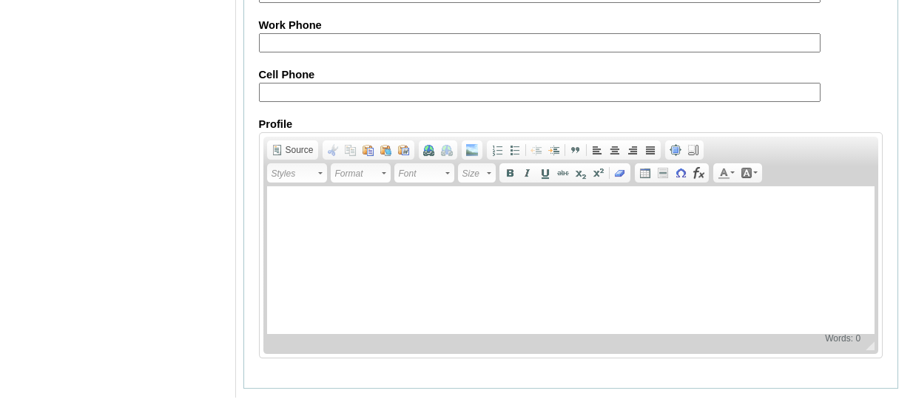
scroll to position [1619, 0]
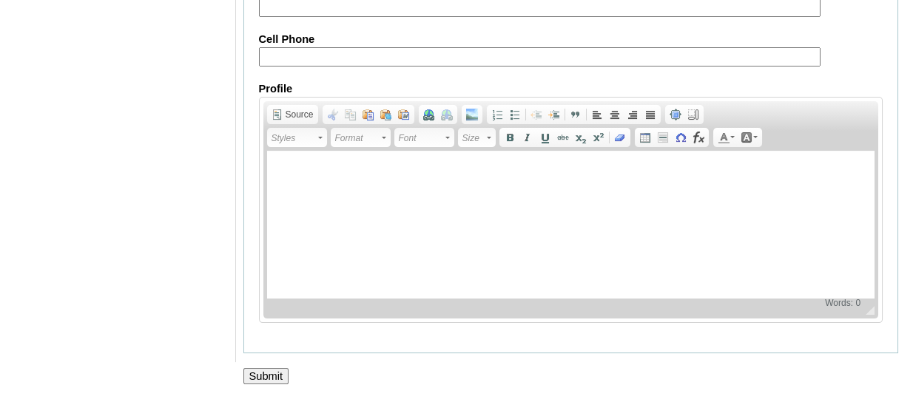
type input "HG123456p"
click at [250, 375] on input "Submit" at bounding box center [266, 376] width 46 height 16
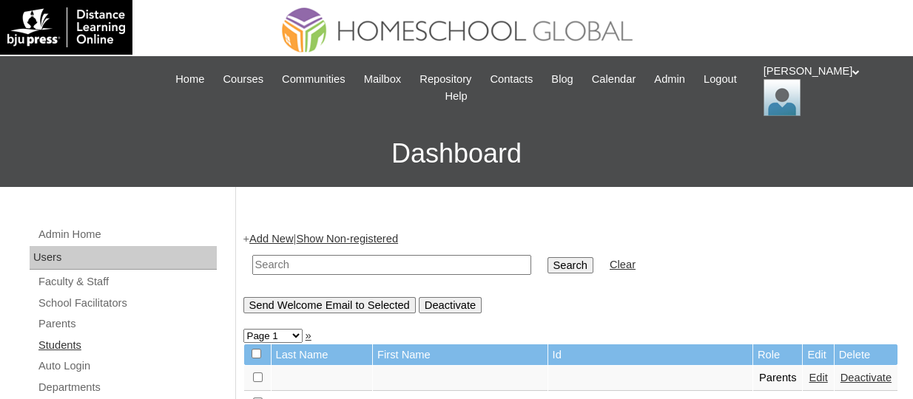
click at [74, 345] on link "Students" at bounding box center [127, 346] width 180 height 18
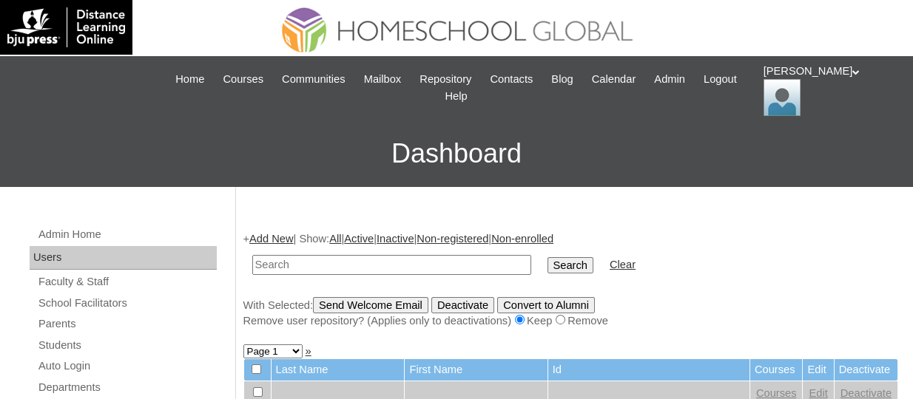
click at [274, 241] on link "Add New" at bounding box center [271, 239] width 44 height 12
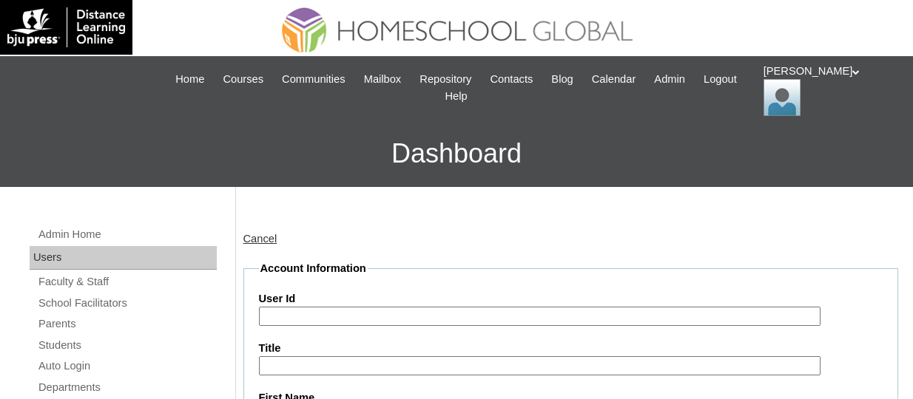
click at [280, 307] on input "User Id" at bounding box center [539, 317] width 561 height 20
paste input "TOUCHPH2025-MHS0101925"
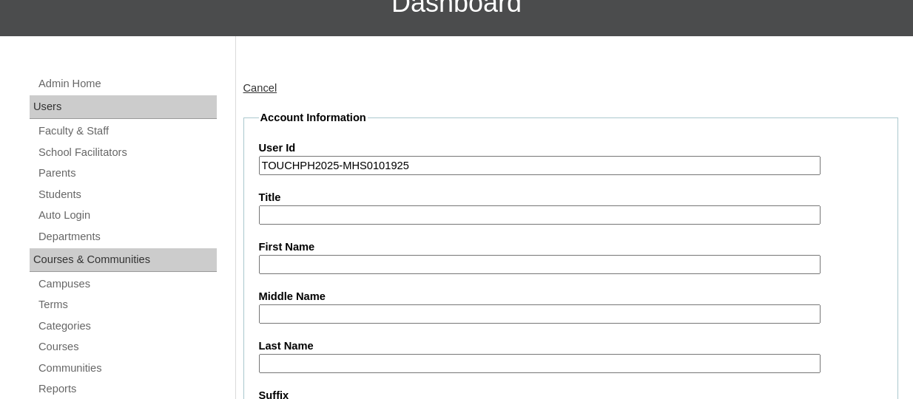
scroll to position [162, 0]
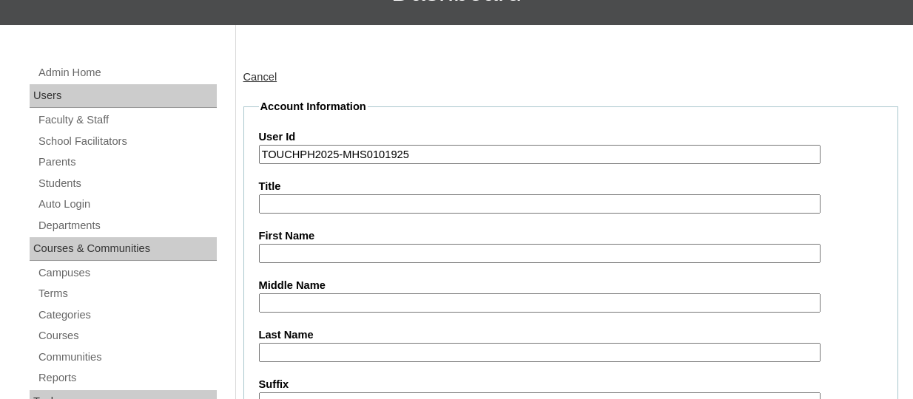
type input "TOUCHPH2025-MHS0101925"
click at [294, 252] on input "First Name" at bounding box center [539, 254] width 561 height 20
paste input "[PERSON_NAME] [PERSON_NAME]"
drag, startPoint x: 422, startPoint y: 252, endPoint x: 342, endPoint y: 257, distance: 80.1
click at [342, 257] on input "[PERSON_NAME] [PERSON_NAME]" at bounding box center [539, 254] width 561 height 20
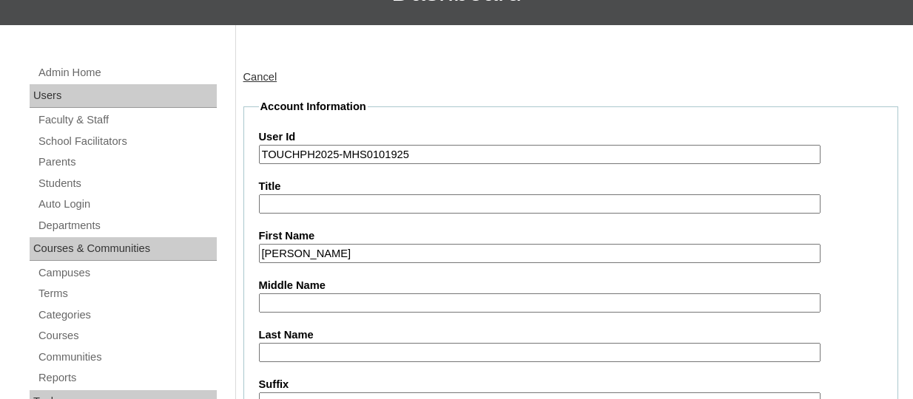
type input "[PERSON_NAME]"
click at [286, 354] on input "Last Name" at bounding box center [539, 353] width 561 height 20
paste input "ENCINARES"
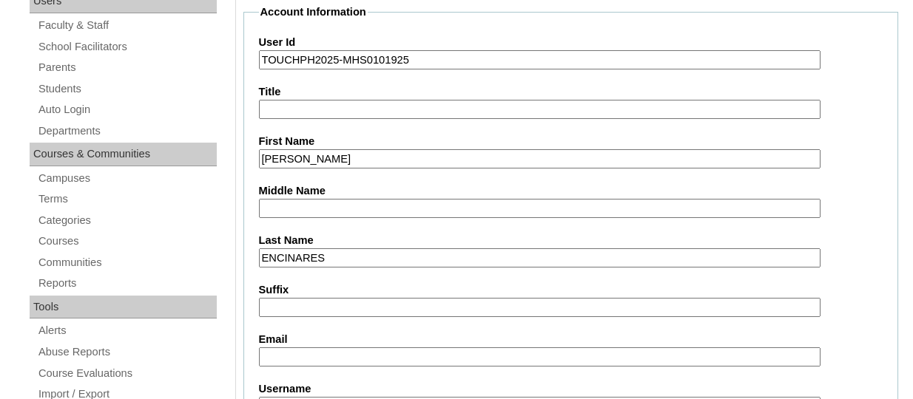
scroll to position [306, 0]
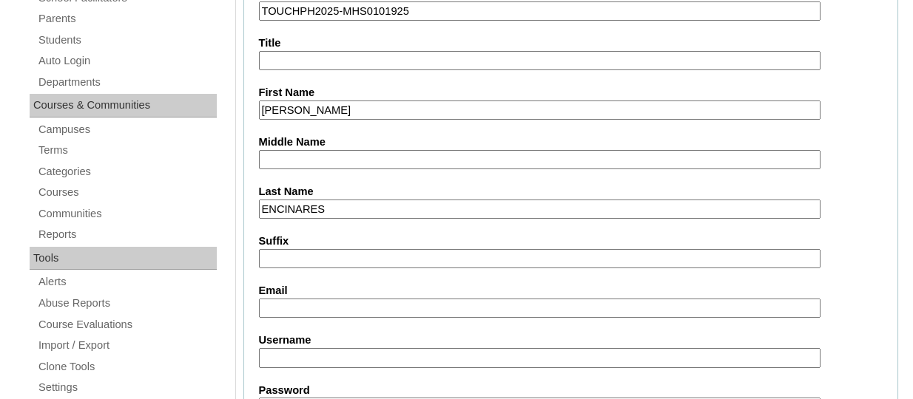
type input "ENCINARES"
click at [271, 305] on input "Email" at bounding box center [539, 309] width 561 height 20
paste input "[EMAIL_ADDRESS][DOMAIN_NAME]"
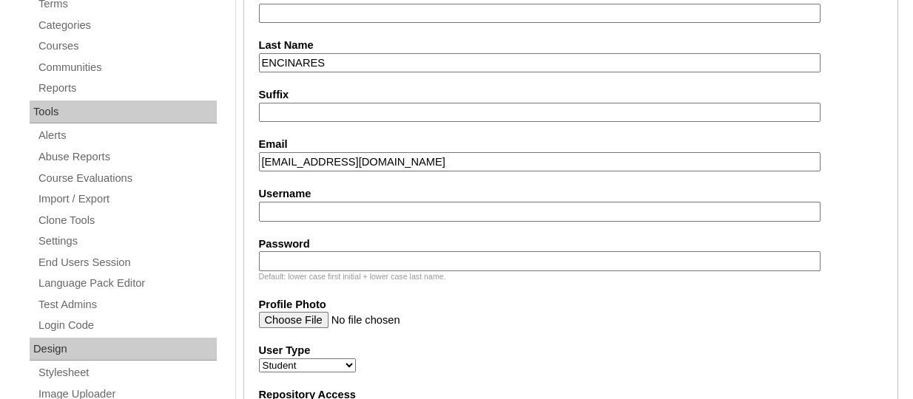
scroll to position [453, 0]
type input "[EMAIL_ADDRESS][DOMAIN_NAME]"
click at [291, 203] on input "Username" at bounding box center [539, 210] width 561 height 20
paste input "anicamyracleencinaresTQ325"
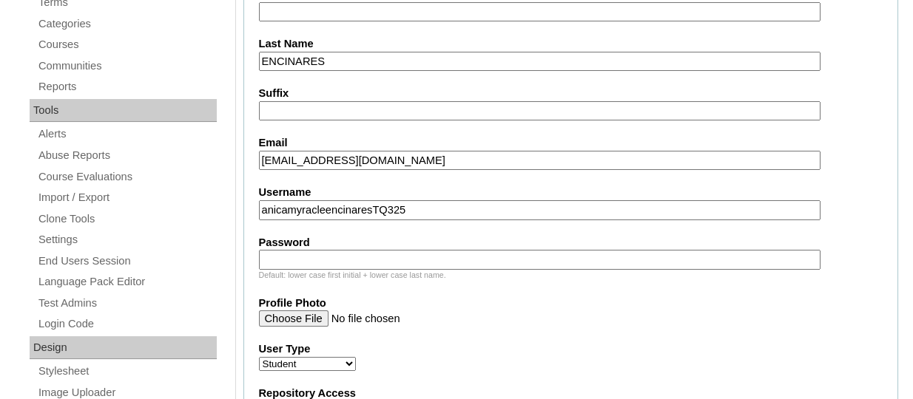
type input "anicamyracleencinaresTQ325"
click at [330, 252] on input "Password" at bounding box center [539, 260] width 561 height 20
paste input "HG123456s"
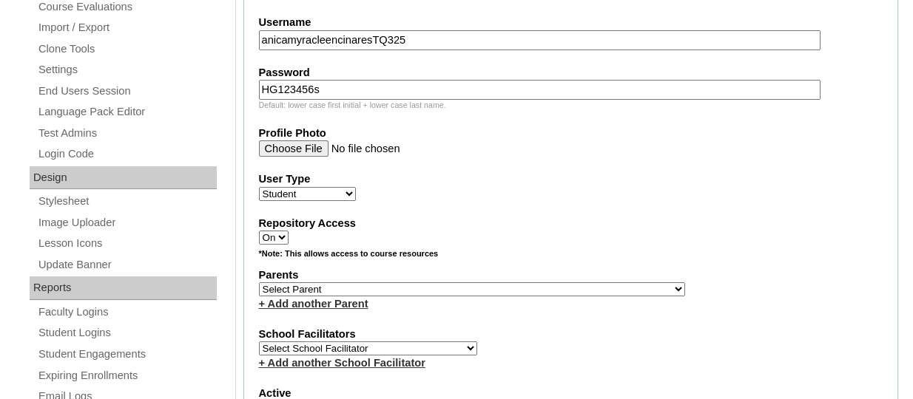
scroll to position [629, 0]
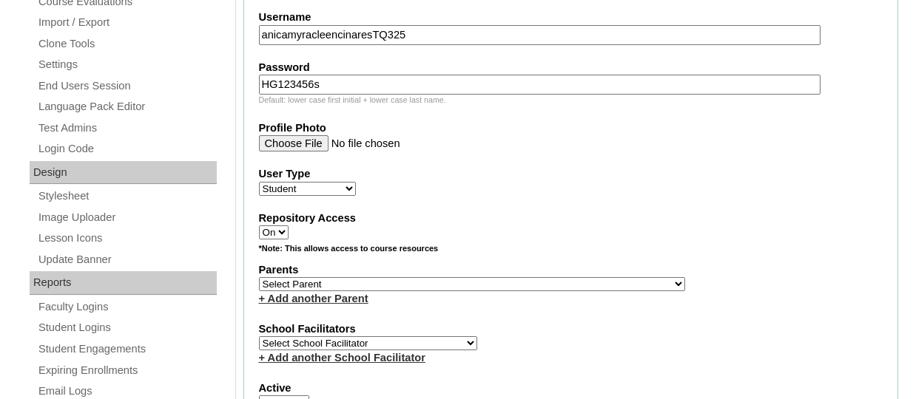
type input "HG123456s"
click at [317, 291] on select "Select Parent , , , , , , , , , , , , , , , , , , , , , , , , , , , , , , , , ,…" at bounding box center [472, 284] width 426 height 14
select select "43862"
click at [259, 280] on select "Select Parent , , , , , , , , , , , , , , , , , , , , , , , , , , , , , , , , ,…" at bounding box center [472, 284] width 426 height 14
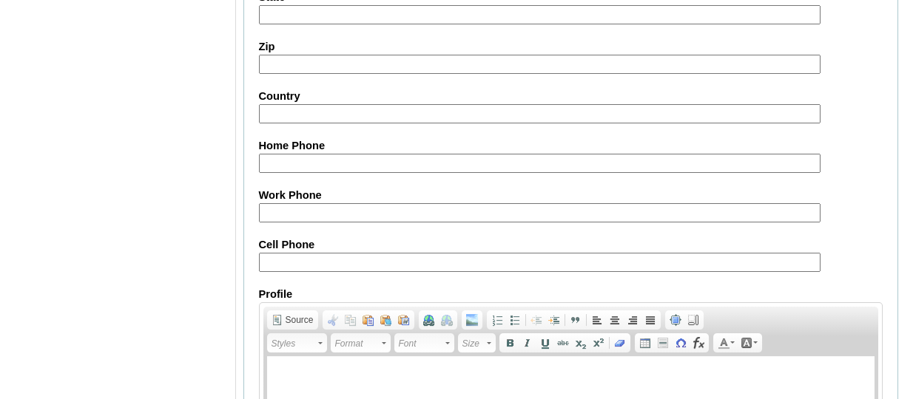
scroll to position [1886, 0]
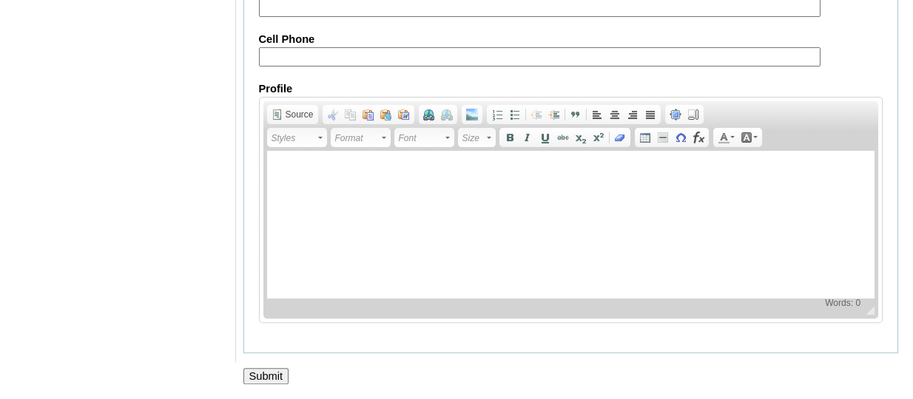
click at [281, 371] on input "Submit" at bounding box center [266, 376] width 46 height 16
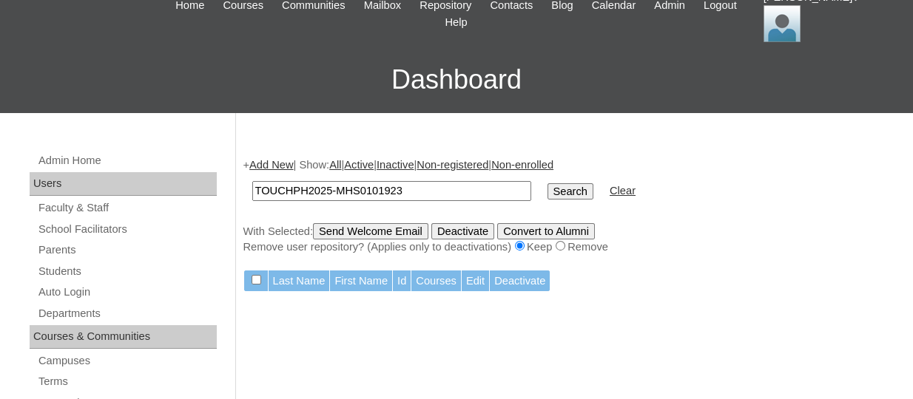
scroll to position [80, 0]
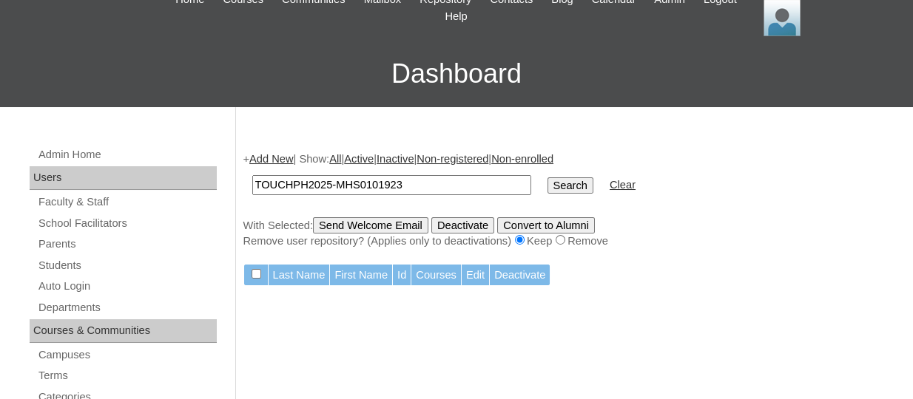
paste input "5"
type input "TOUCHPH2025-MHS0101925"
click at [547, 178] on input "Search" at bounding box center [570, 186] width 46 height 16
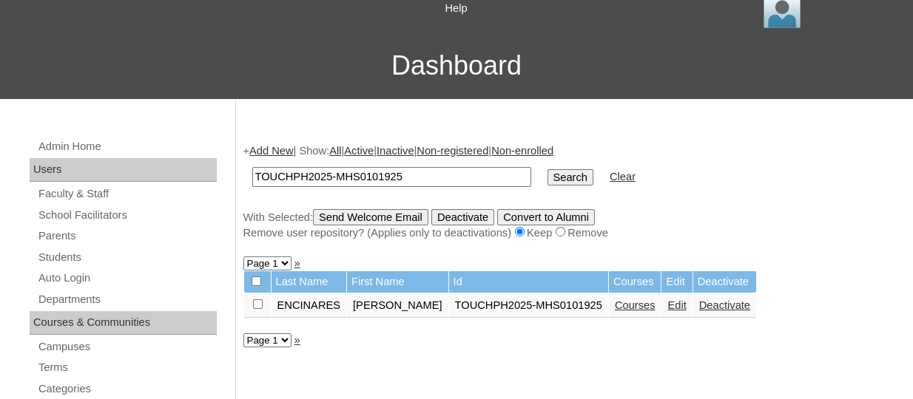
scroll to position [90, 0]
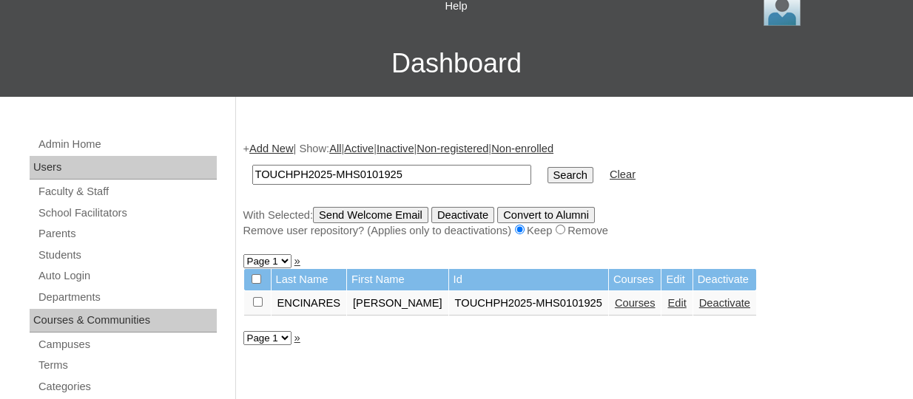
click at [615, 304] on link "Courses" at bounding box center [635, 303] width 41 height 12
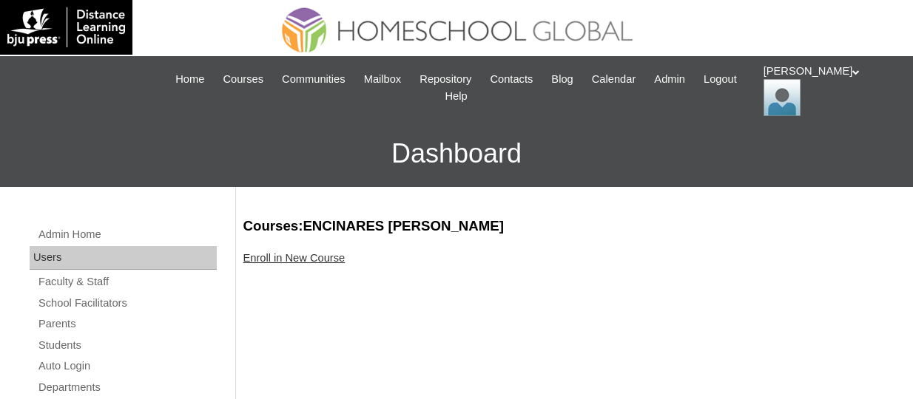
click at [282, 252] on link "Enroll in New Course" at bounding box center [294, 258] width 102 height 12
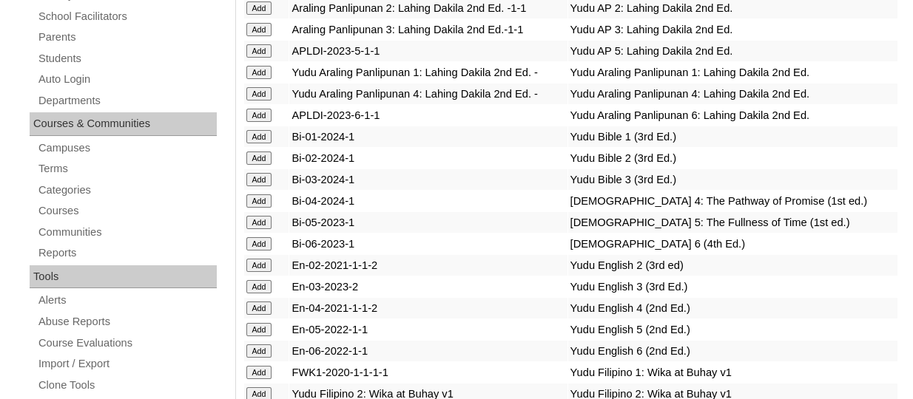
scroll to position [4228, 0]
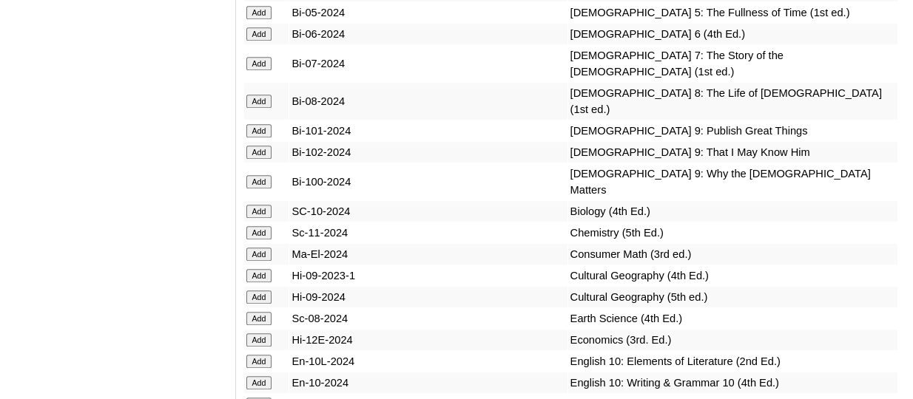
click at [259, 41] on input "Add" at bounding box center [259, 33] width 26 height 13
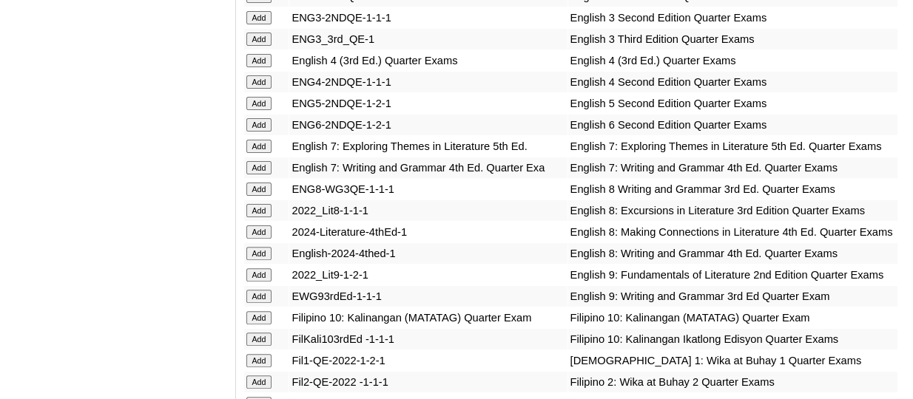
scroll to position [4720, 0]
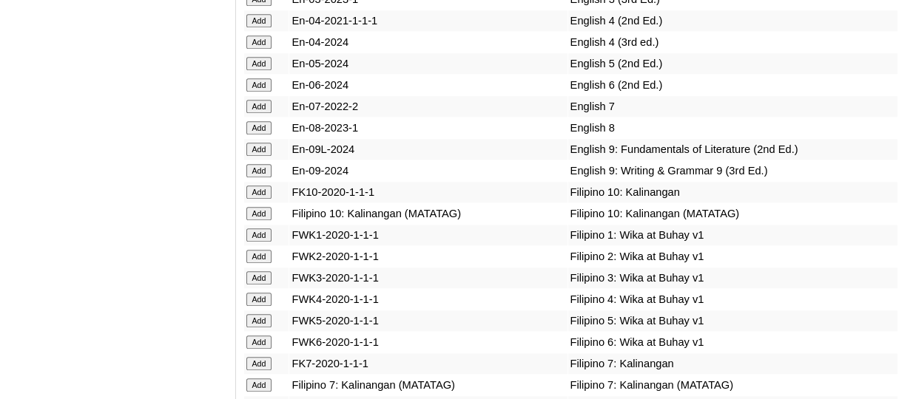
click at [271, 92] on input "Add" at bounding box center [259, 84] width 26 height 13
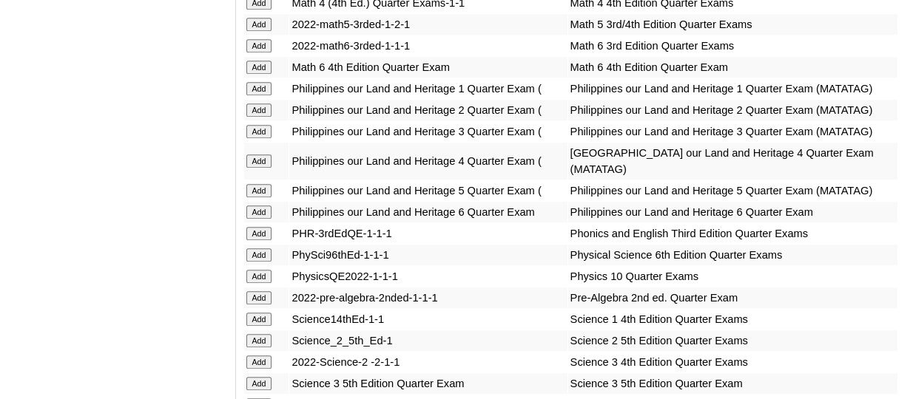
scroll to position [5811, 0]
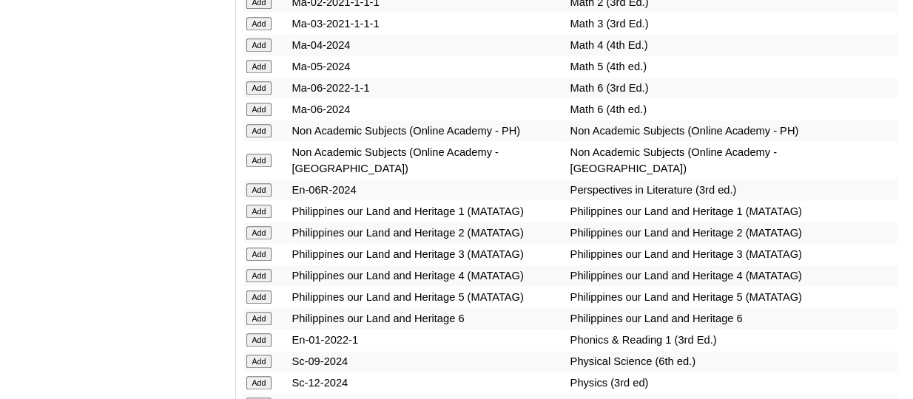
click at [264, 116] on input "Add" at bounding box center [259, 109] width 26 height 13
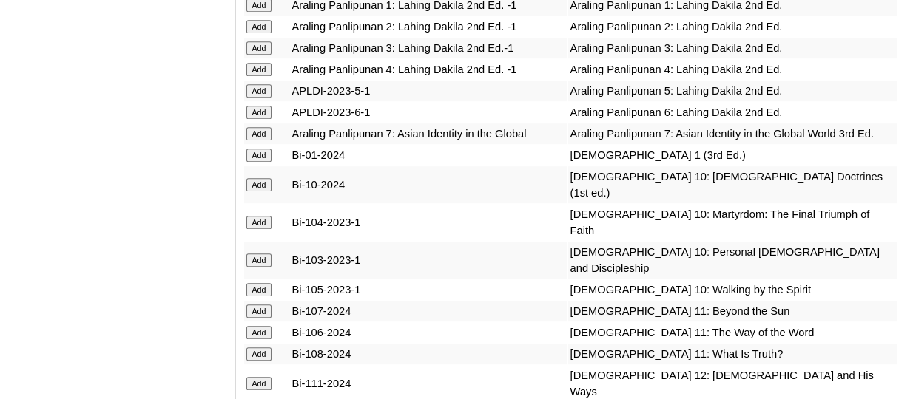
scroll to position [5929, 0]
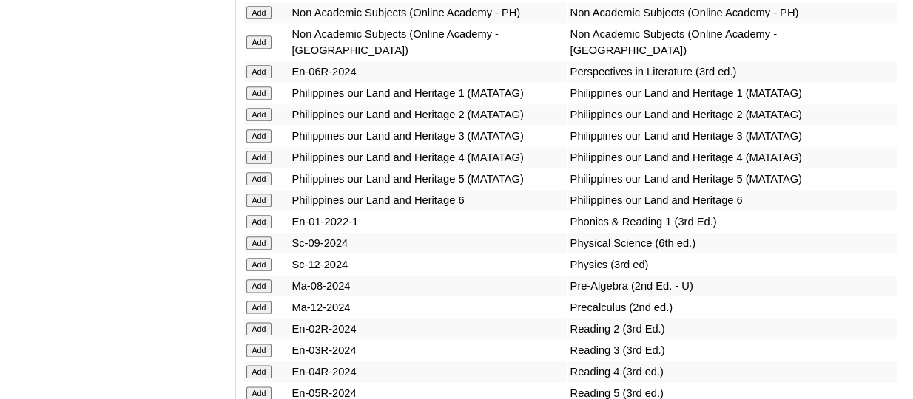
click at [266, 78] on input "Add" at bounding box center [259, 71] width 26 height 13
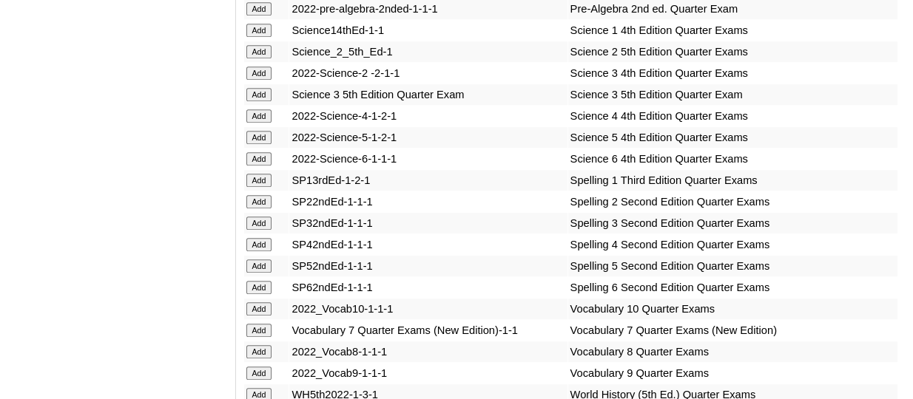
scroll to position [6502, 0]
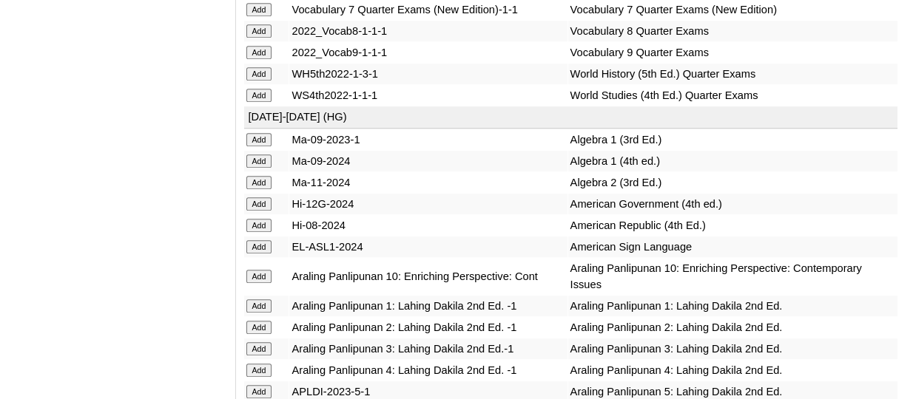
scroll to position [6695, 0]
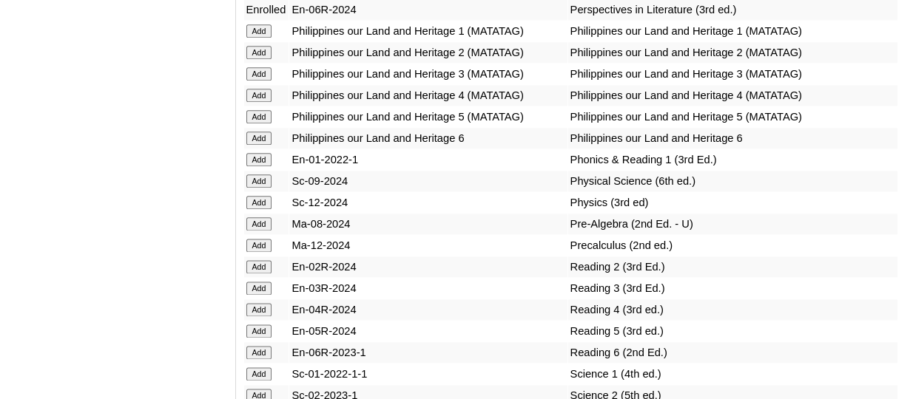
scroll to position [6008, 0]
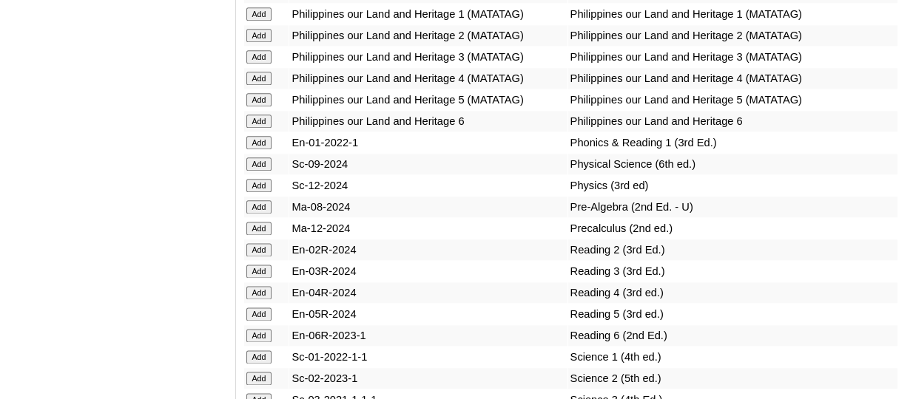
click at [255, 128] on input "Add" at bounding box center [259, 121] width 26 height 13
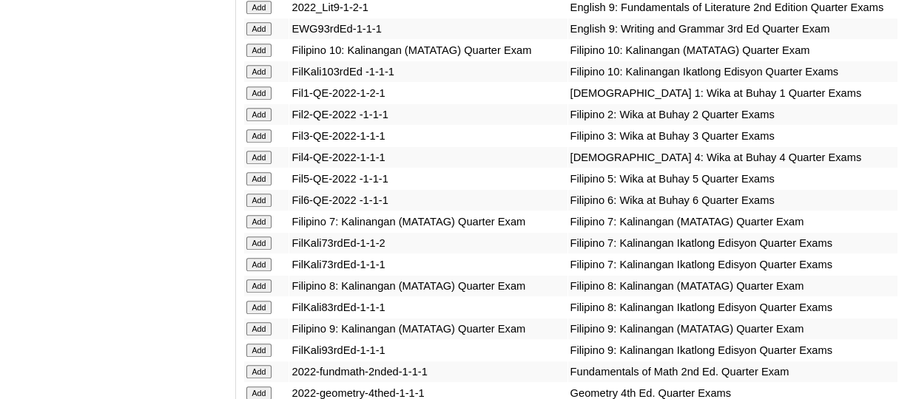
scroll to position [4870, 0]
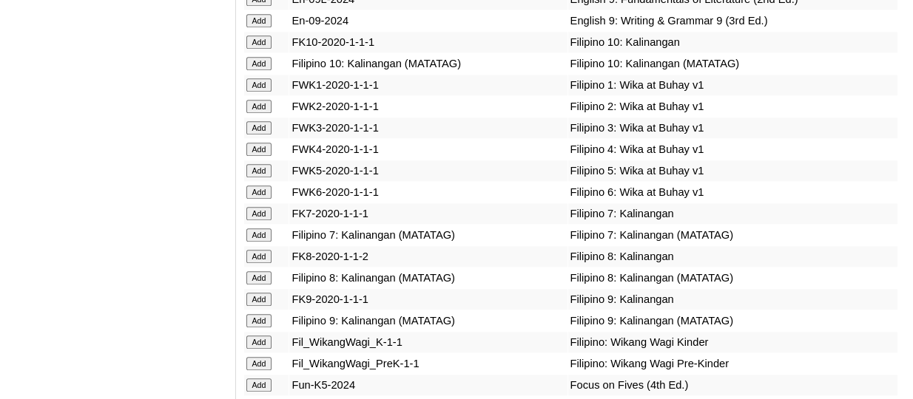
click at [264, 199] on input "Add" at bounding box center [259, 192] width 26 height 13
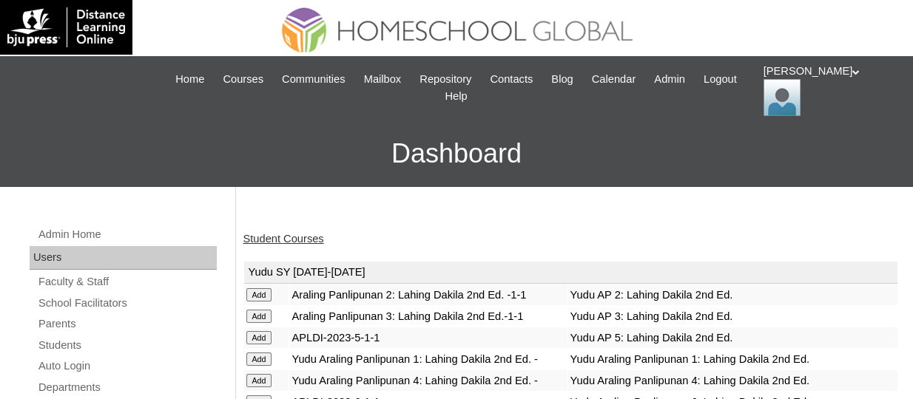
click at [295, 240] on link "Student Courses" at bounding box center [283, 239] width 81 height 12
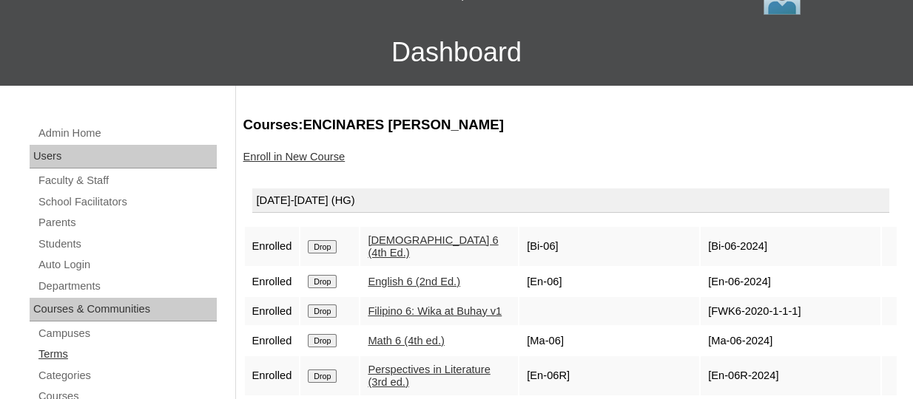
scroll to position [101, 0]
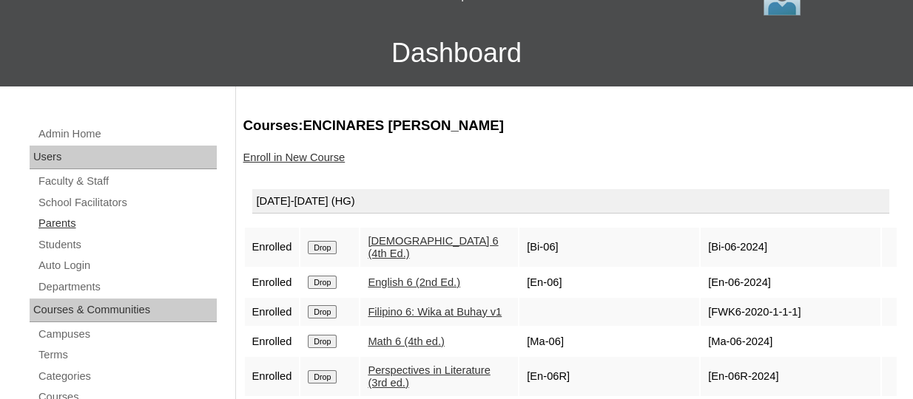
click at [57, 224] on link "Parents" at bounding box center [127, 224] width 180 height 18
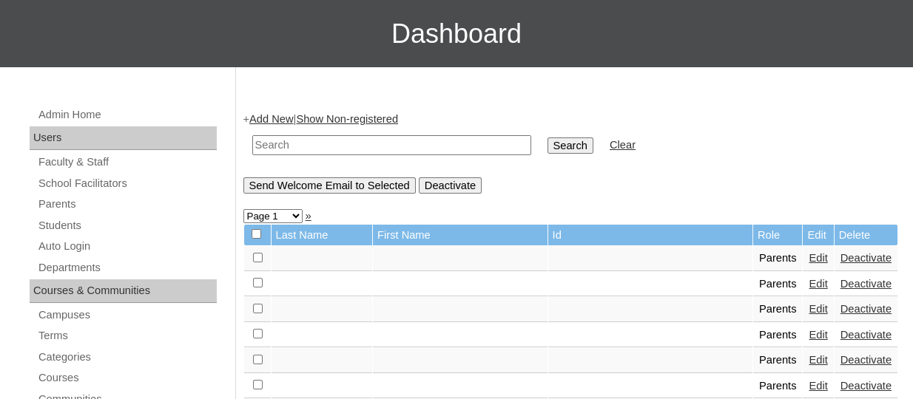
scroll to position [115, 0]
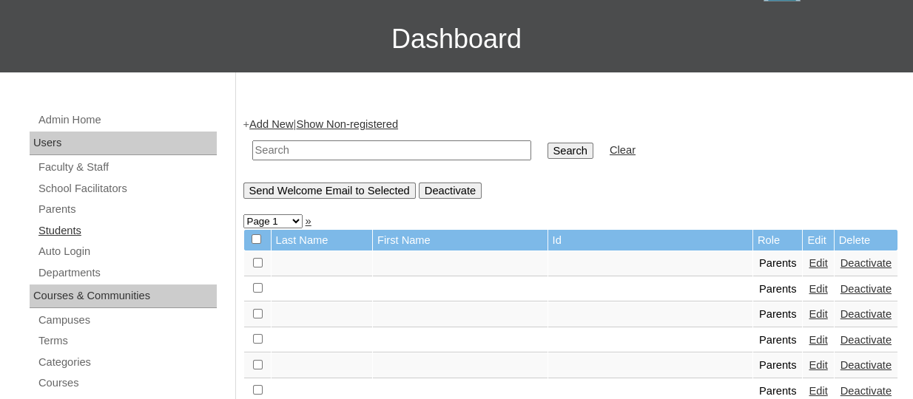
click at [64, 222] on link "Students" at bounding box center [127, 231] width 180 height 18
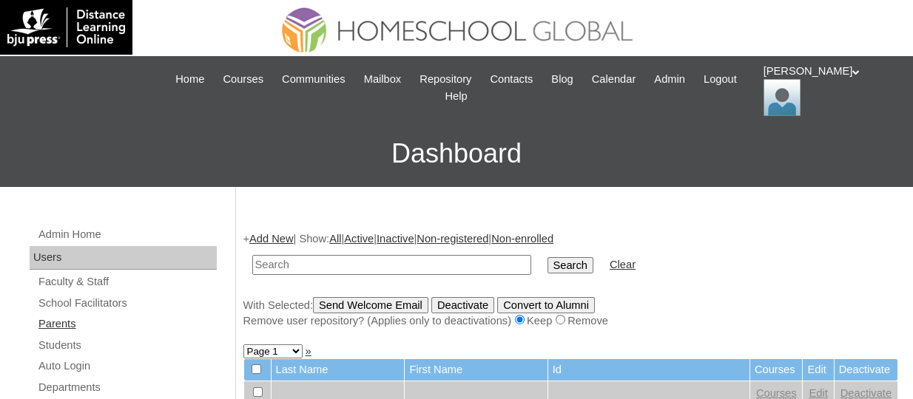
click at [83, 319] on link "Parents" at bounding box center [127, 324] width 180 height 18
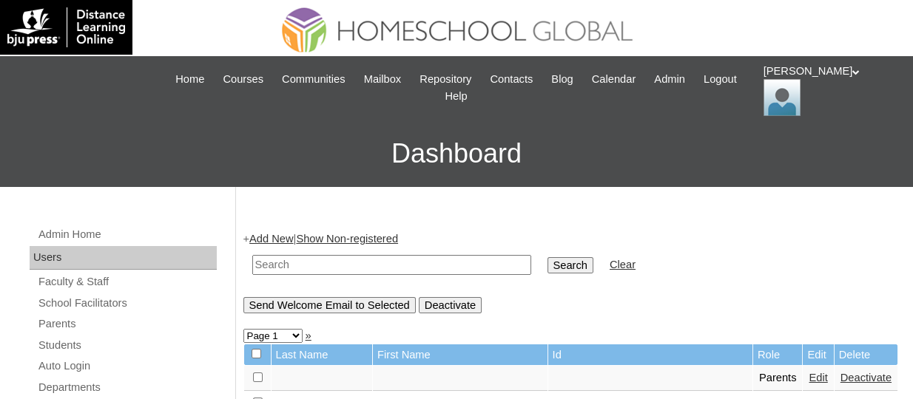
click at [271, 240] on link "Add New" at bounding box center [271, 239] width 44 height 12
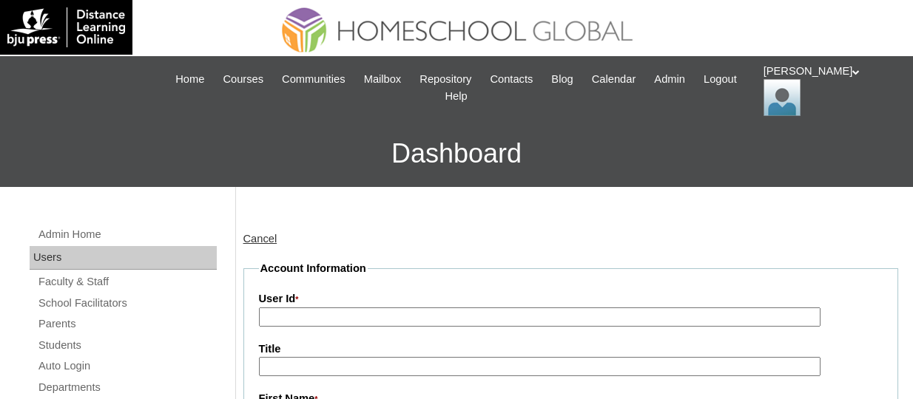
drag, startPoint x: 314, startPoint y: 302, endPoint x: 322, endPoint y: 315, distance: 15.6
click at [322, 315] on div "User Id *" at bounding box center [571, 309] width 624 height 36
click at [322, 315] on input "User Id *" at bounding box center [539, 318] width 561 height 20
paste input "TOUCHPH2025-MHS0101926"
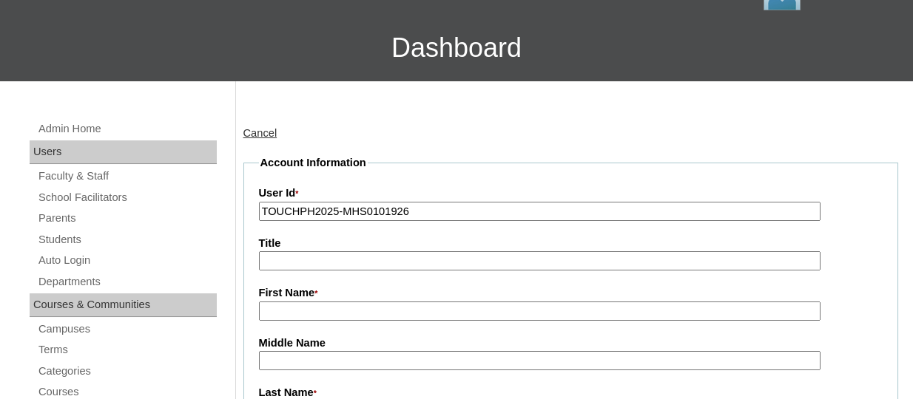
scroll to position [108, 0]
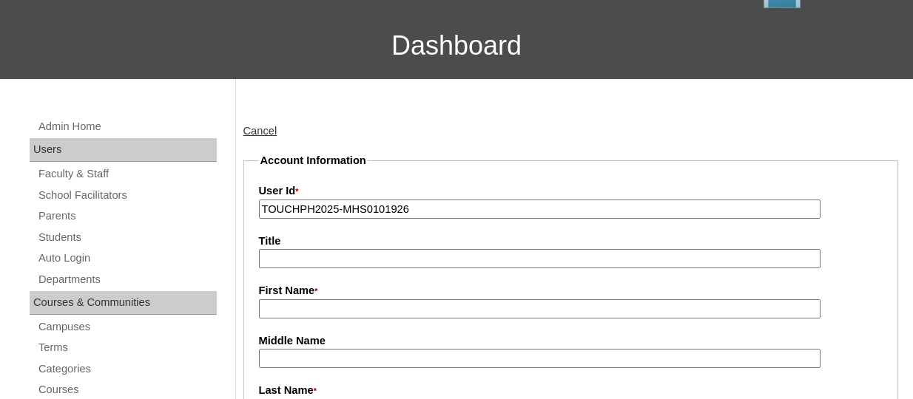
type input "TOUCHPH2025-MHS0101926"
click at [308, 310] on input "First Name *" at bounding box center [539, 310] width 561 height 20
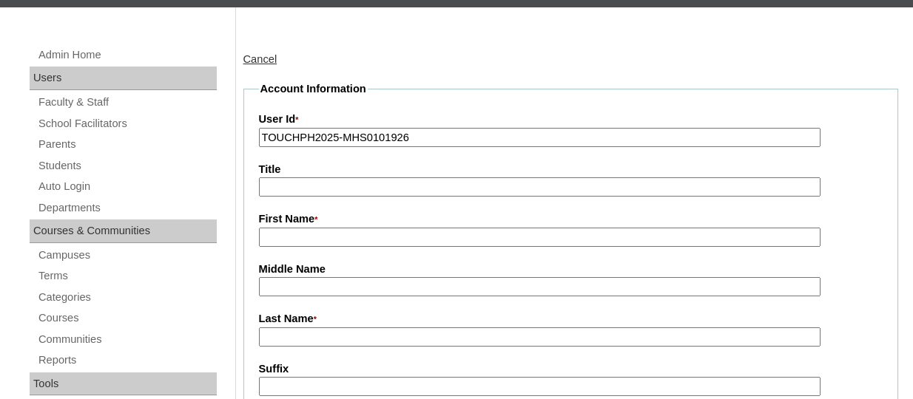
scroll to position [182, 0]
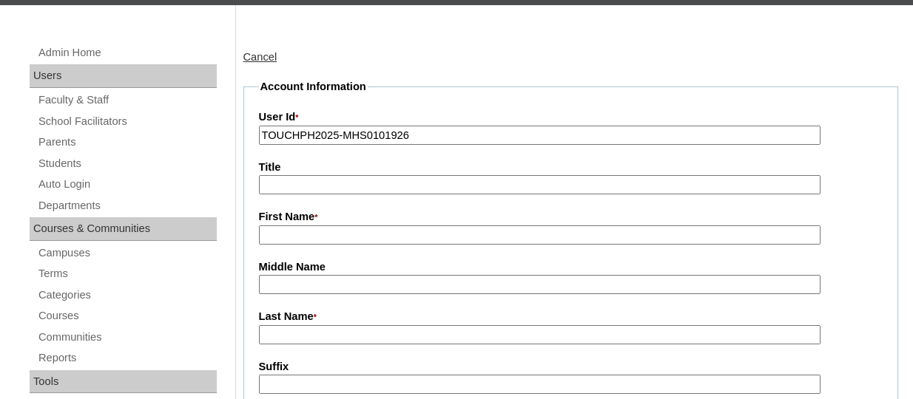
click at [278, 233] on input "First Name *" at bounding box center [539, 236] width 561 height 20
paste input "[PERSON_NAME]"
drag, startPoint x: 328, startPoint y: 232, endPoint x: 306, endPoint y: 233, distance: 22.9
click at [306, 233] on input "Jennifer Lee" at bounding box center [539, 236] width 561 height 20
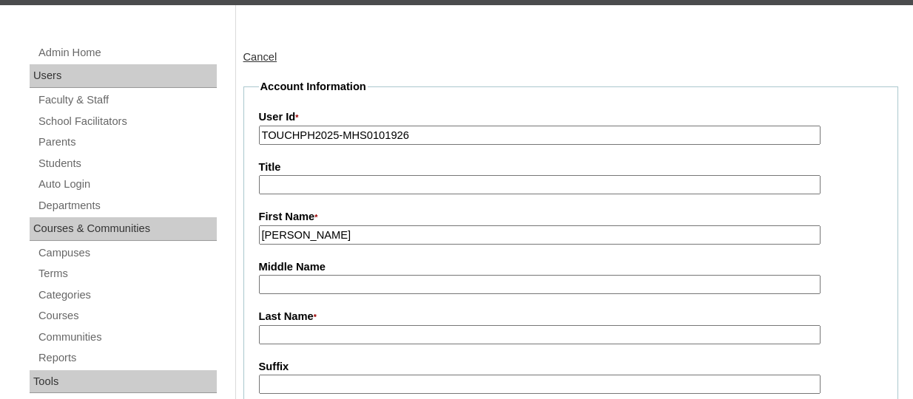
type input "Jennifer"
click at [289, 333] on input "Last Name *" at bounding box center [539, 335] width 561 height 20
paste input "Lee"
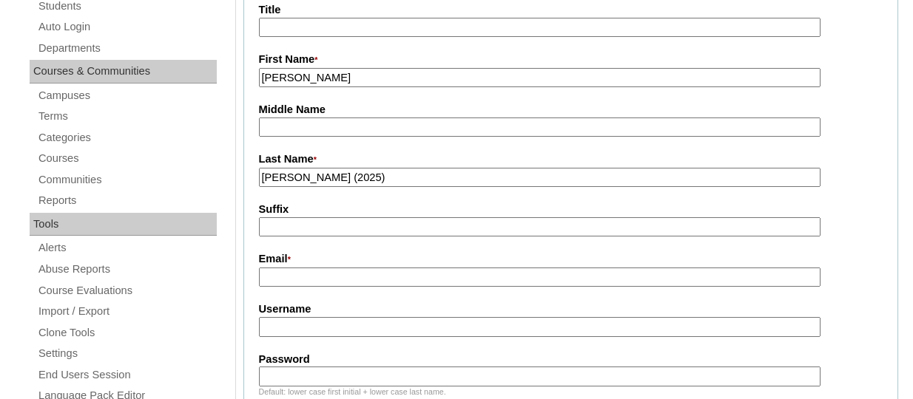
scroll to position [351, 0]
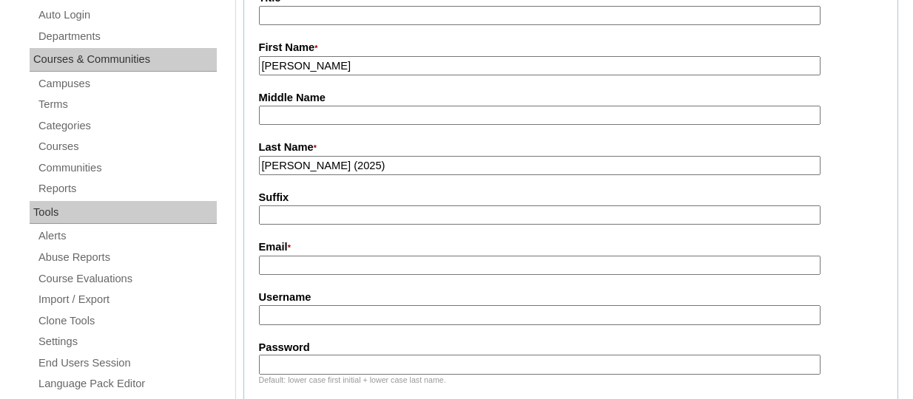
type input "Lee (2025)"
click at [292, 266] on input "Email *" at bounding box center [539, 266] width 561 height 20
paste input "jennifer_rolida_lee@yahoo.com"
type input "jennifer_rolida_lee@yahoo.com"
click at [289, 323] on input "Username" at bounding box center [539, 316] width 561 height 20
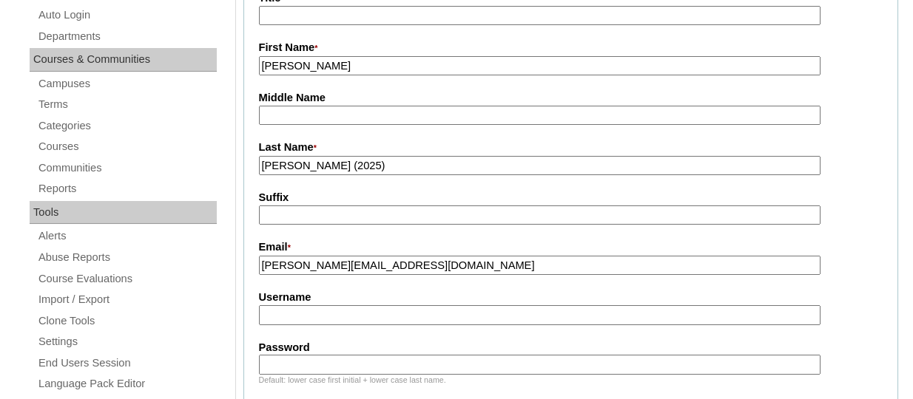
paste input "jenniferleeTQ325"
type input "jenniferleeTQ325"
click at [303, 361] on input "Password" at bounding box center [539, 365] width 561 height 20
paste input "HG123456p"
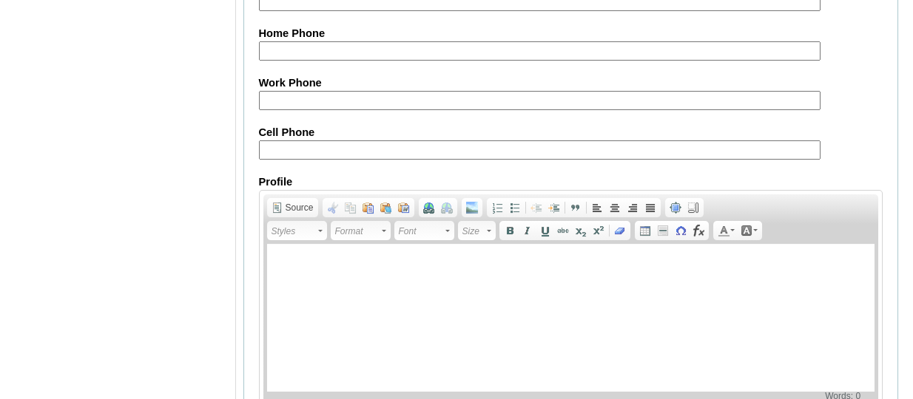
scroll to position [1619, 0]
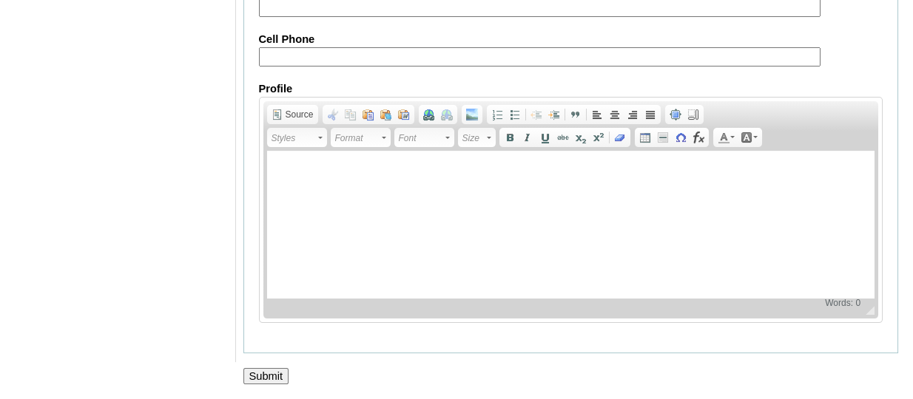
type input "HG123456p"
click at [274, 374] on input "Submit" at bounding box center [266, 376] width 46 height 16
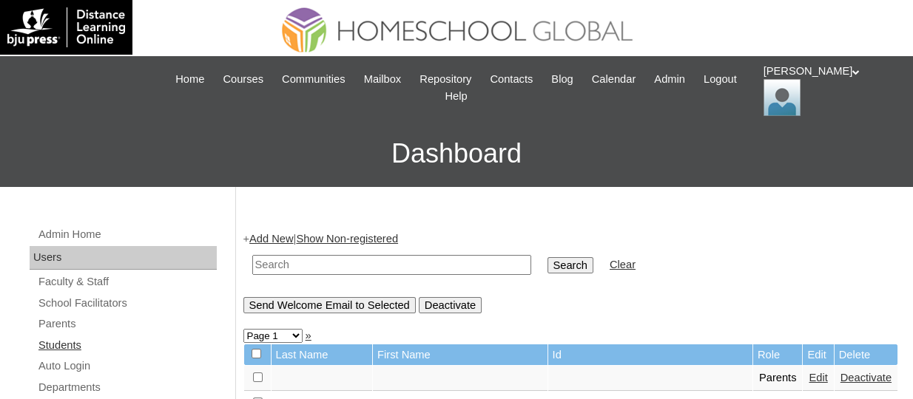
click at [58, 344] on link "Students" at bounding box center [127, 346] width 180 height 18
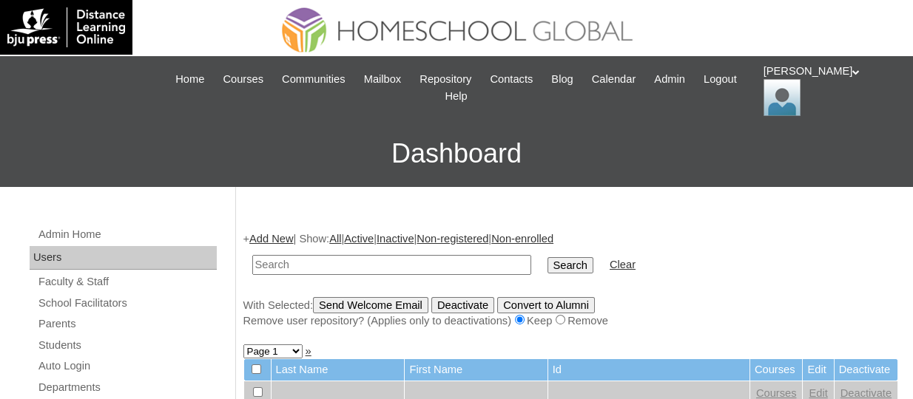
click at [283, 234] on link "Add New" at bounding box center [271, 239] width 44 height 12
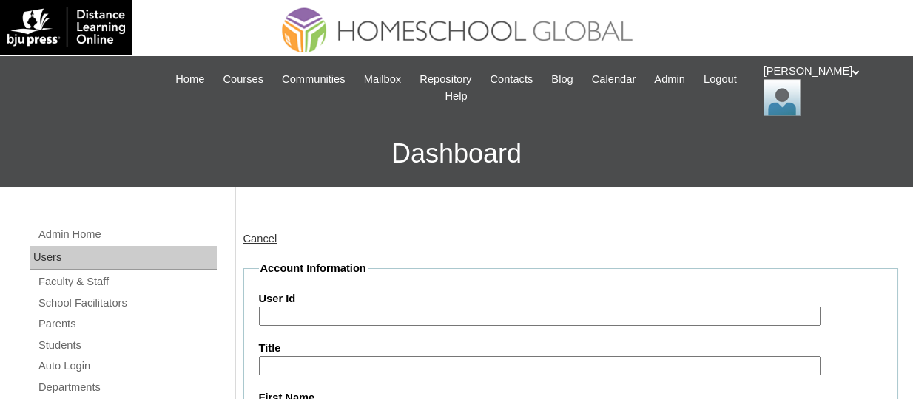
click at [355, 308] on input "User Id" at bounding box center [539, 317] width 561 height 20
paste input "TOUCHPH2025-MHS0101927"
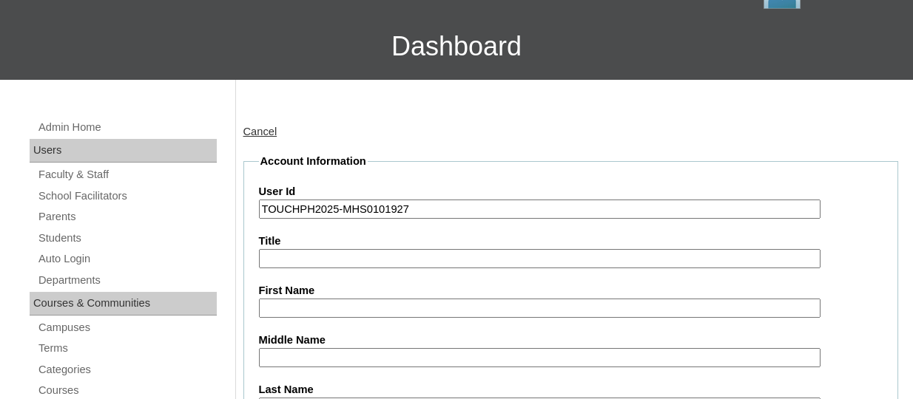
scroll to position [109, 0]
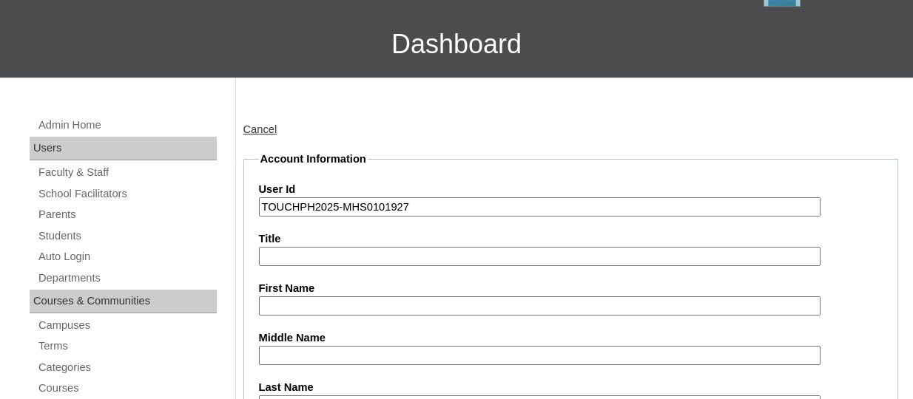
type input "TOUCHPH2025-MHS0101927"
click at [303, 297] on input "First Name" at bounding box center [539, 307] width 561 height 20
paste input "Julianna Leighton Rolida Lee"
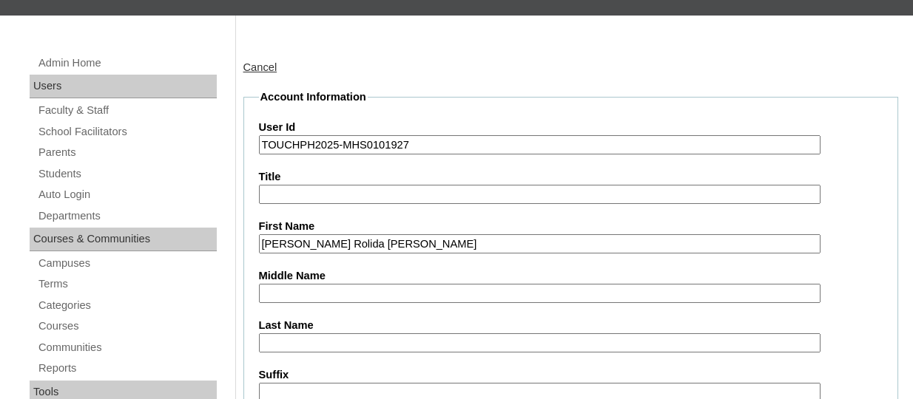
scroll to position [178, 0]
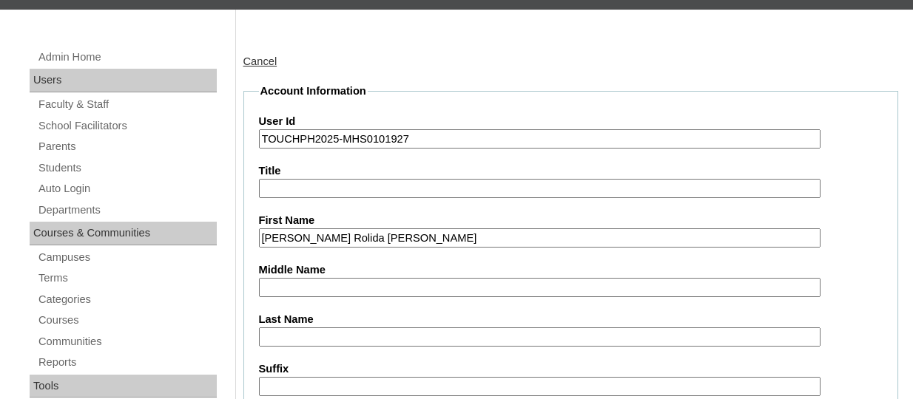
drag, startPoint x: 420, startPoint y: 245, endPoint x: 391, endPoint y: 243, distance: 28.9
click at [391, 243] on input "Julianna Leighton Rolida Lee" at bounding box center [539, 239] width 561 height 20
type input "Julianna Leighton Rolida"
click at [275, 334] on input "Last Name" at bounding box center [539, 338] width 561 height 20
paste input "Lee"
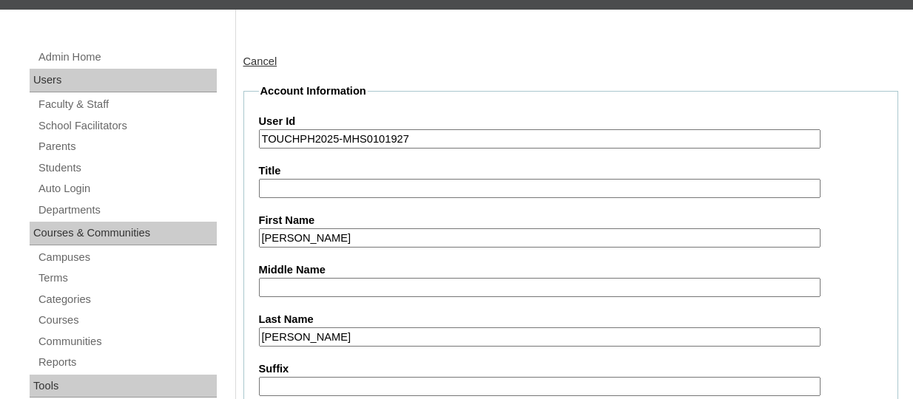
type input "Lee"
drag, startPoint x: 416, startPoint y: 236, endPoint x: 354, endPoint y: 236, distance: 61.4
click at [354, 236] on input "Julianna Leighton Rolida" at bounding box center [539, 239] width 561 height 20
type input "Julianna Leighton"
click at [310, 278] on input "Middle Name" at bounding box center [539, 288] width 561 height 20
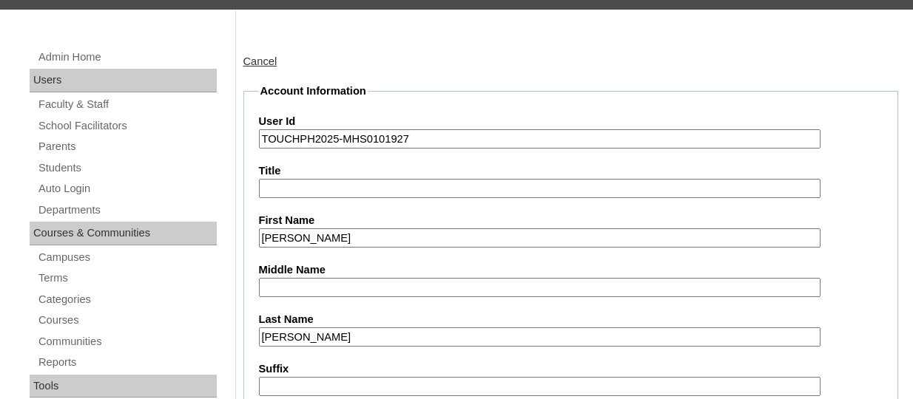
paste input "Rolida"
click at [262, 289] on input "Rolida" at bounding box center [539, 288] width 561 height 20
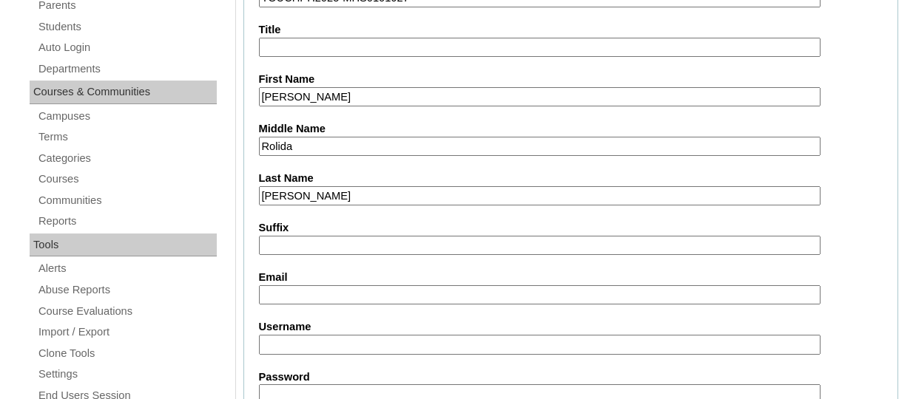
scroll to position [318, 0]
type input "Rolida"
click at [270, 292] on input "Email" at bounding box center [539, 296] width 561 height 20
paste input "jennifer_rolida_lee@yahoo.com"
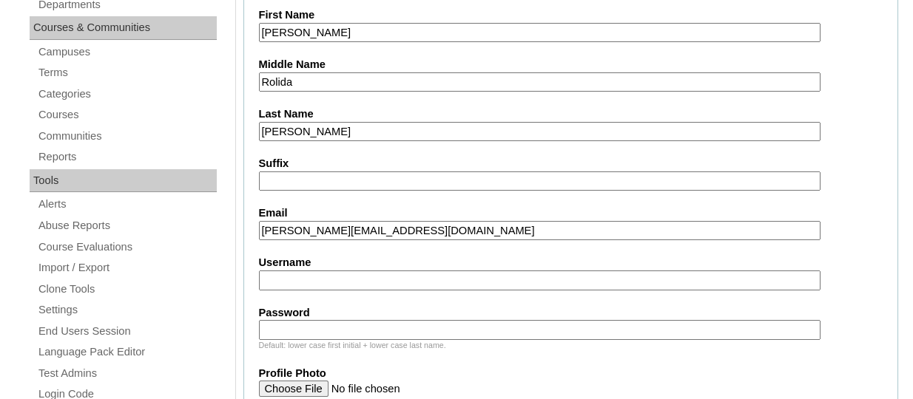
scroll to position [394, 0]
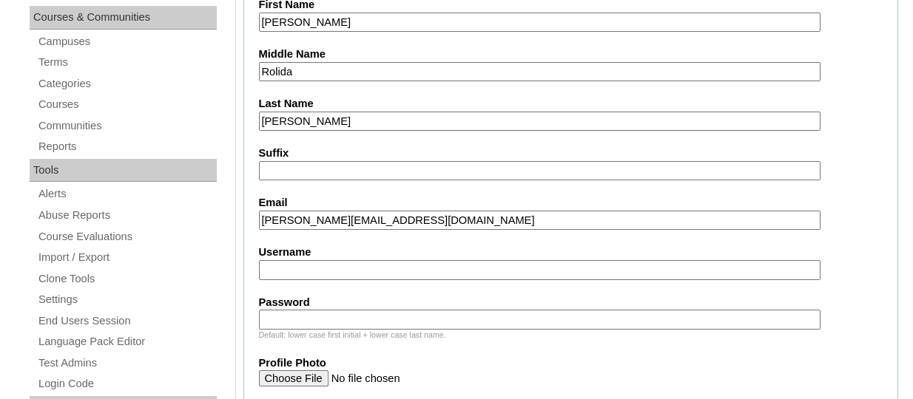
type input "jennifer_rolida_lee@yahoo.com"
click at [289, 266] on input "Username" at bounding box center [539, 270] width 561 height 20
paste input "jenniferleeTQ325"
type input "jenniferleeTQ325"
click at [334, 317] on input "Password" at bounding box center [539, 320] width 561 height 20
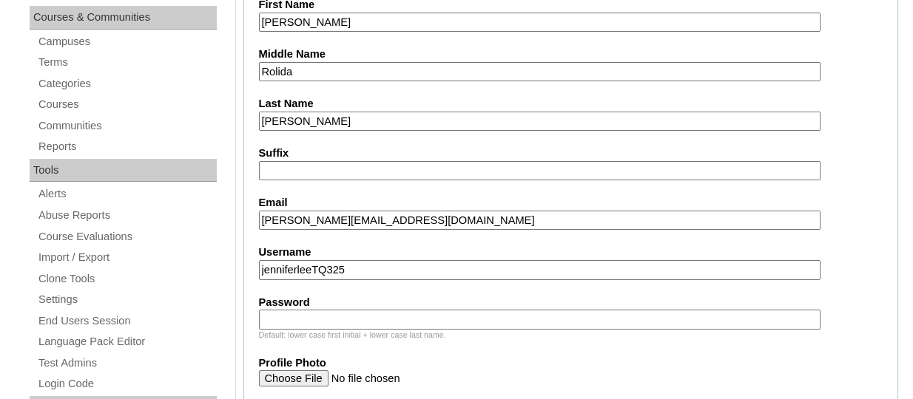
paste input "HG123456p"
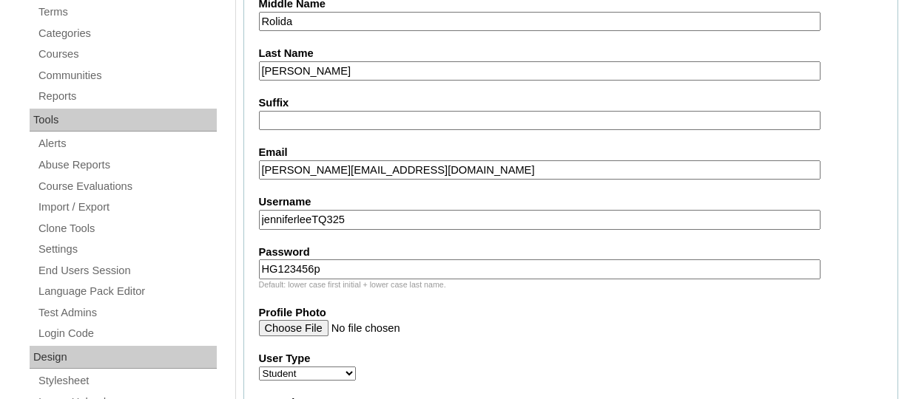
scroll to position [442, 0]
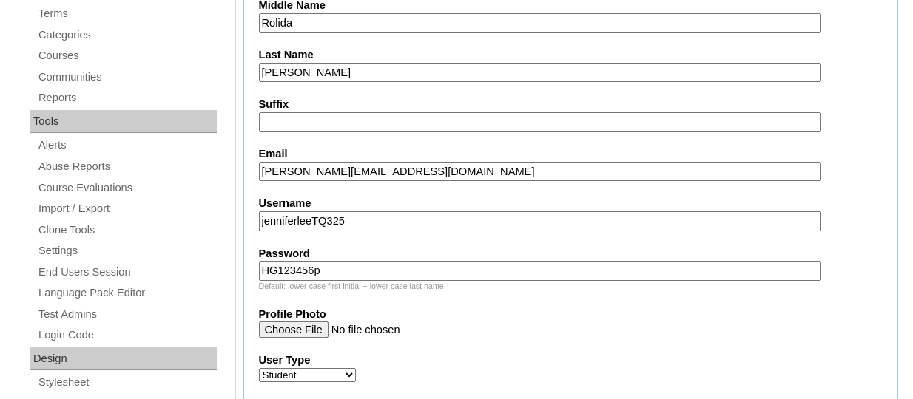
type input "HG123456p"
click at [391, 217] on input "jenniferleeTQ325" at bounding box center [539, 222] width 561 height 20
click at [292, 212] on input "Username" at bounding box center [539, 222] width 561 height 20
paste input "julianaleightonleeTQ325"
type input "julianaleightonleeTQ325"
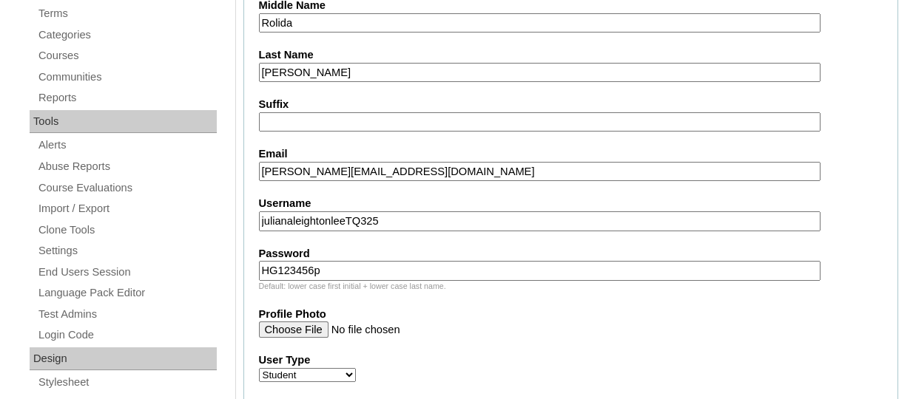
click at [340, 263] on input "HG123456p" at bounding box center [539, 271] width 561 height 20
paste input "s"
type input "HG123456s"
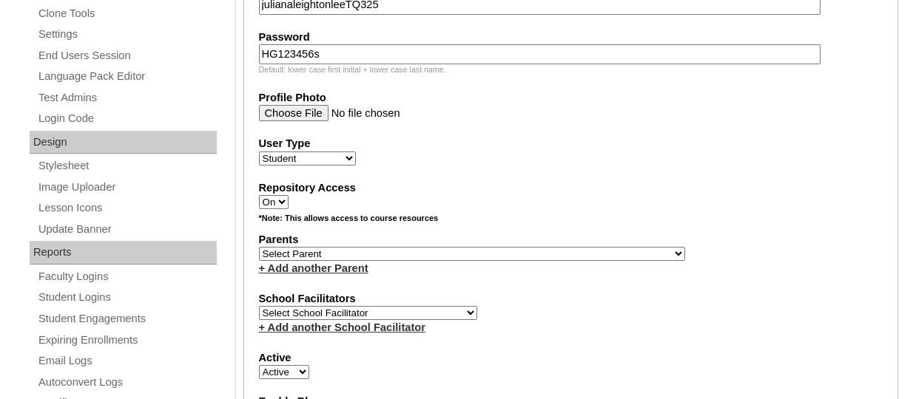
scroll to position [665, 0]
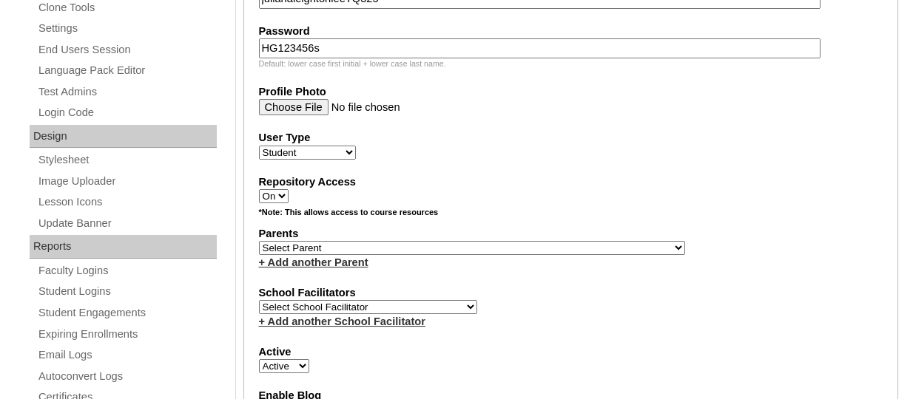
click at [404, 255] on select "Select Parent , , , , , , , , , , , , , , , , , , , , , , , , , , , , , , , , ,…" at bounding box center [472, 248] width 426 height 14
select select "43864"
click at [259, 243] on select "Select Parent , , , , , , , , , , , , , , , , , , , , , , , , , , , , , , , , ,…" at bounding box center [472, 248] width 426 height 14
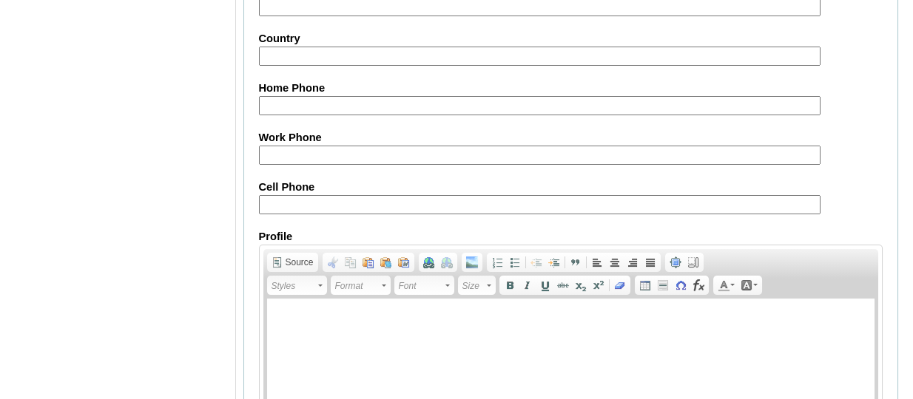
scroll to position [1886, 0]
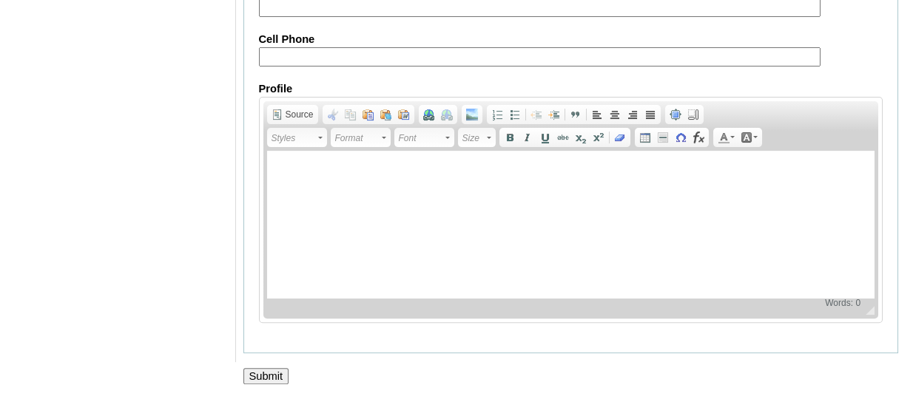
click at [266, 374] on input "Submit" at bounding box center [266, 376] width 46 height 16
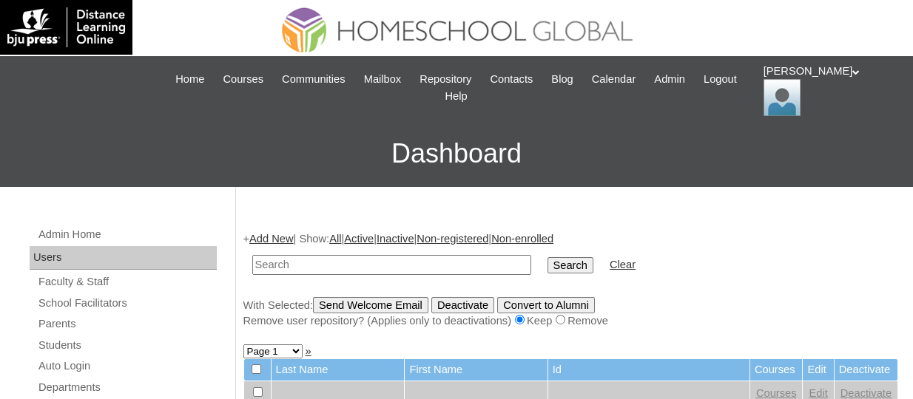
paste input "TOUCHPH2025-MHS0101927"
type input "TOUCHPH2025-MHS0101927"
click at [547, 257] on input "Search" at bounding box center [570, 265] width 46 height 16
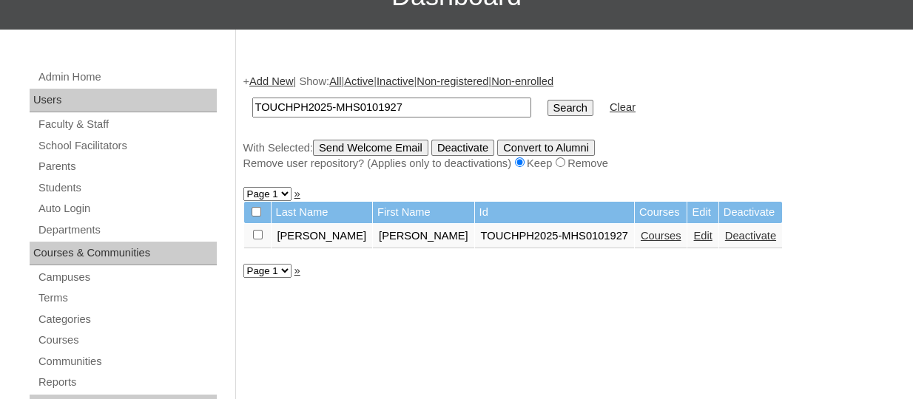
scroll to position [172, 0]
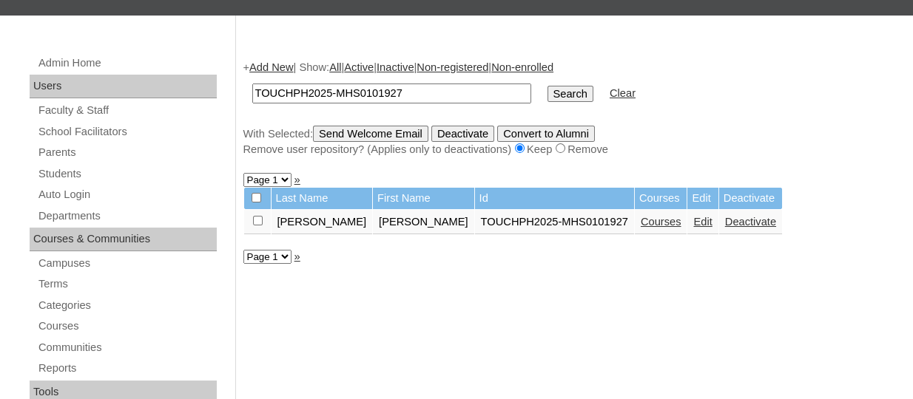
click at [641, 228] on link "Courses" at bounding box center [661, 222] width 41 height 12
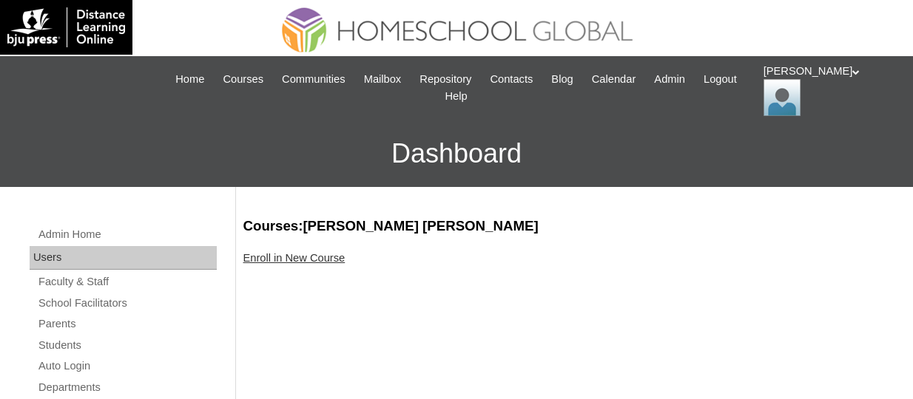
click at [306, 255] on link "Enroll in New Course" at bounding box center [294, 258] width 102 height 12
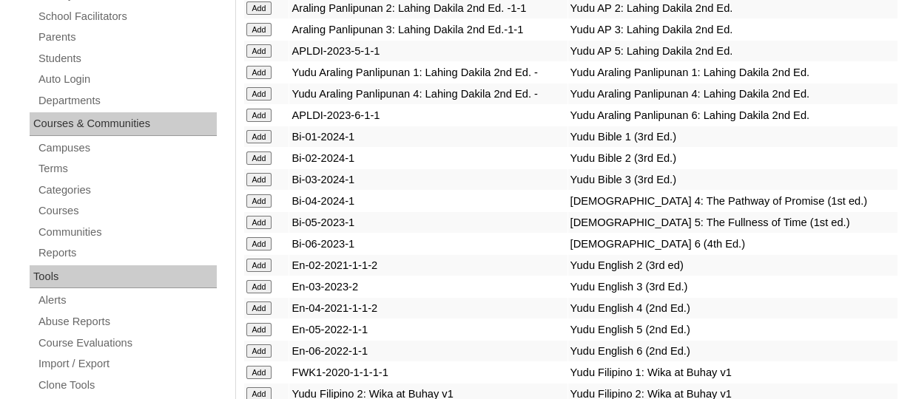
scroll to position [3929, 0]
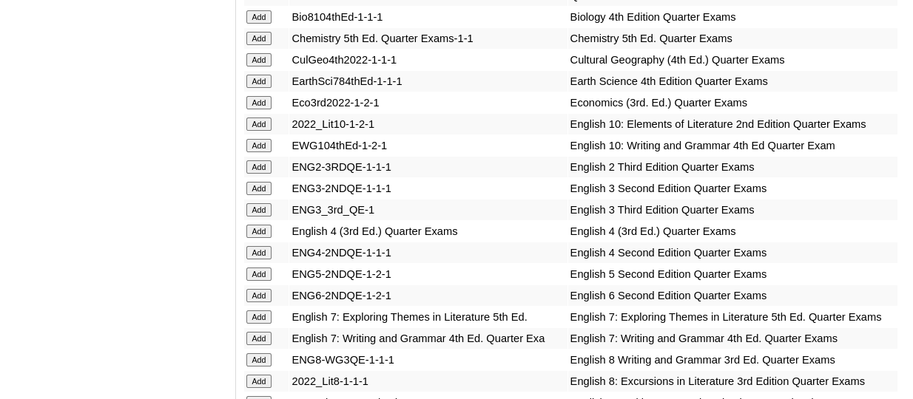
scroll to position [4506, 0]
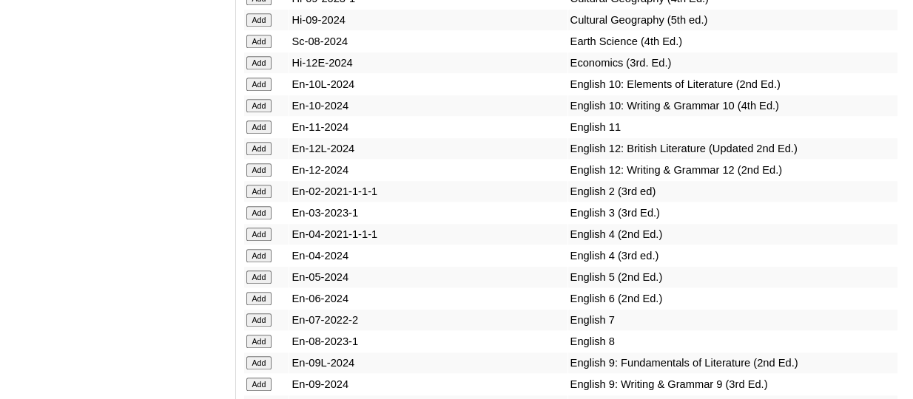
click at [267, 91] on input "Add" at bounding box center [259, 84] width 26 height 13
click at [260, 112] on input "Add" at bounding box center [259, 105] width 26 height 13
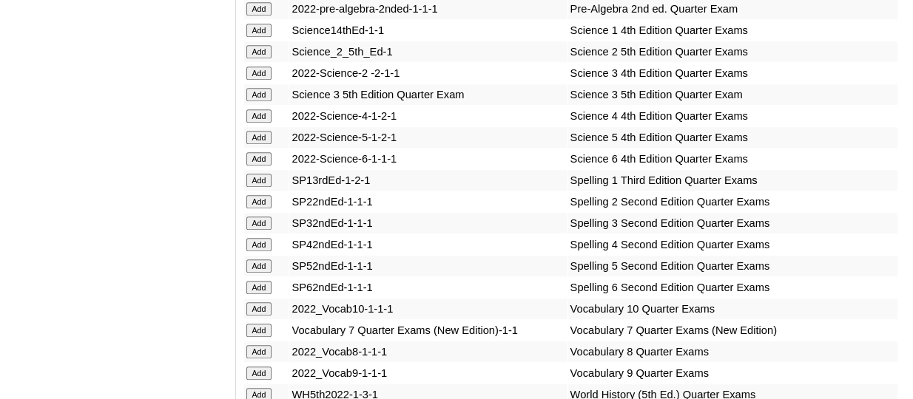
scroll to position [6203, 0]
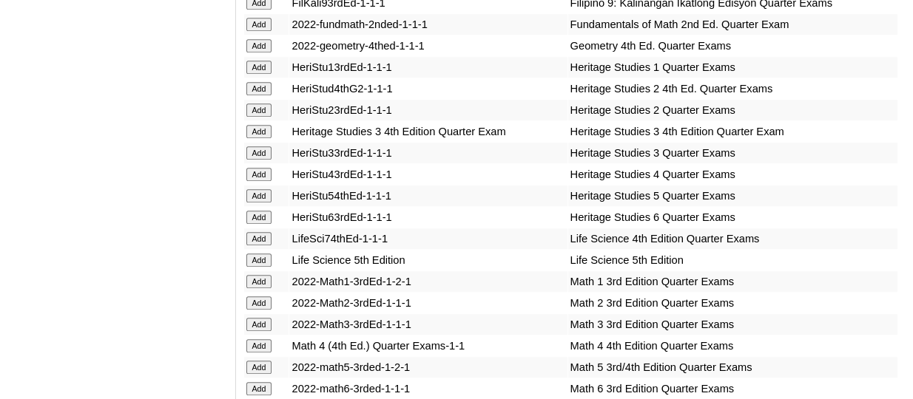
scroll to position [5234, 0]
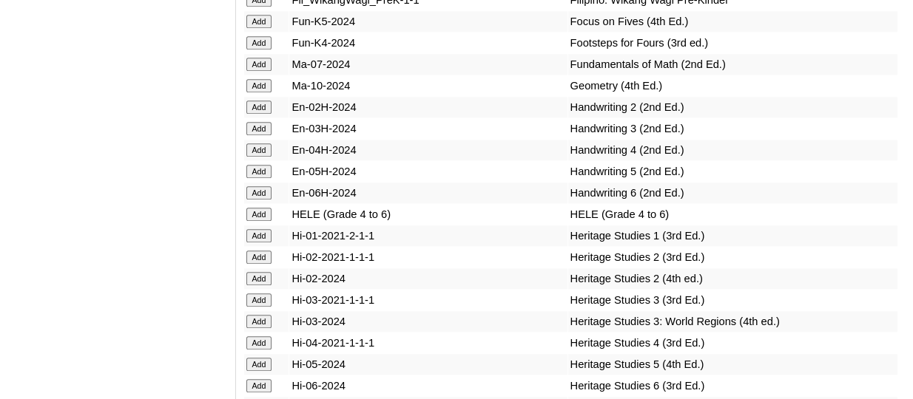
click at [261, 92] on input "Add" at bounding box center [259, 85] width 26 height 13
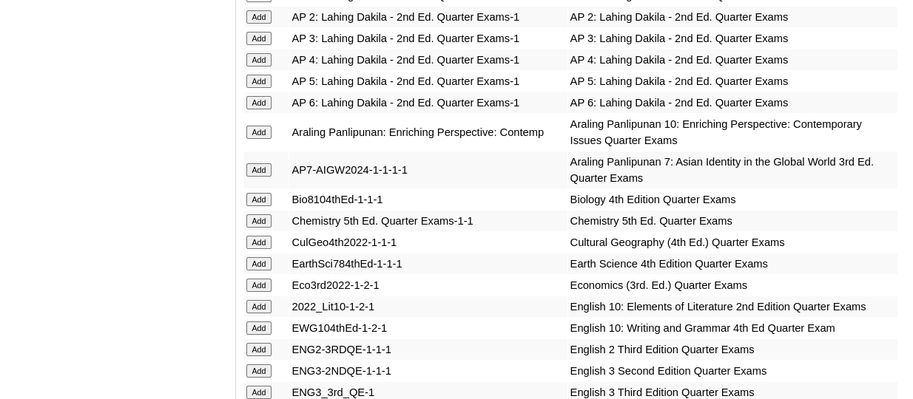
scroll to position [3704, 0]
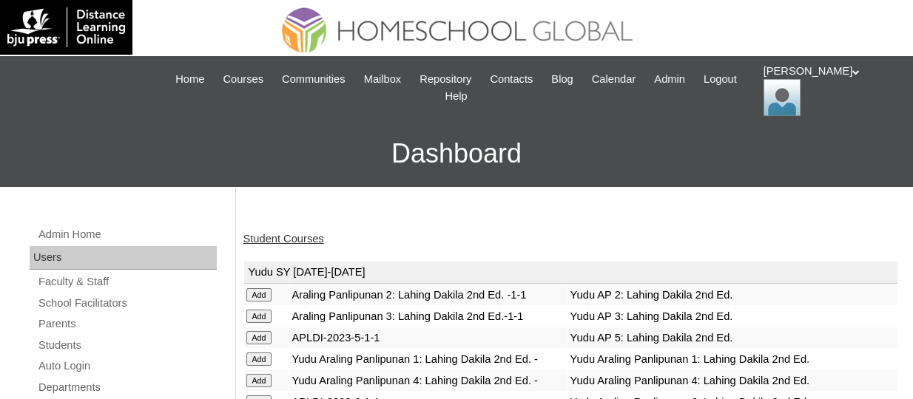
click at [279, 243] on link "Student Courses" at bounding box center [283, 239] width 81 height 12
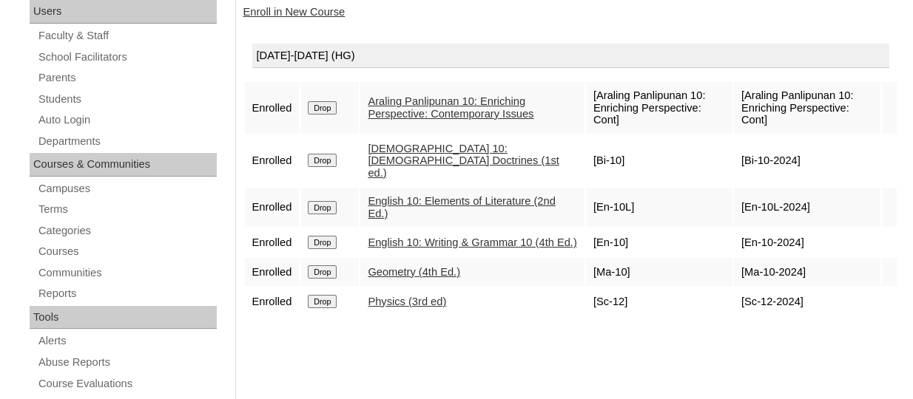
scroll to position [248, 0]
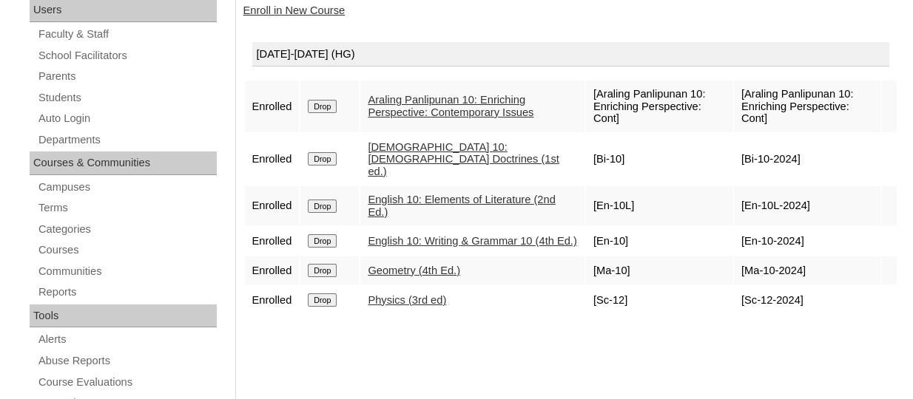
click at [313, 8] on link "Enroll in New Course" at bounding box center [294, 10] width 102 height 12
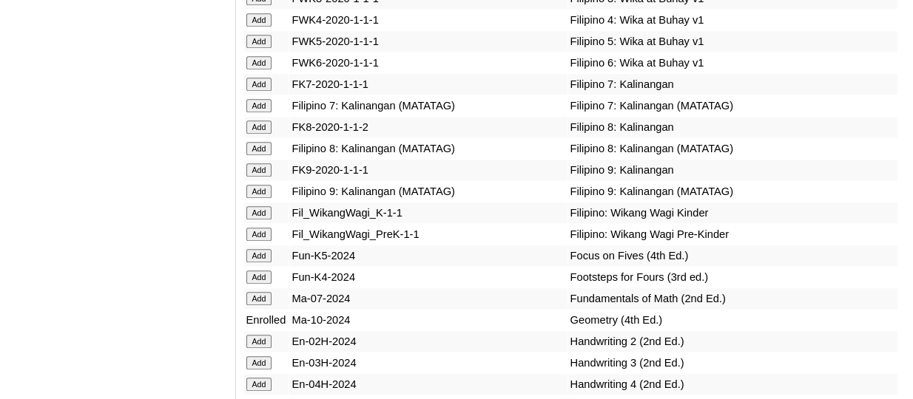
scroll to position [4993, 0]
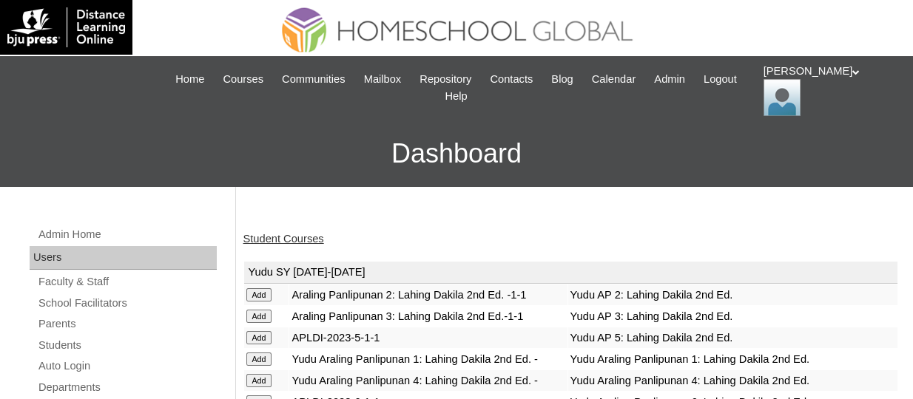
click at [280, 235] on link "Student Courses" at bounding box center [283, 239] width 81 height 12
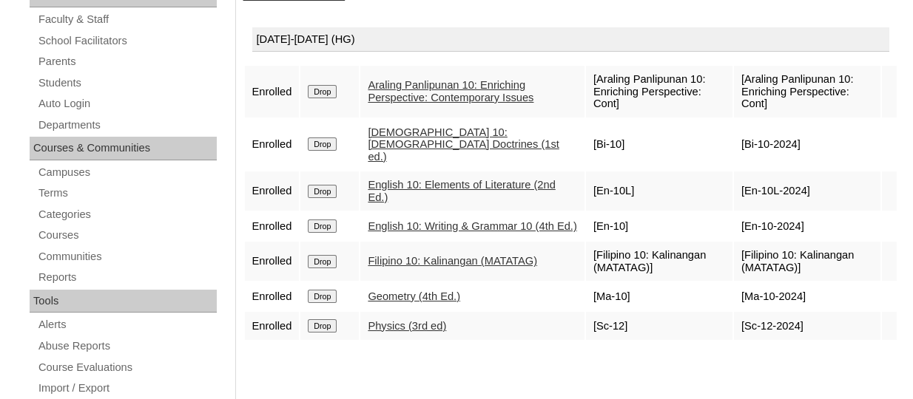
scroll to position [220, 0]
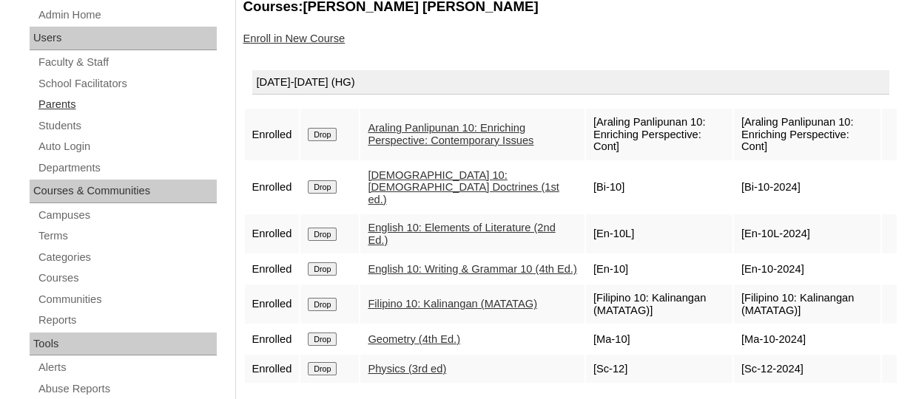
click at [51, 102] on link "Parents" at bounding box center [127, 104] width 180 height 18
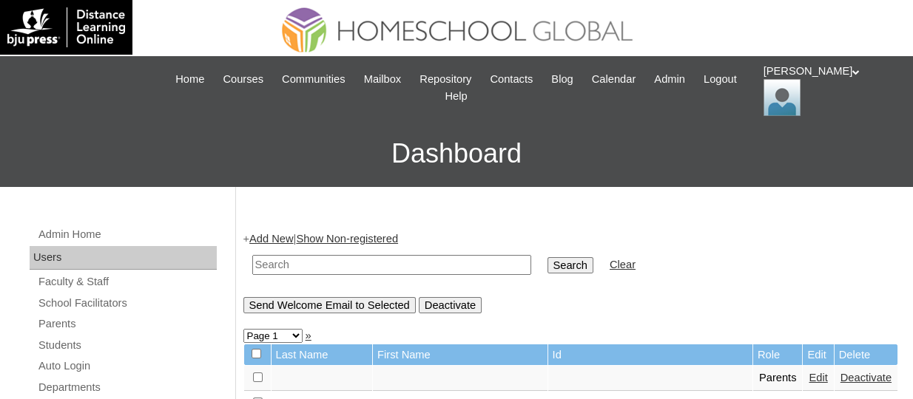
click at [282, 239] on link "Add New" at bounding box center [271, 239] width 44 height 12
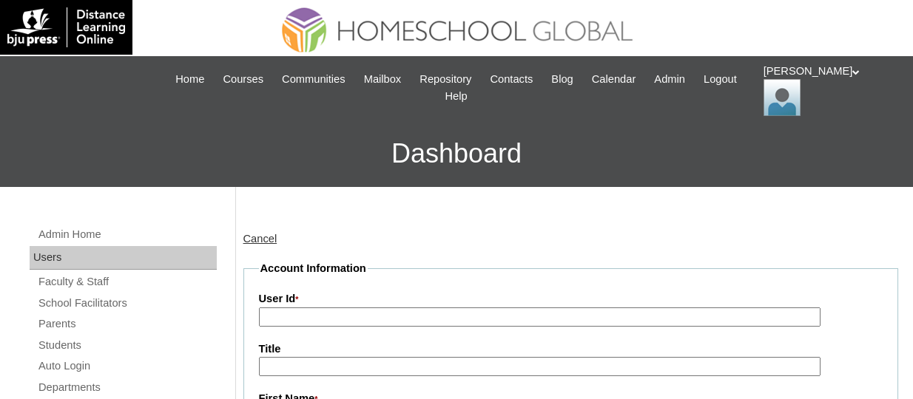
click at [317, 313] on input "User Id *" at bounding box center [539, 318] width 561 height 20
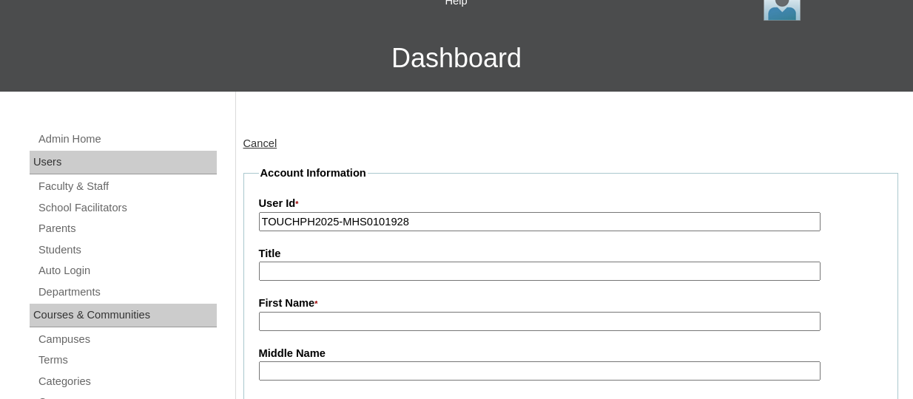
scroll to position [103, 0]
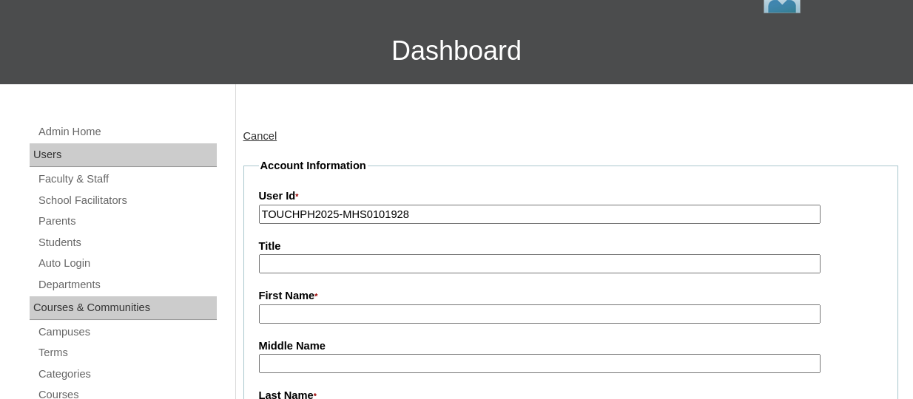
type input "TOUCHPH2025-MHS0101928"
click at [300, 314] on input "First Name *" at bounding box center [539, 315] width 561 height 20
paste input "Kate Fuschia Chua"
drag, startPoint x: 370, startPoint y: 311, endPoint x: 332, endPoint y: 314, distance: 37.8
click at [332, 314] on input "Kate Fuschia Chua" at bounding box center [539, 315] width 561 height 20
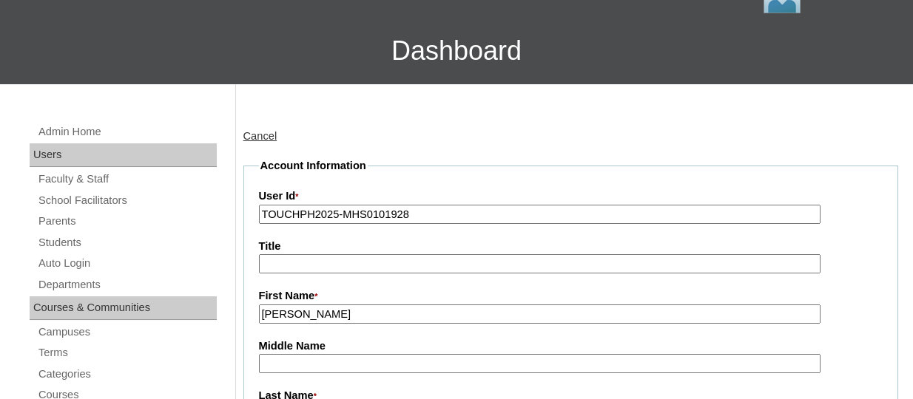
scroll to position [171, 0]
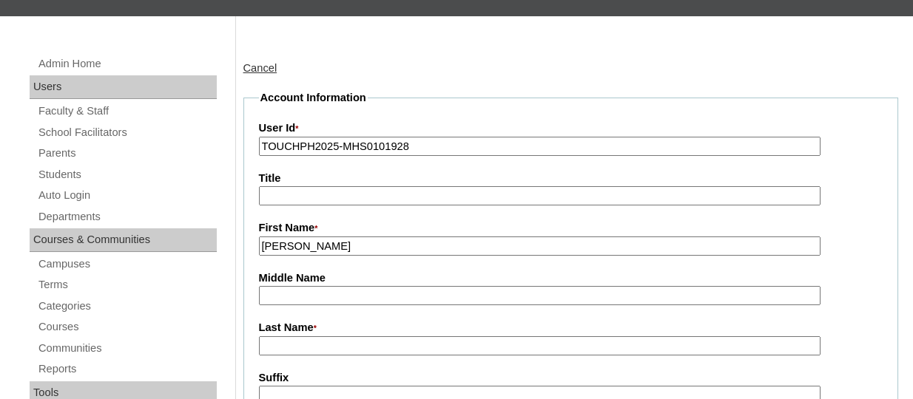
type input "Kate Fuschia"
click at [297, 337] on input "Last Name *" at bounding box center [539, 347] width 561 height 20
paste input "Chua"
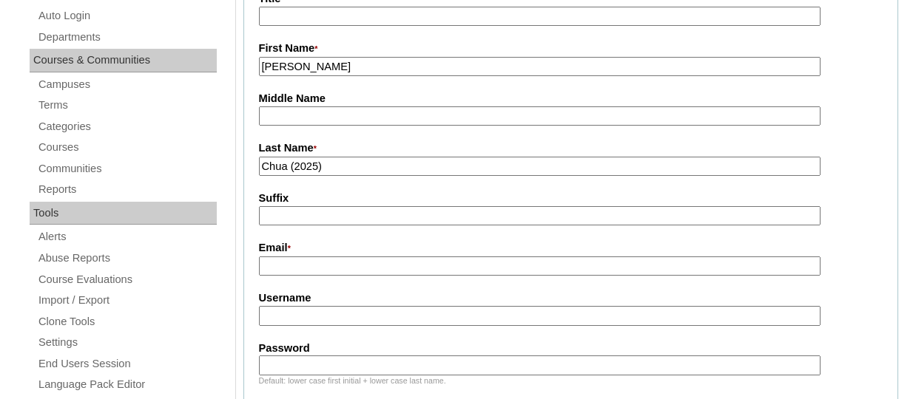
scroll to position [351, 0]
type input "Chua (2025)"
click at [297, 266] on input "Email *" at bounding box center [539, 266] width 561 height 20
paste input "KATEFUSCHIA@GMAIL.COM"
type input "KATEFUSCHIA@GMAIL.COM"
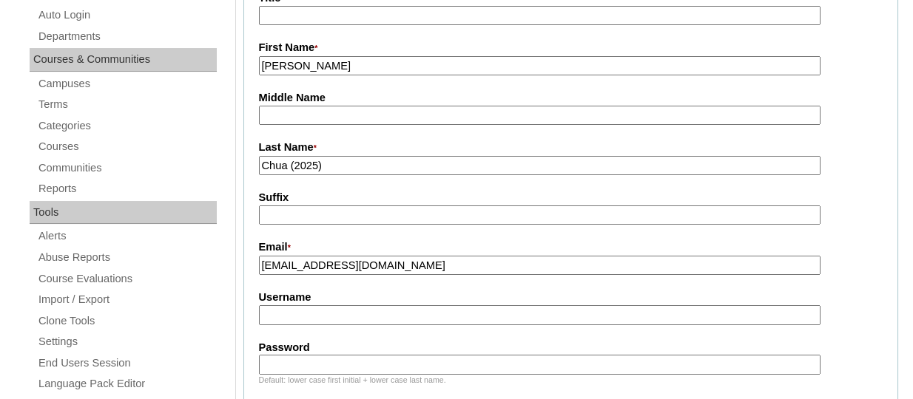
paste input "katefuschiachuaTQ325"
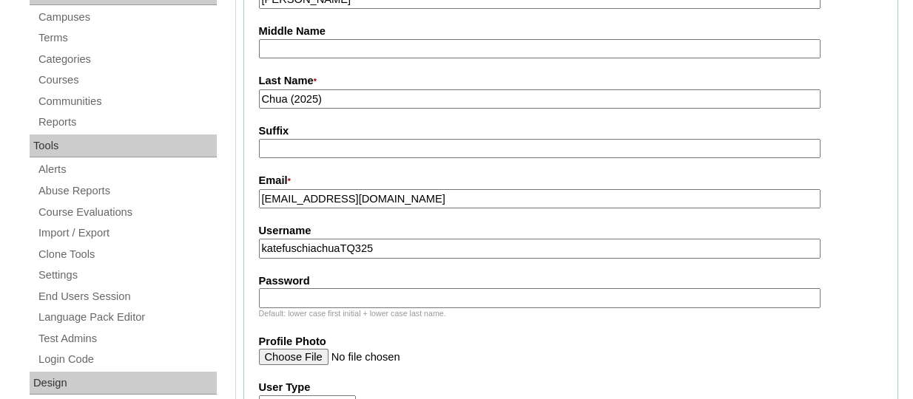
scroll to position [419, 0]
type input "katefuschiachuaTQ325"
click at [289, 296] on input "Password" at bounding box center [539, 298] width 561 height 20
paste input "HG123456p"
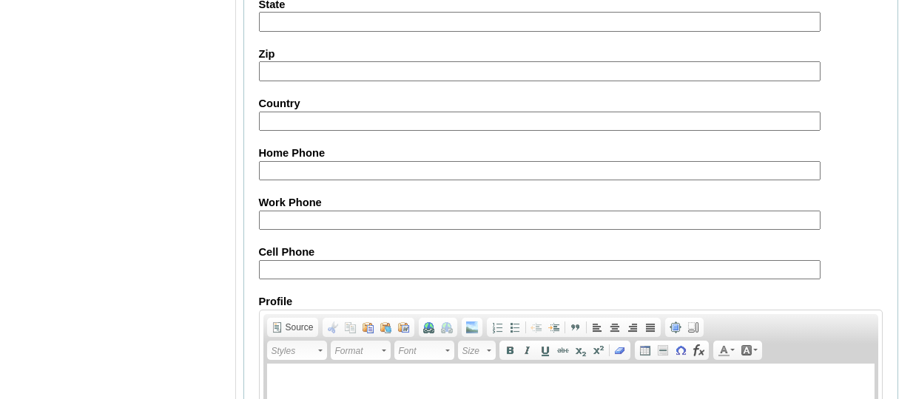
scroll to position [1619, 0]
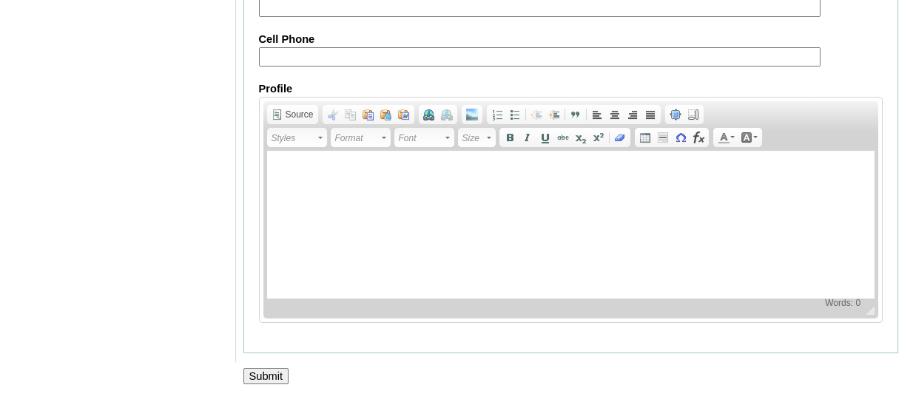
type input "HG123456p"
click at [271, 377] on input "Submit" at bounding box center [266, 376] width 46 height 16
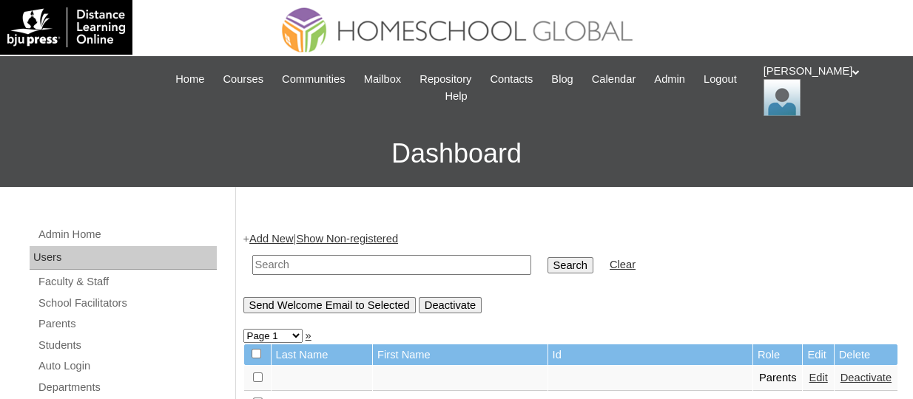
click at [277, 238] on link "Add New" at bounding box center [271, 239] width 44 height 12
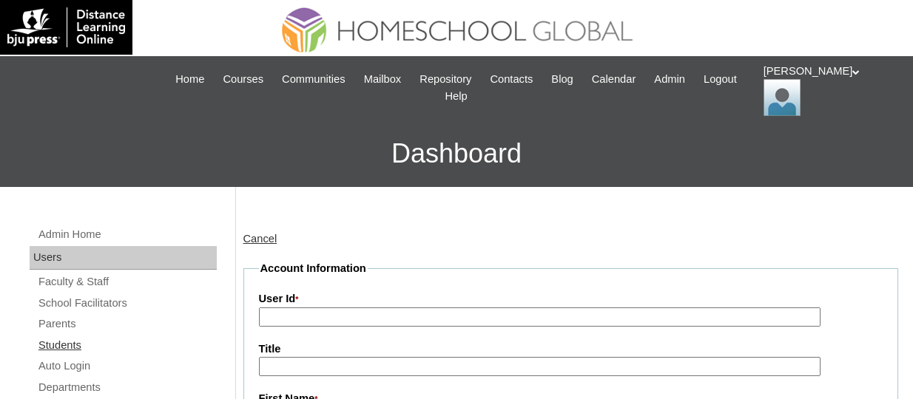
click at [58, 348] on link "Students" at bounding box center [127, 346] width 180 height 18
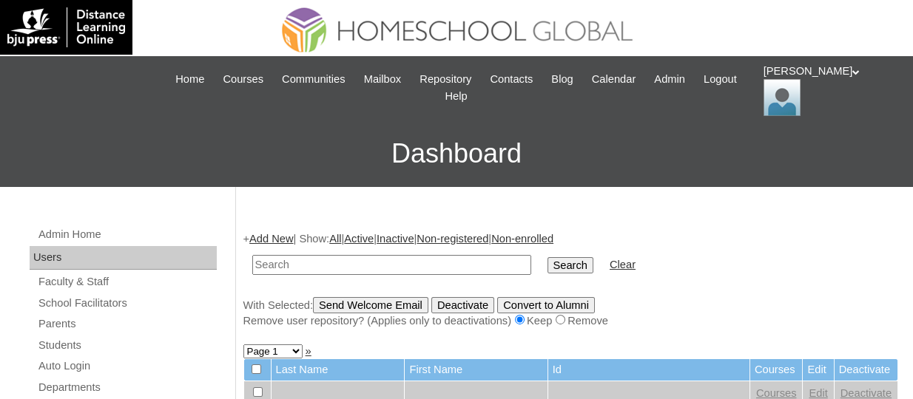
click at [291, 235] on link "Add New" at bounding box center [271, 239] width 44 height 12
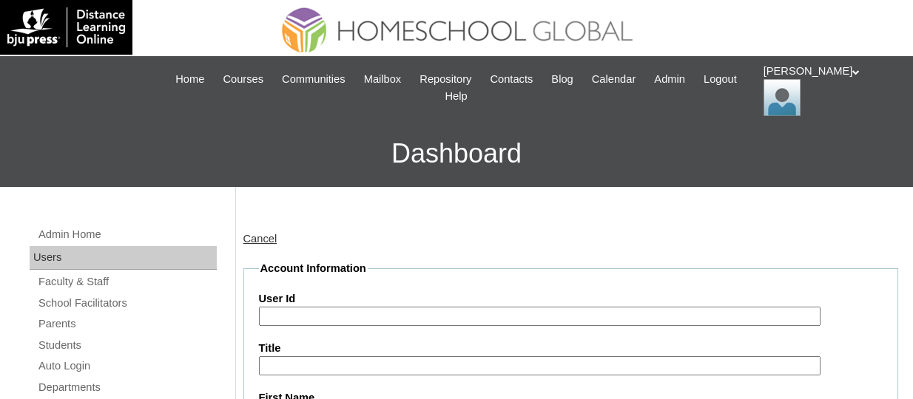
click at [293, 316] on input "User Id" at bounding box center [539, 317] width 561 height 20
paste input "TOUCHPH2025-MHS0101929"
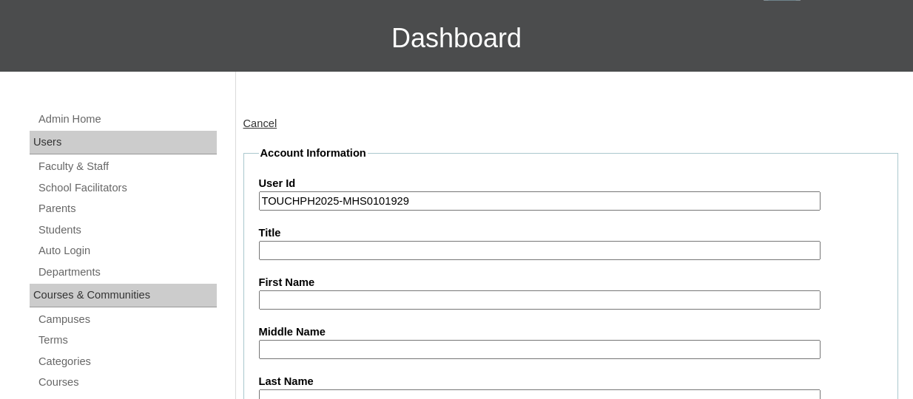
scroll to position [122, 0]
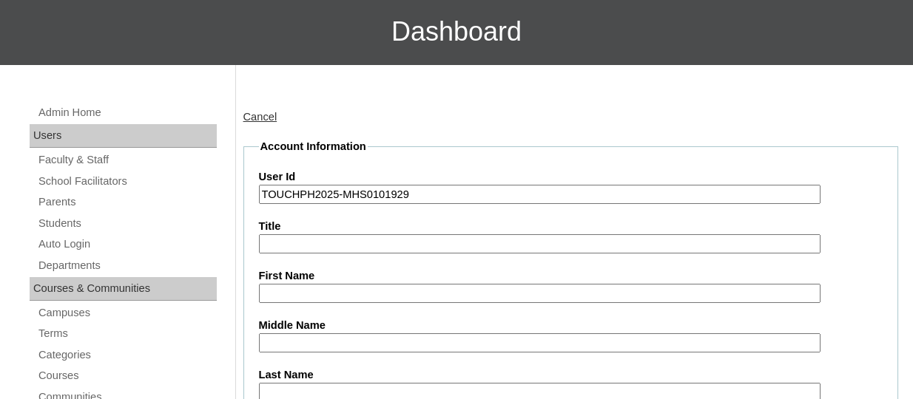
type input "TOUCHPH2025-MHS0101929"
click at [300, 287] on input "First Name" at bounding box center [539, 294] width 561 height 20
paste input "Joshua Carlos Chua Pontila"
drag, startPoint x: 404, startPoint y: 293, endPoint x: 371, endPoint y: 294, distance: 32.6
click at [371, 294] on input "Joshua Carlos Chua Pontila" at bounding box center [539, 294] width 561 height 20
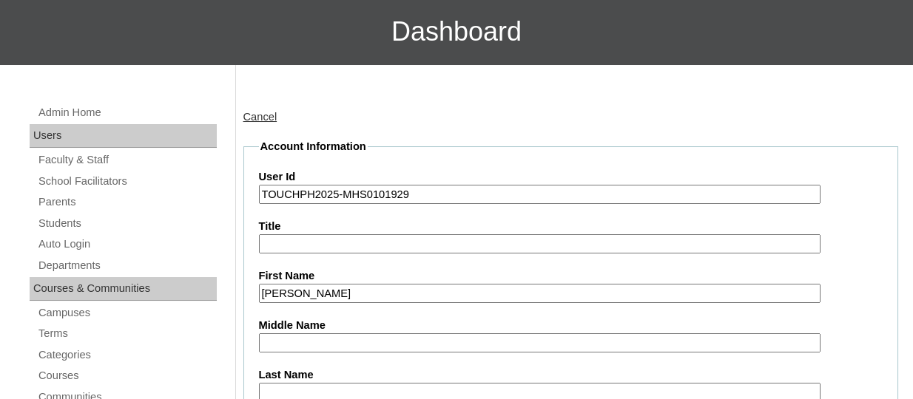
type input "Joshua Carlos Chua"
click at [287, 390] on input "Last Name" at bounding box center [539, 393] width 561 height 20
paste input "Pontila"
type input "Pontila"
click at [273, 347] on input "Middle Name" at bounding box center [539, 344] width 561 height 20
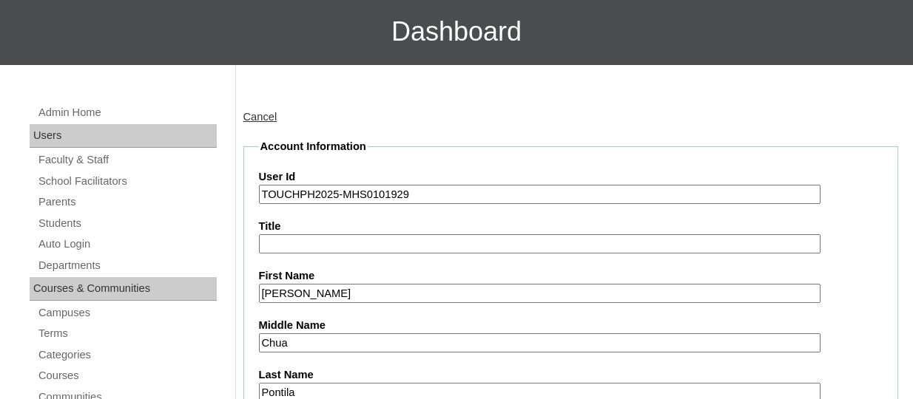
type input "Chua"
click at [385, 292] on input "Joshua Carlos Chua" at bounding box center [539, 294] width 561 height 20
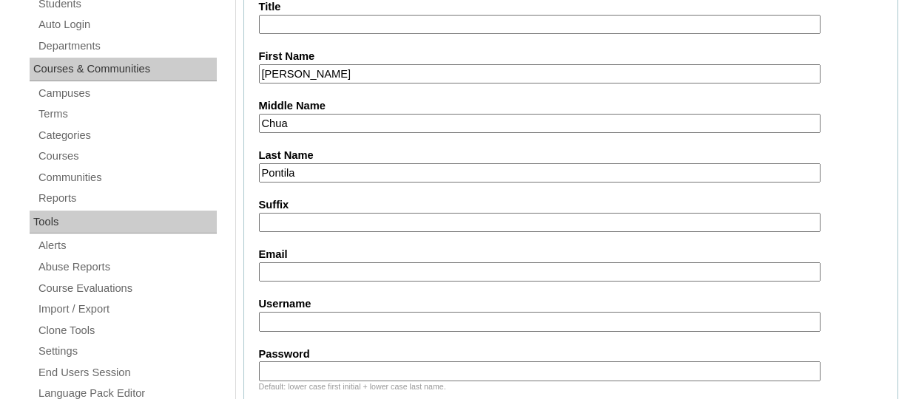
scroll to position [343, 0]
type input "Joshua Carlos"
click at [309, 271] on input "Email" at bounding box center [539, 272] width 561 height 20
paste input "juancarlospontilaTQ325"
type input "juancarlospontilaTQ325"
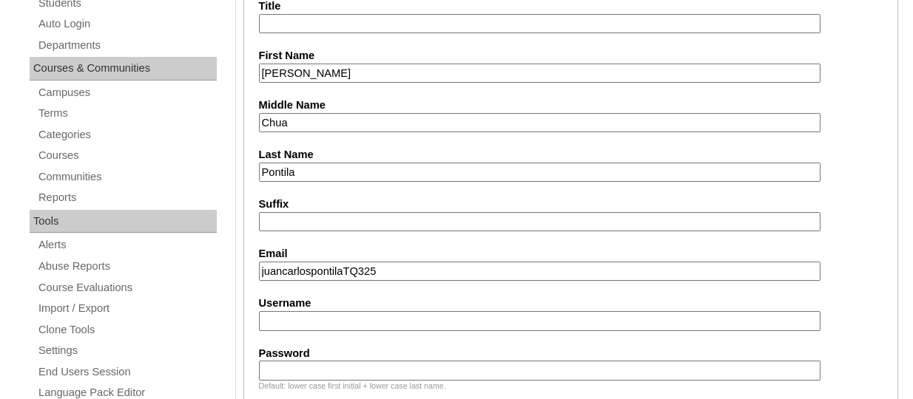
click at [301, 321] on input "Username" at bounding box center [539, 321] width 561 height 20
paste input "juancarlospontilaTQ325"
type input "juancarlospontilaTQ325"
click at [336, 263] on input "juancarlospontilaTQ325" at bounding box center [539, 272] width 561 height 20
paste input "KATEFUSCHIA@GMAIL.COM"
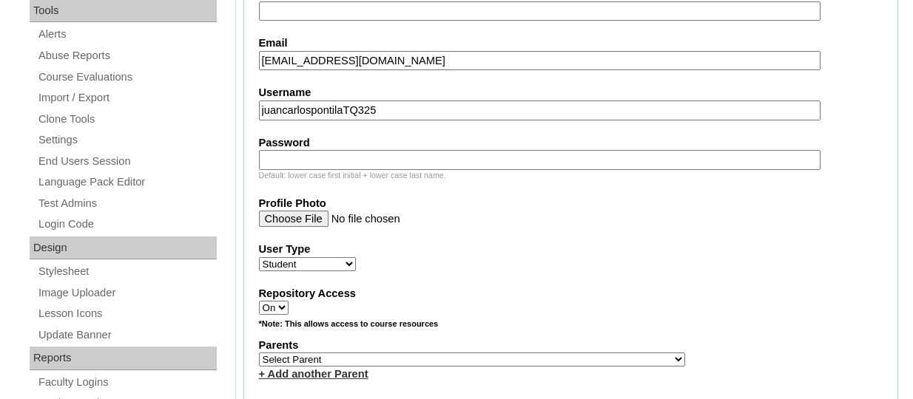
scroll to position [555, 0]
type input "KATEFUSCHIA@GMAIL.COM"
click at [271, 159] on input "Password" at bounding box center [539, 159] width 561 height 20
paste input "HG123456s"
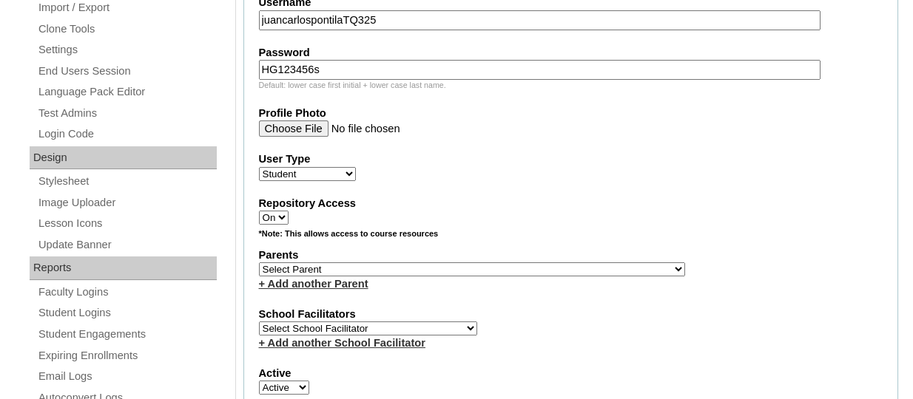
scroll to position [649, 0]
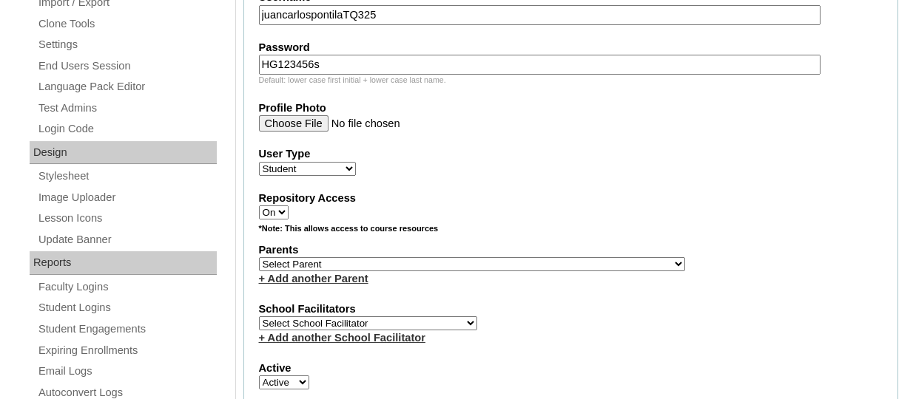
type input "HG123456s"
click at [317, 331] on select "Select School Facilitator Norman Añain Ruffa Abadijas Mary Abella Gloryfe Abion…" at bounding box center [368, 324] width 218 height 14
click at [368, 264] on select "Select Parent , , , , , , , , , , , , , , , , , , , , , , , , , , , , , , , , ,…" at bounding box center [472, 264] width 426 height 14
click at [259, 260] on select "Select Parent , , , , , , , , , , , , , , , , , , , , , , , , , , , , , , , , ,…" at bounding box center [472, 264] width 426 height 14
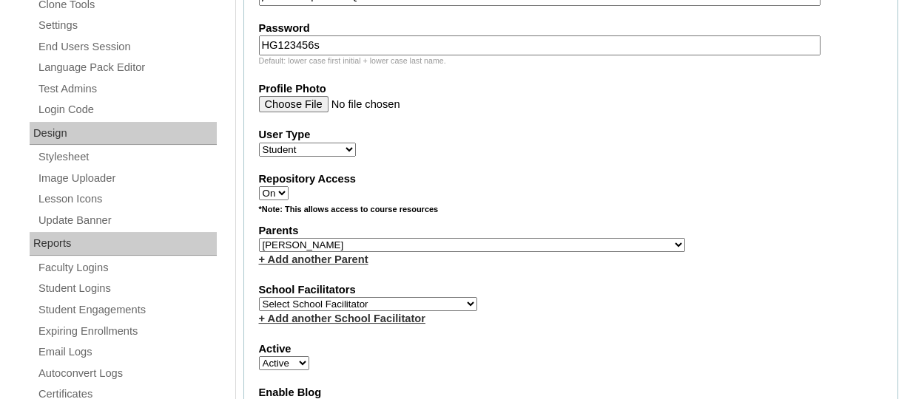
scroll to position [671, 0]
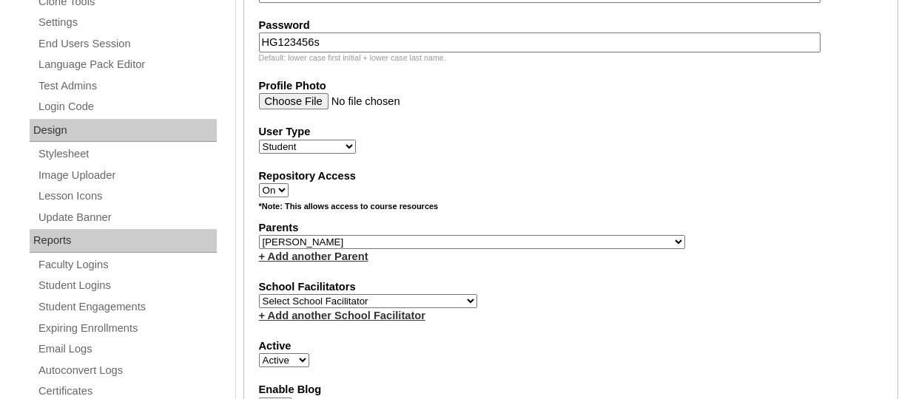
click at [342, 249] on select "Select Parent , , , , , , , , , , , , , , , , , , , , , , , , , , , , , , , , ,…" at bounding box center [472, 242] width 426 height 14
select select "43866"
click at [259, 237] on select "Select Parent , , , , , , , , , , , , , , , , , , , , , , , , , , , , , , , , ,…" at bounding box center [472, 242] width 426 height 14
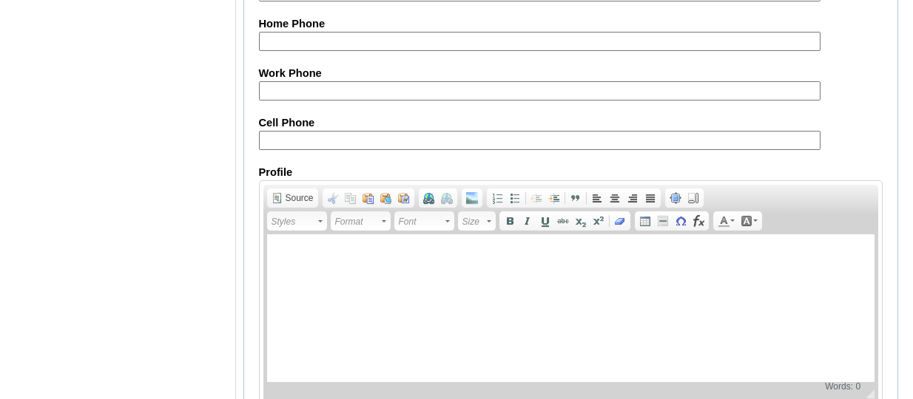
scroll to position [1886, 0]
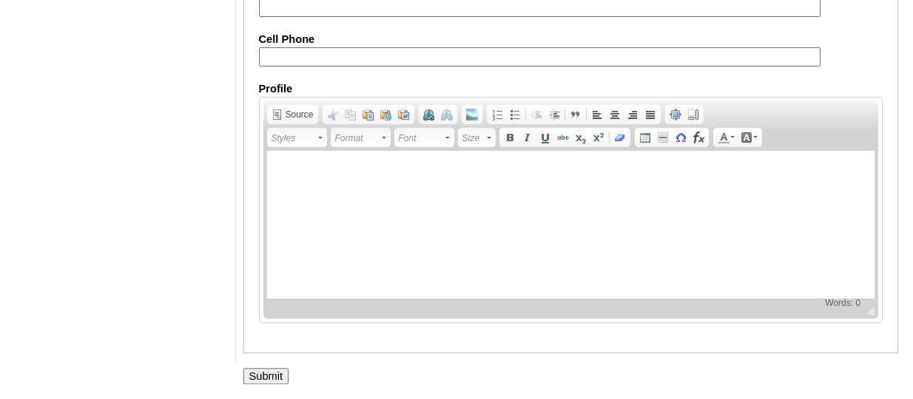
click at [275, 370] on input "Submit" at bounding box center [266, 376] width 46 height 16
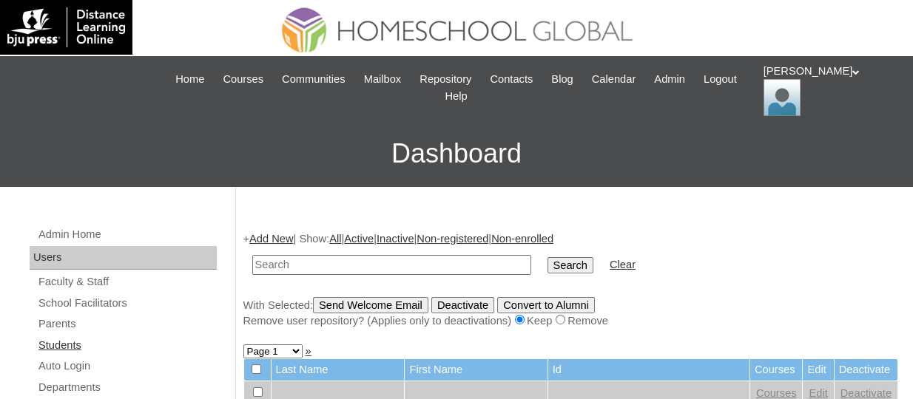
click at [67, 344] on link "Students" at bounding box center [127, 346] width 180 height 18
paste input "TOUCHPH2025-MHS0101929"
type input "TOUCHPH2025-MHS0101929"
click at [547, 257] on input "Search" at bounding box center [570, 265] width 46 height 16
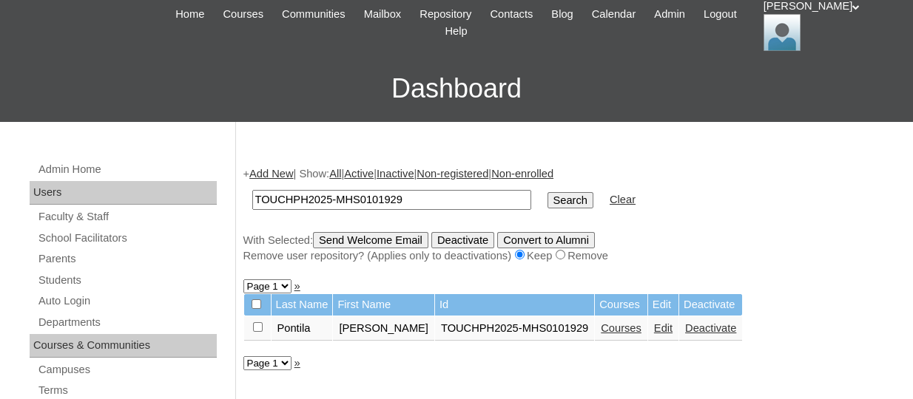
scroll to position [67, 0]
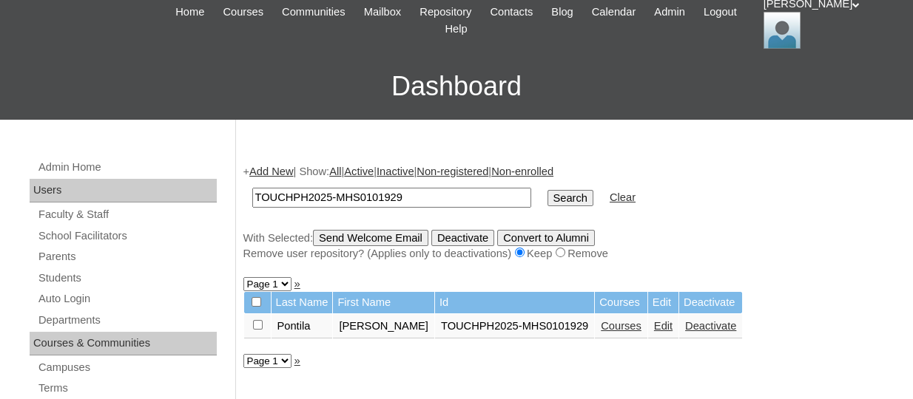
click at [613, 325] on link "Courses" at bounding box center [621, 326] width 41 height 12
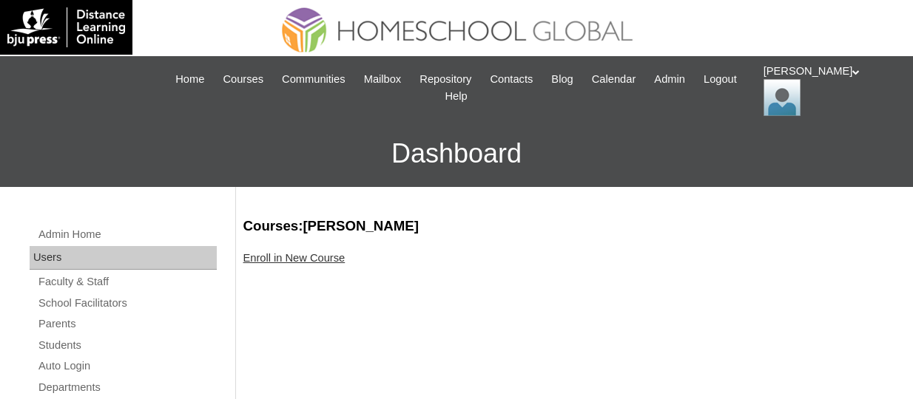
click at [317, 260] on link "Enroll in New Course" at bounding box center [294, 258] width 102 height 12
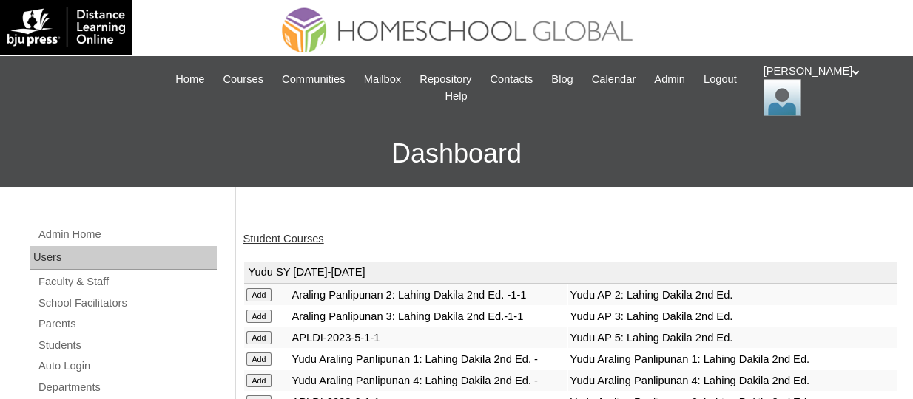
scroll to position [5169, 0]
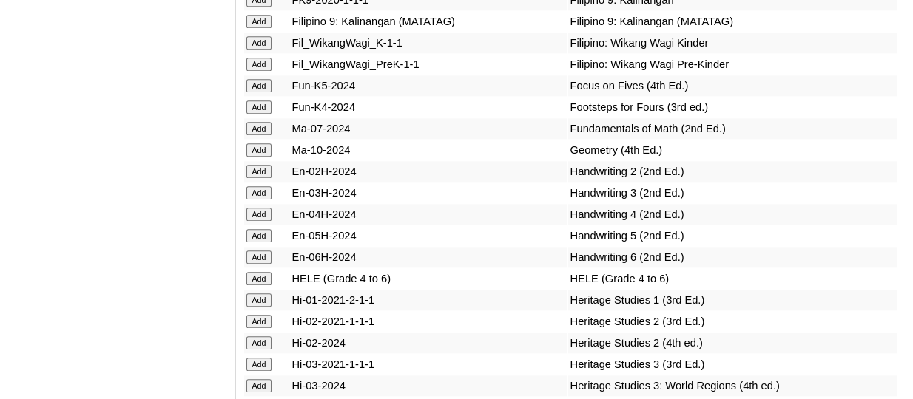
click at [262, 92] on input "Add" at bounding box center [259, 85] width 26 height 13
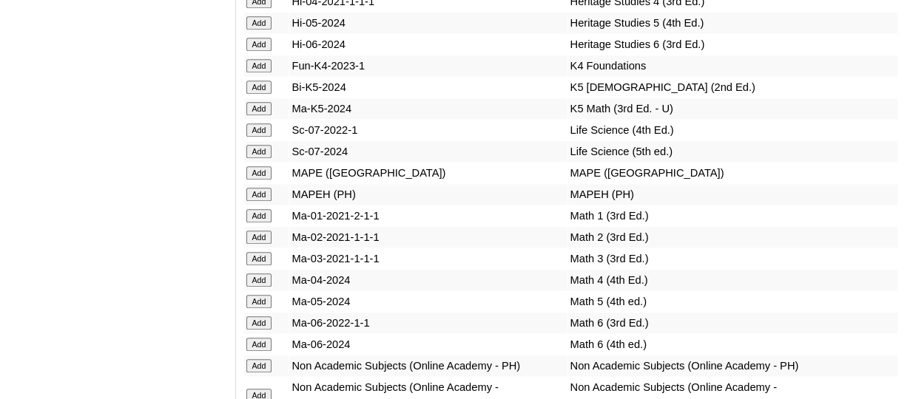
click at [266, 94] on input "Add" at bounding box center [259, 87] width 26 height 13
click at [266, 115] on input "Add" at bounding box center [259, 108] width 26 height 13
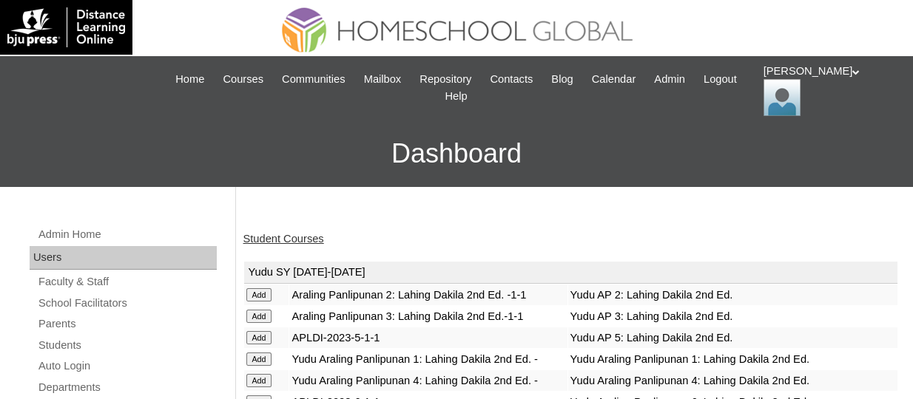
click at [287, 238] on link "Student Courses" at bounding box center [283, 239] width 81 height 12
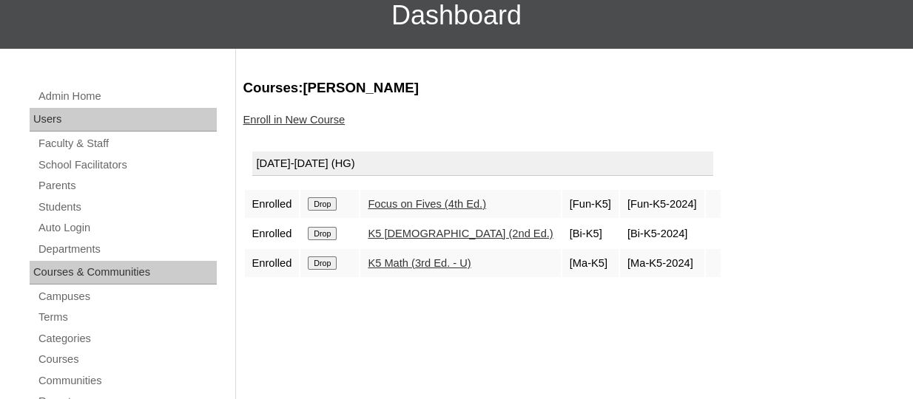
scroll to position [139, 0]
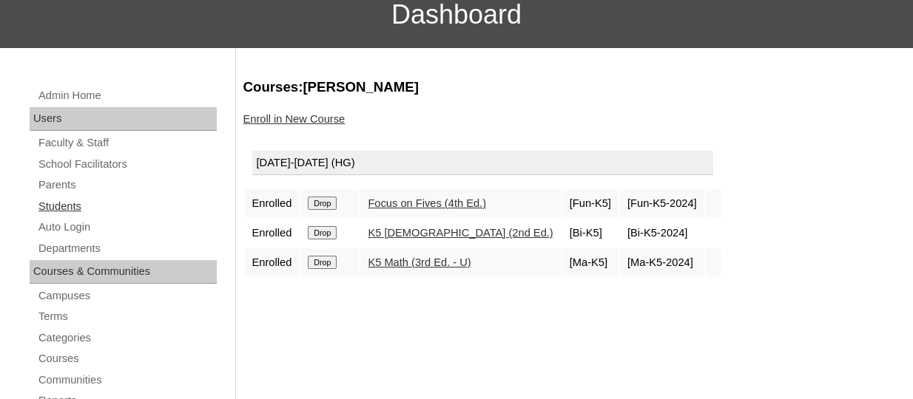
click at [67, 204] on link "Students" at bounding box center [127, 207] width 180 height 18
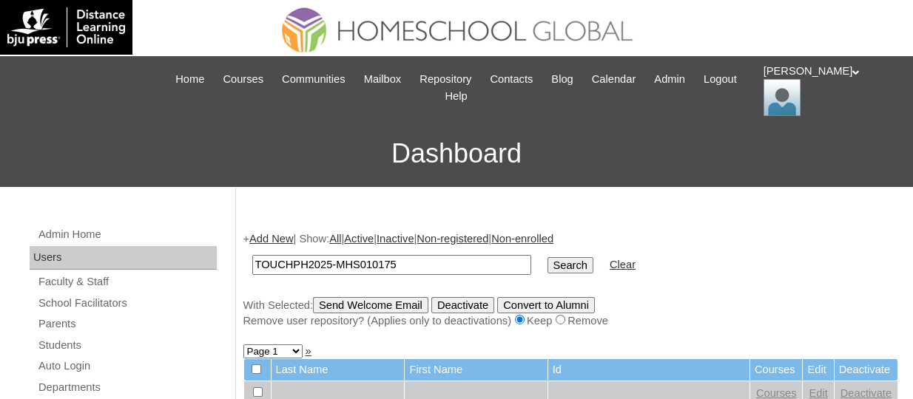
type input "TOUCHPH2025-MHS010175"
click at [547, 257] on input "Search" at bounding box center [570, 265] width 46 height 16
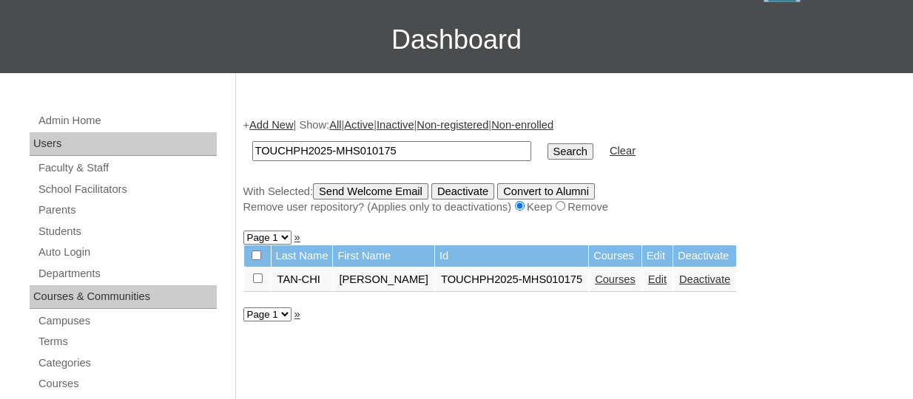
scroll to position [121, 0]
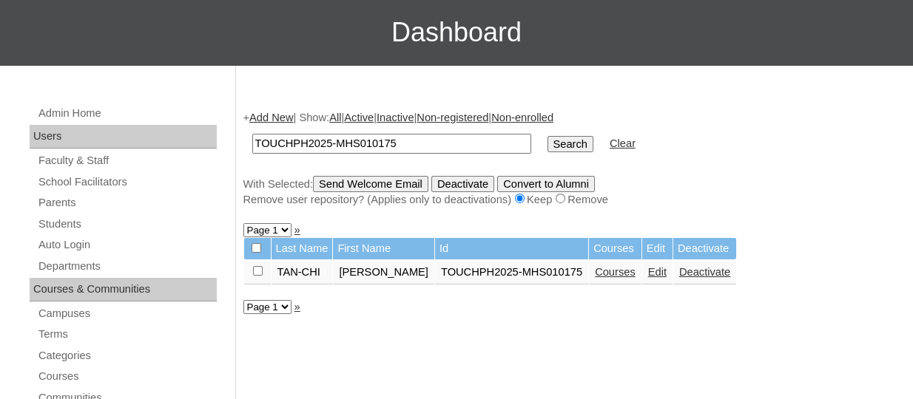
click at [595, 273] on link "Courses" at bounding box center [615, 272] width 41 height 12
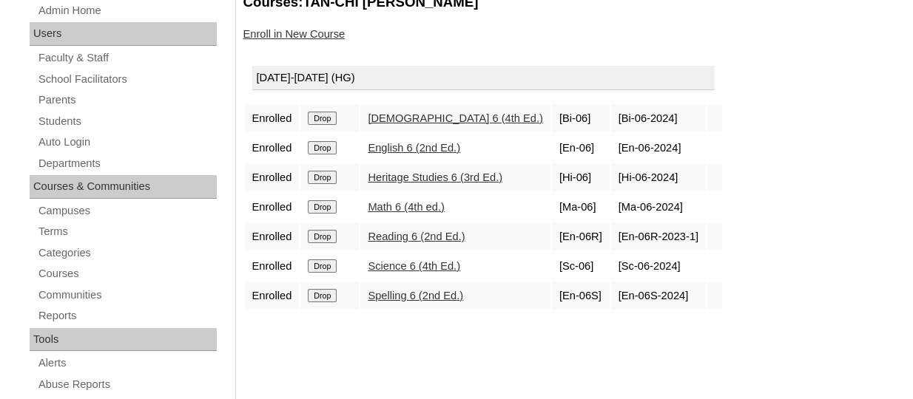
scroll to position [230, 0]
